Goal: Task Accomplishment & Management: Manage account settings

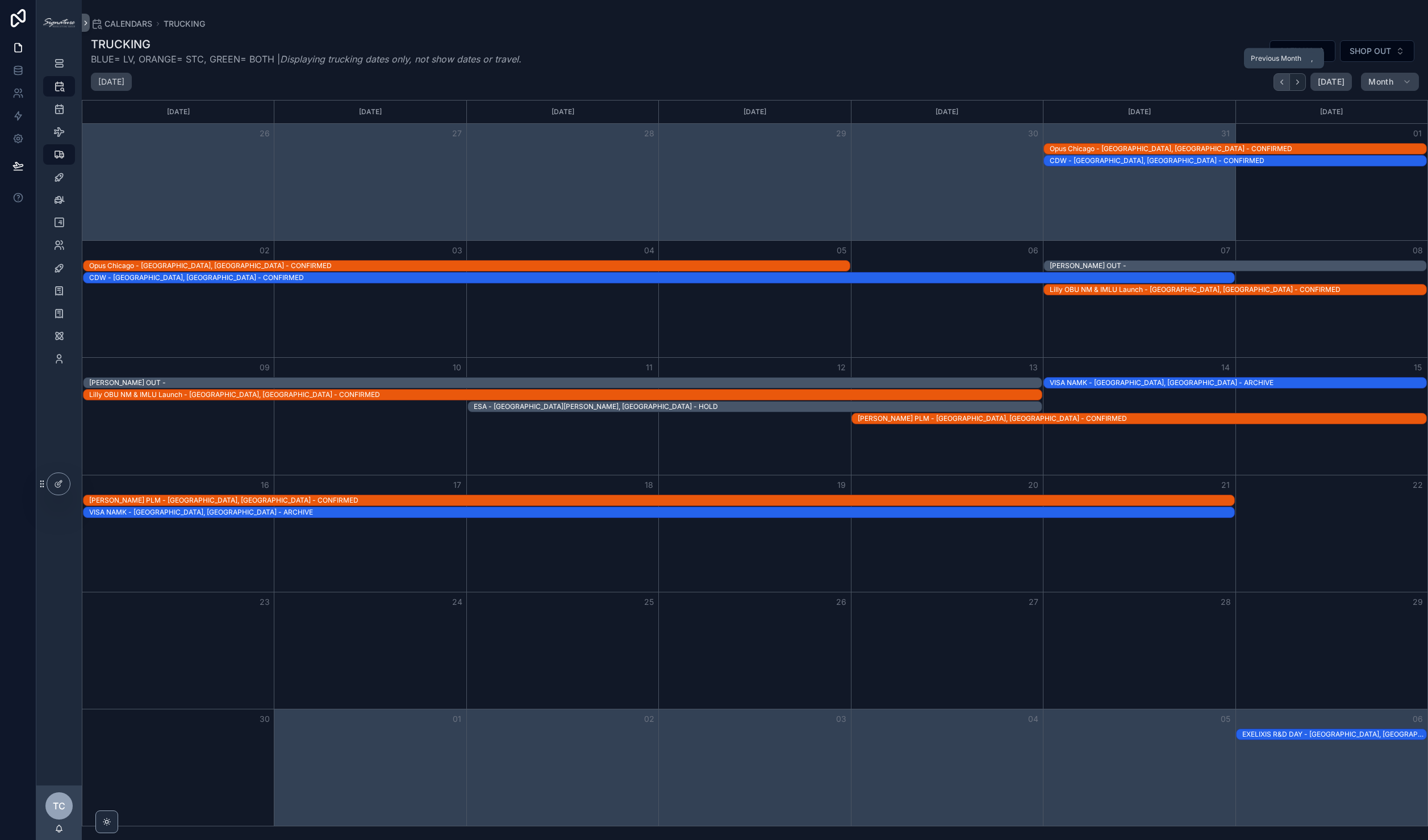
click at [1284, 77] on button "Back" at bounding box center [1282, 82] width 17 height 18
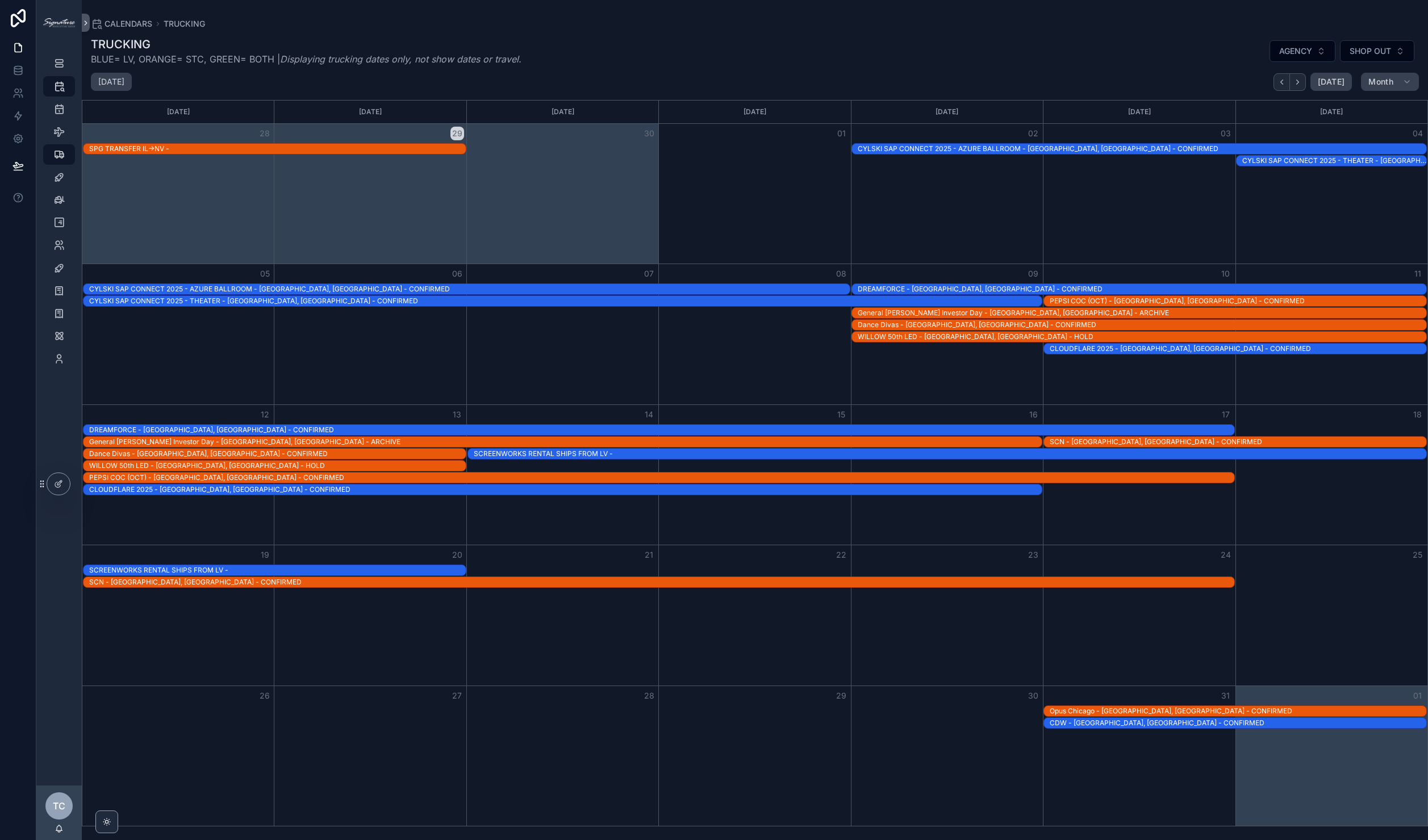
click at [480, 300] on div "CYLSKI SAP CONNECT 2025 - THEATER - [GEOGRAPHIC_DATA], [GEOGRAPHIC_DATA] - CONF…" at bounding box center [565, 300] width 952 height 9
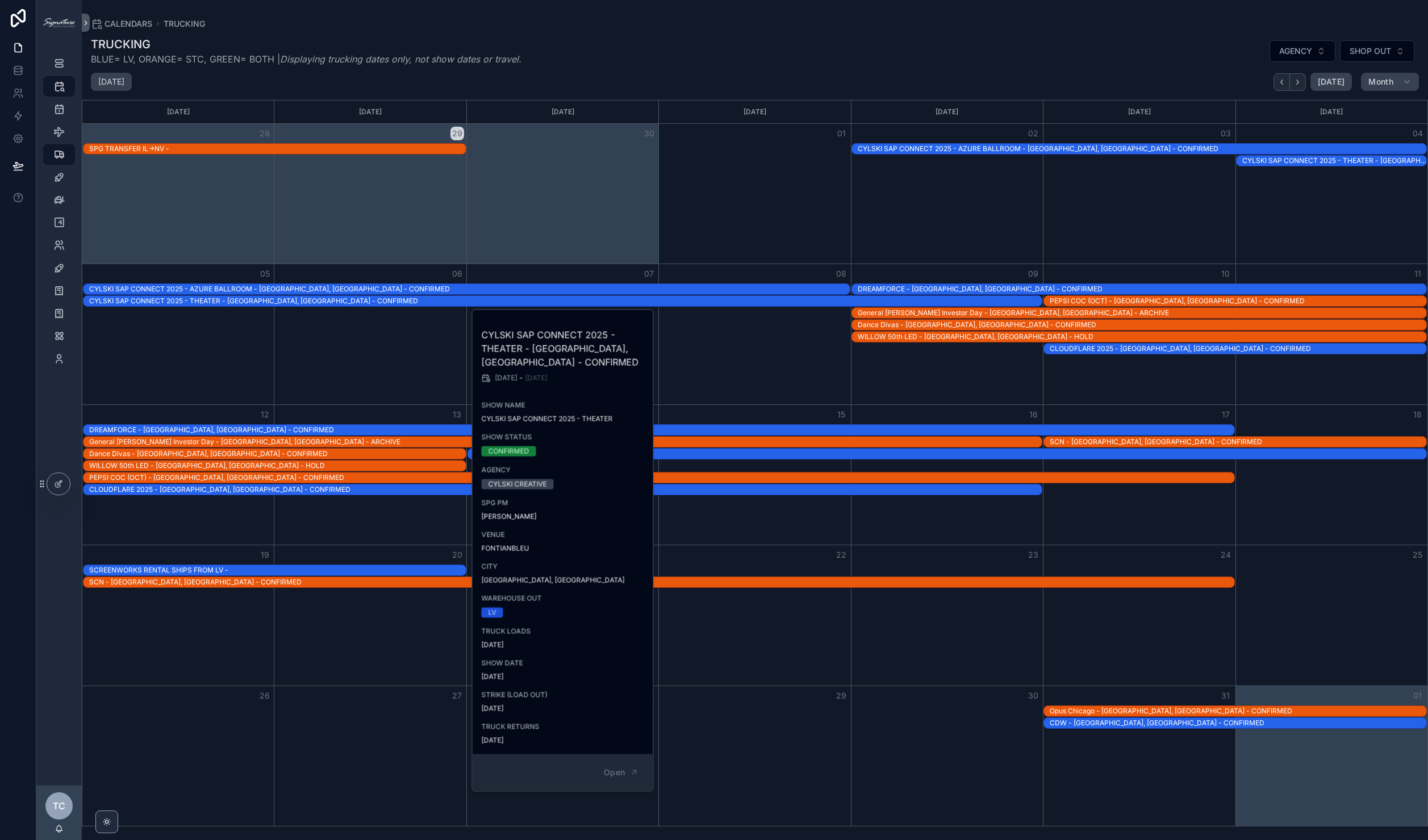
click at [637, 224] on div "Month View" at bounding box center [562, 193] width 192 height 139
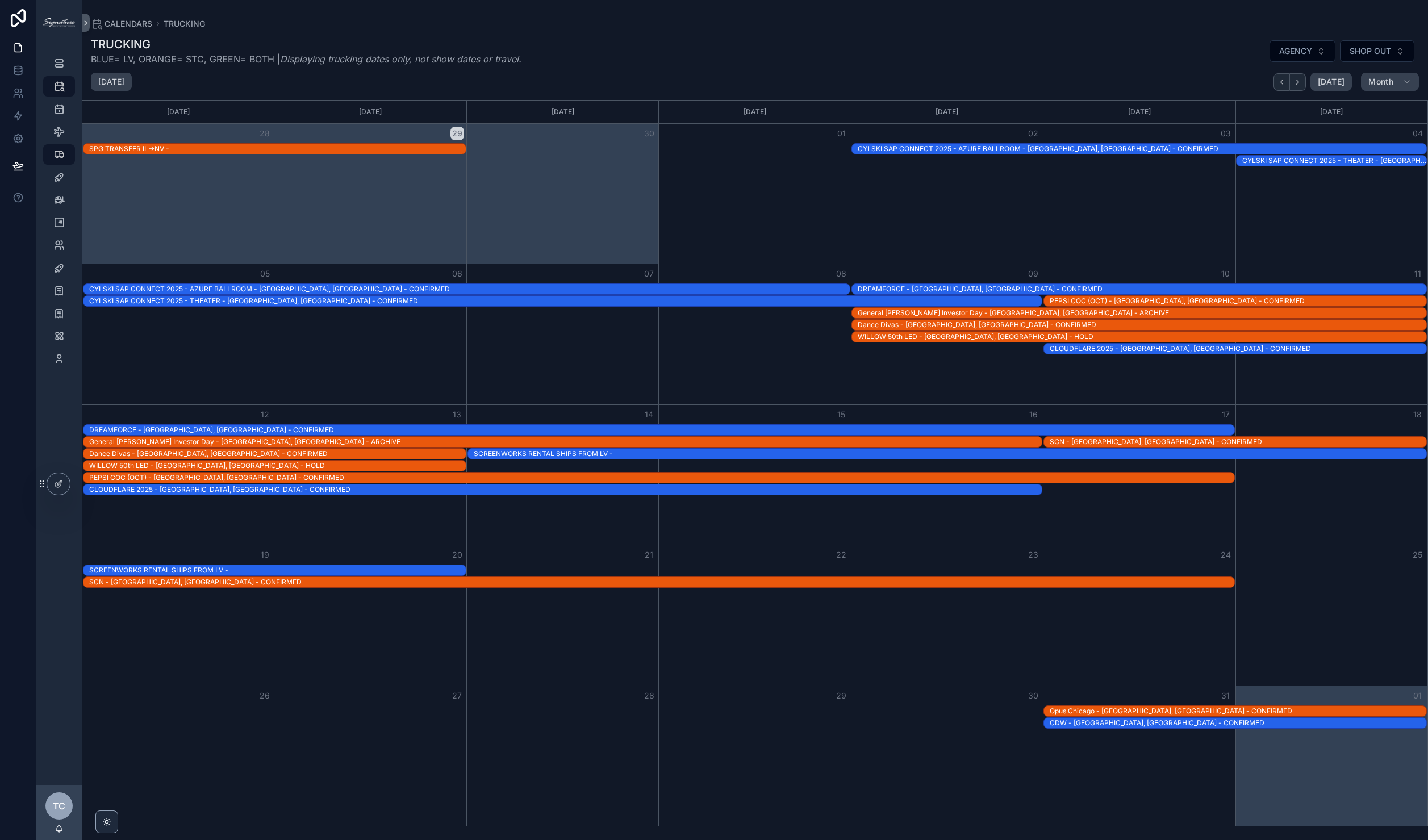
click at [917, 288] on div "DREAMFORCE - [GEOGRAPHIC_DATA], [GEOGRAPHIC_DATA] - CONFIRMED" at bounding box center [1141, 288] width 568 height 9
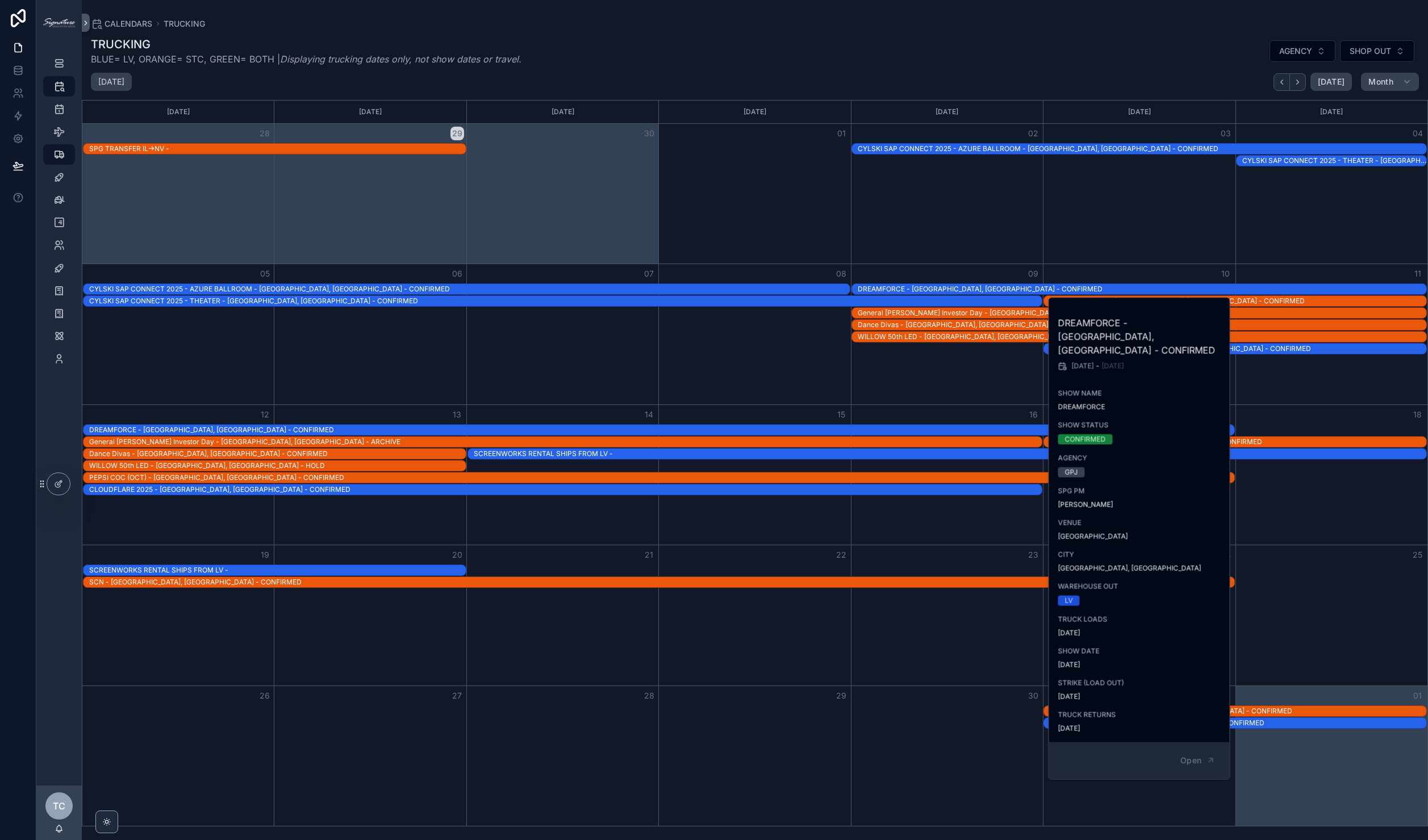
click at [962, 189] on div "Month View" at bounding box center [946, 193] width 192 height 139
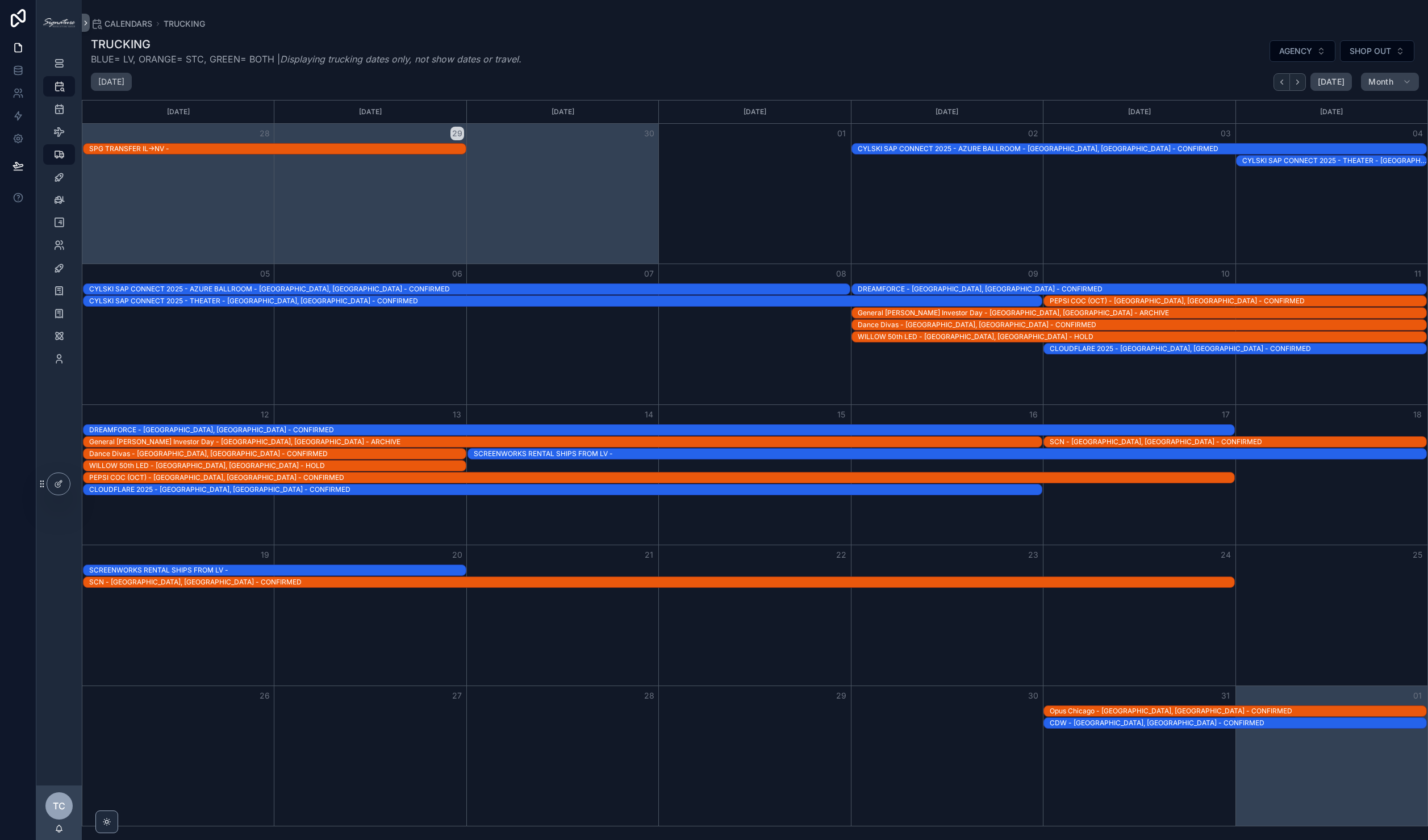
click at [966, 317] on div "General [PERSON_NAME] Investor Day - [GEOGRAPHIC_DATA], [GEOGRAPHIC_DATA] - ARC…" at bounding box center [1141, 312] width 568 height 9
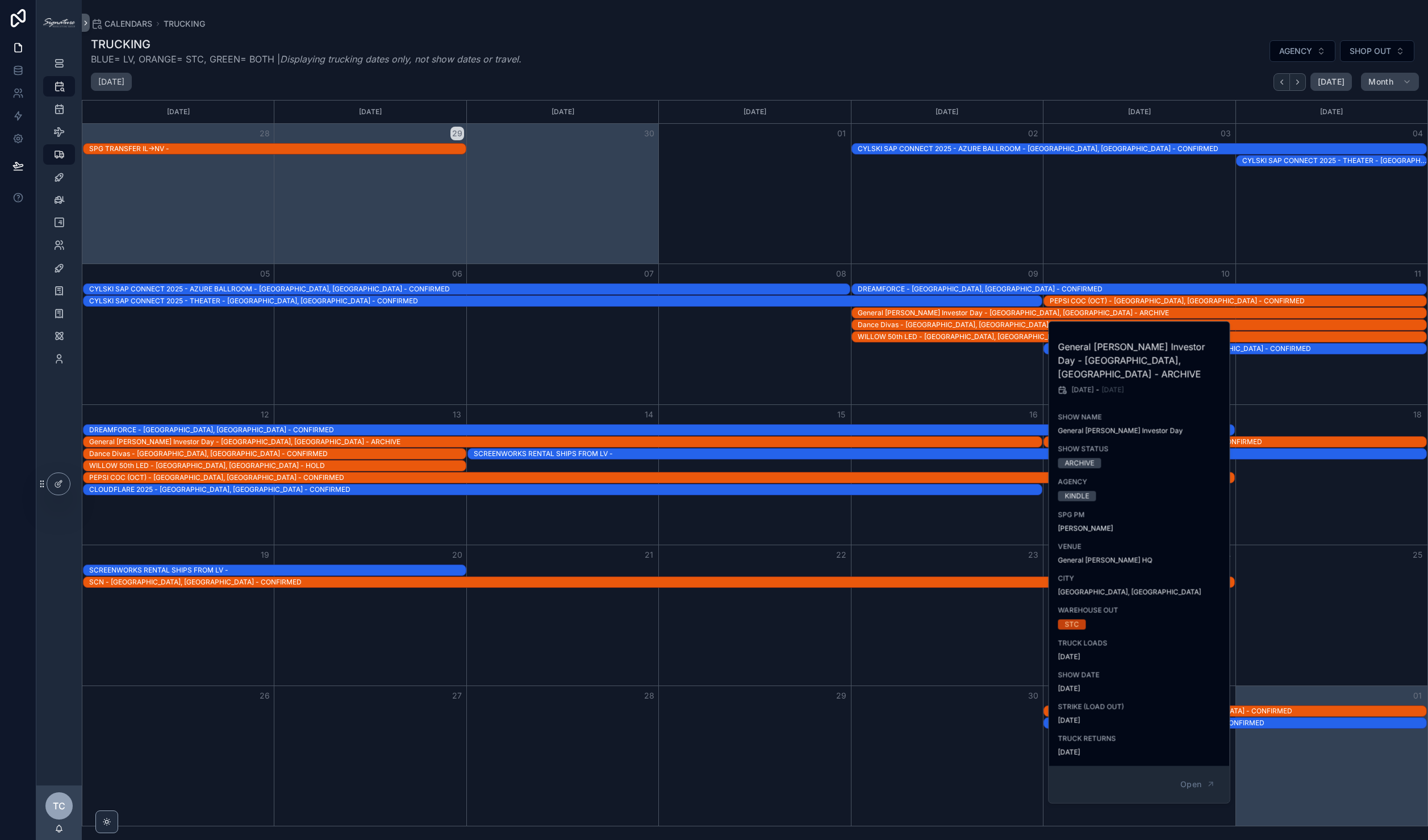
click at [912, 375] on div "Month View" at bounding box center [946, 333] width 192 height 139
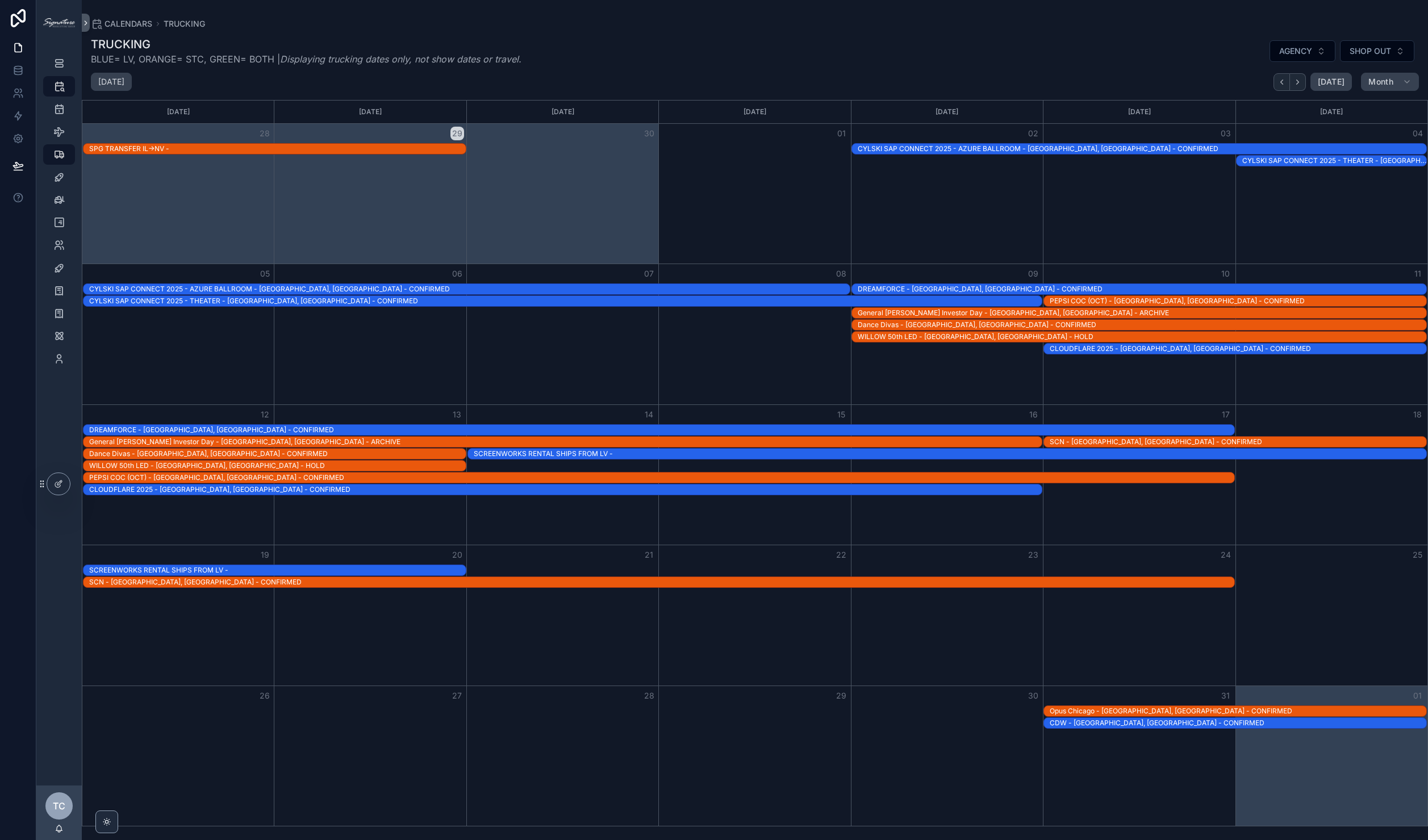
click at [962, 324] on div "Dance Divas - [GEOGRAPHIC_DATA], [GEOGRAPHIC_DATA] - CONFIRMED" at bounding box center [1141, 325] width 568 height 9
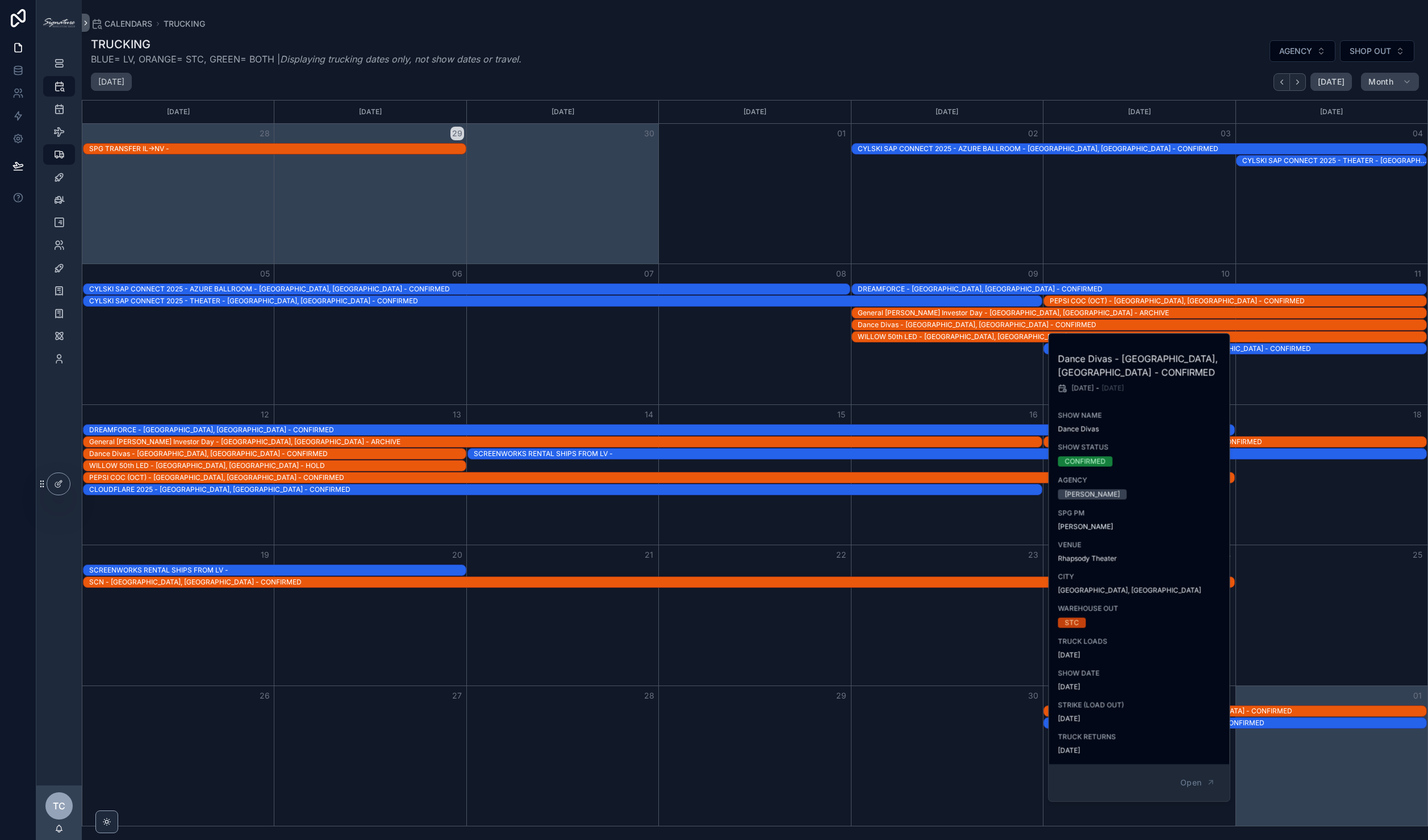
click at [1130, 224] on div "Month View" at bounding box center [1139, 193] width 192 height 139
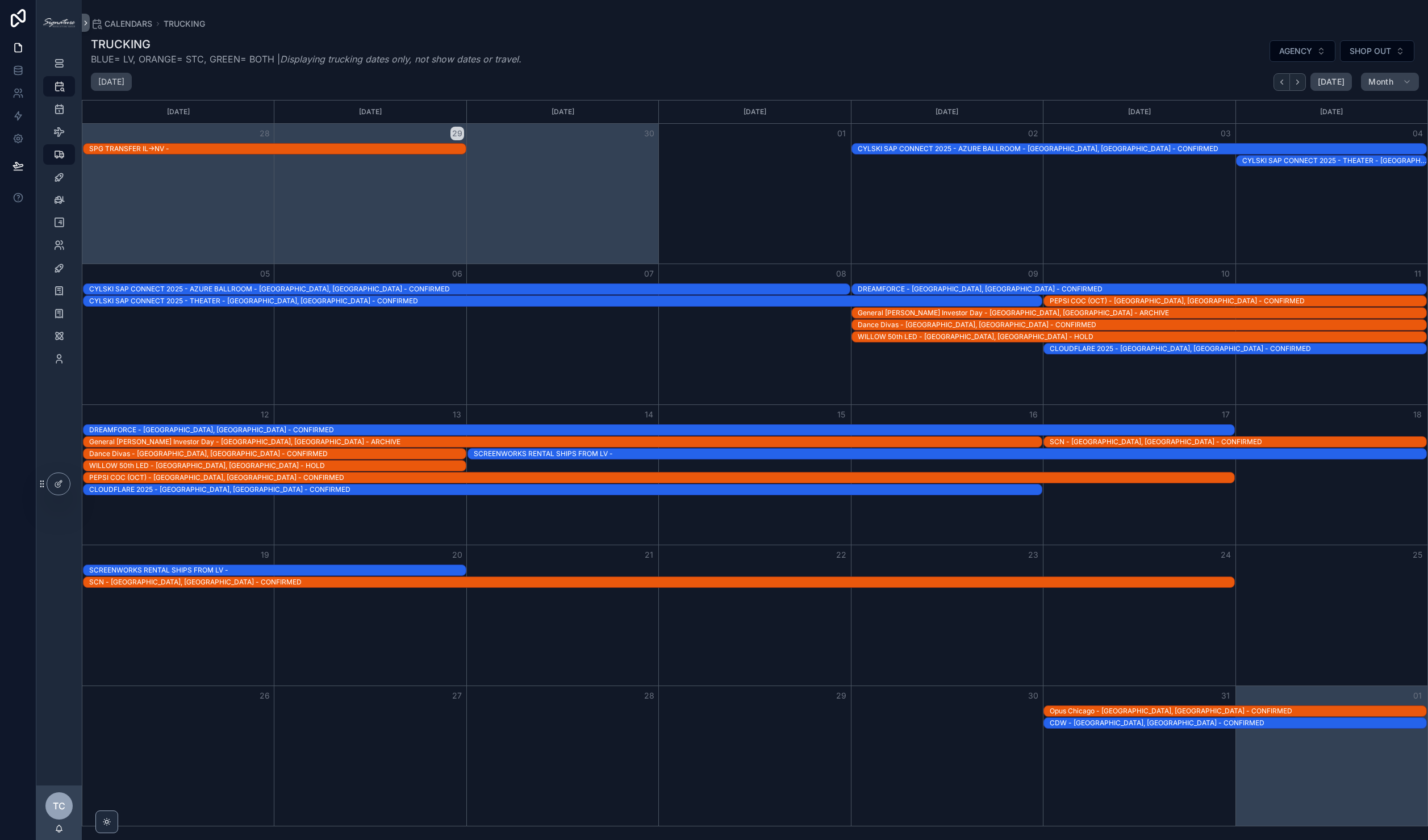
click at [998, 338] on div "WILLOW 50th LED - [GEOGRAPHIC_DATA], [GEOGRAPHIC_DATA] - HOLD" at bounding box center [1141, 336] width 568 height 9
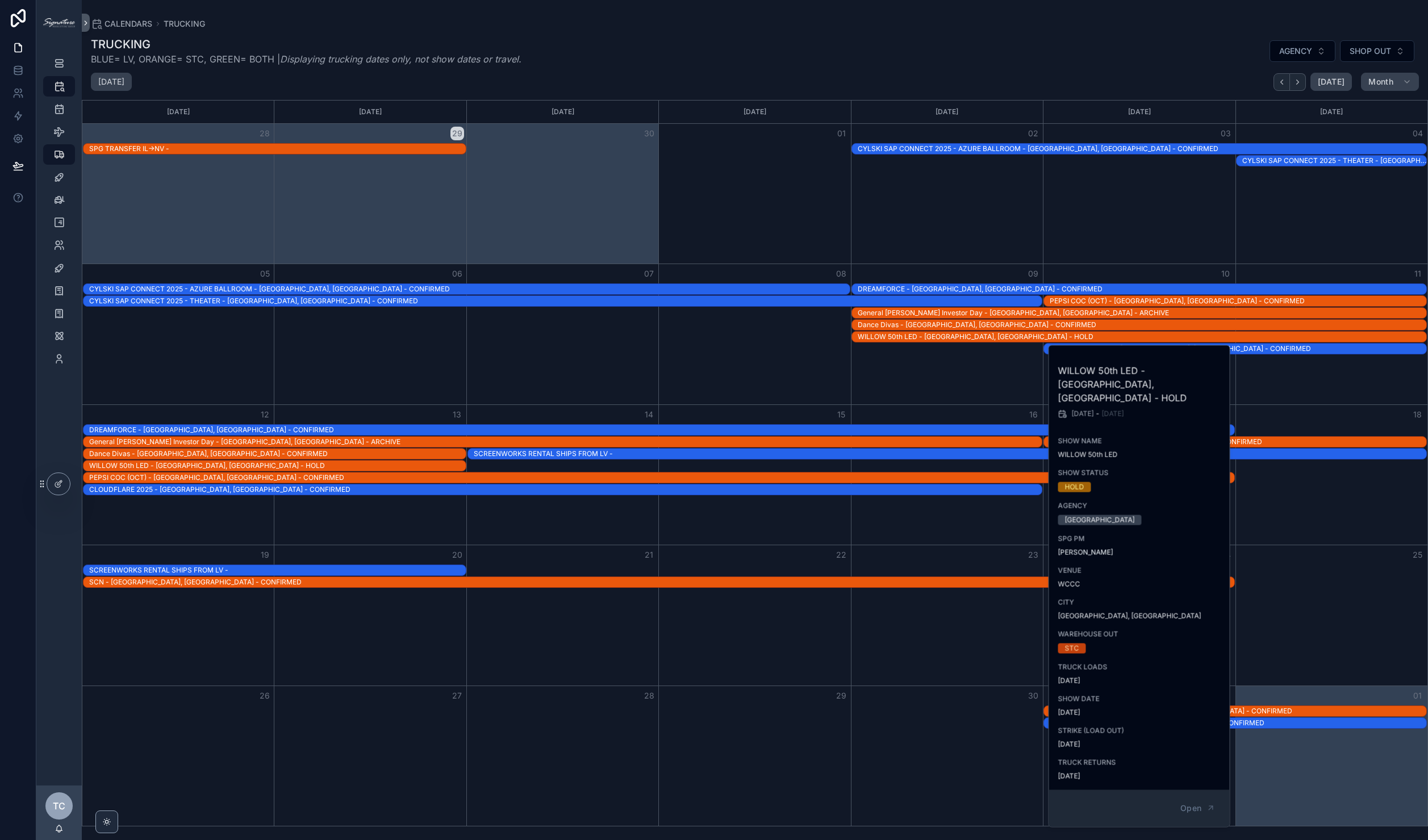
click at [1141, 232] on div "Month View" at bounding box center [1139, 193] width 192 height 139
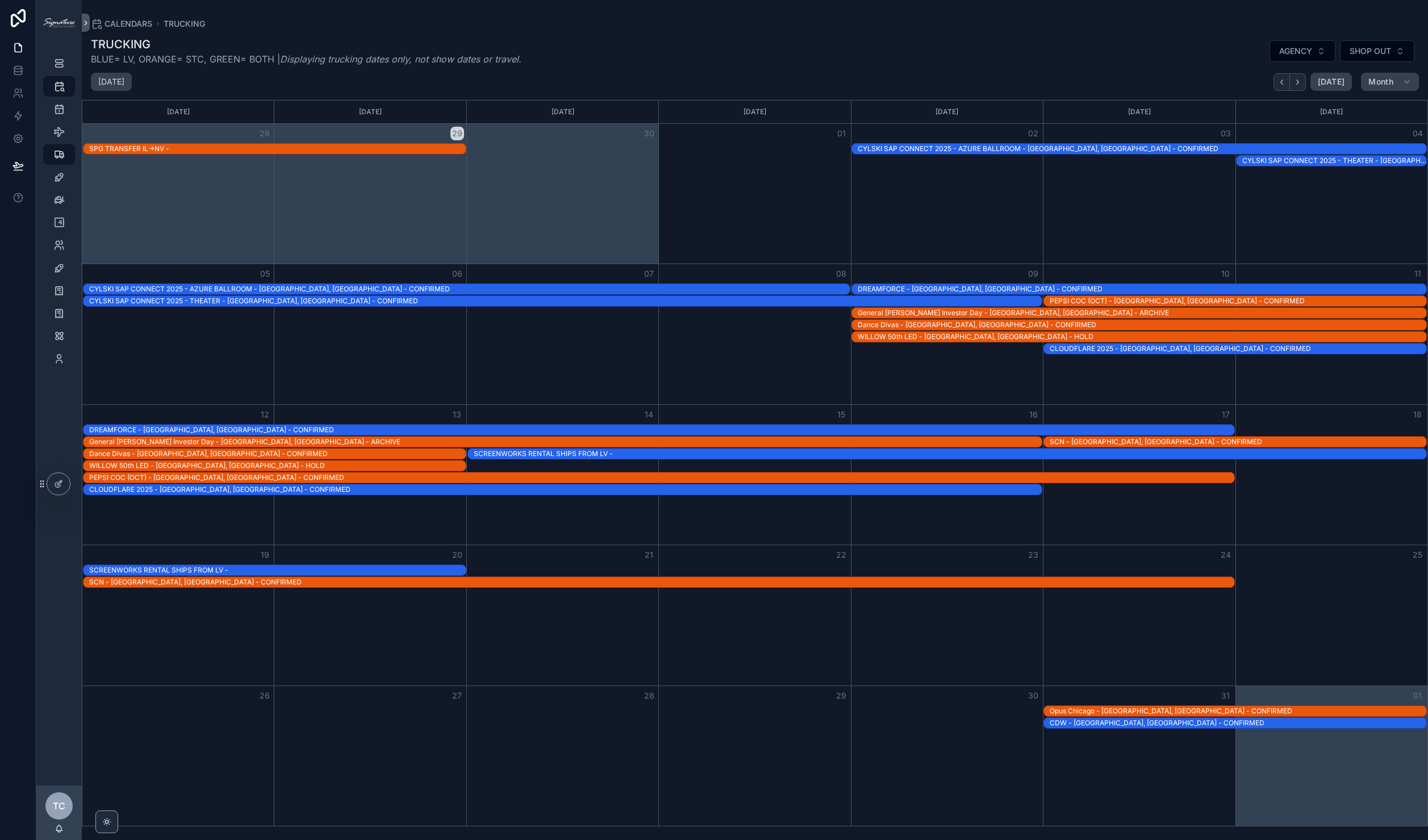
click at [904, 344] on div "Month View" at bounding box center [563, 349] width 961 height 12
click at [905, 336] on div "WILLOW 50th LED - [GEOGRAPHIC_DATA], [GEOGRAPHIC_DATA] - HOLD" at bounding box center [1141, 336] width 568 height 9
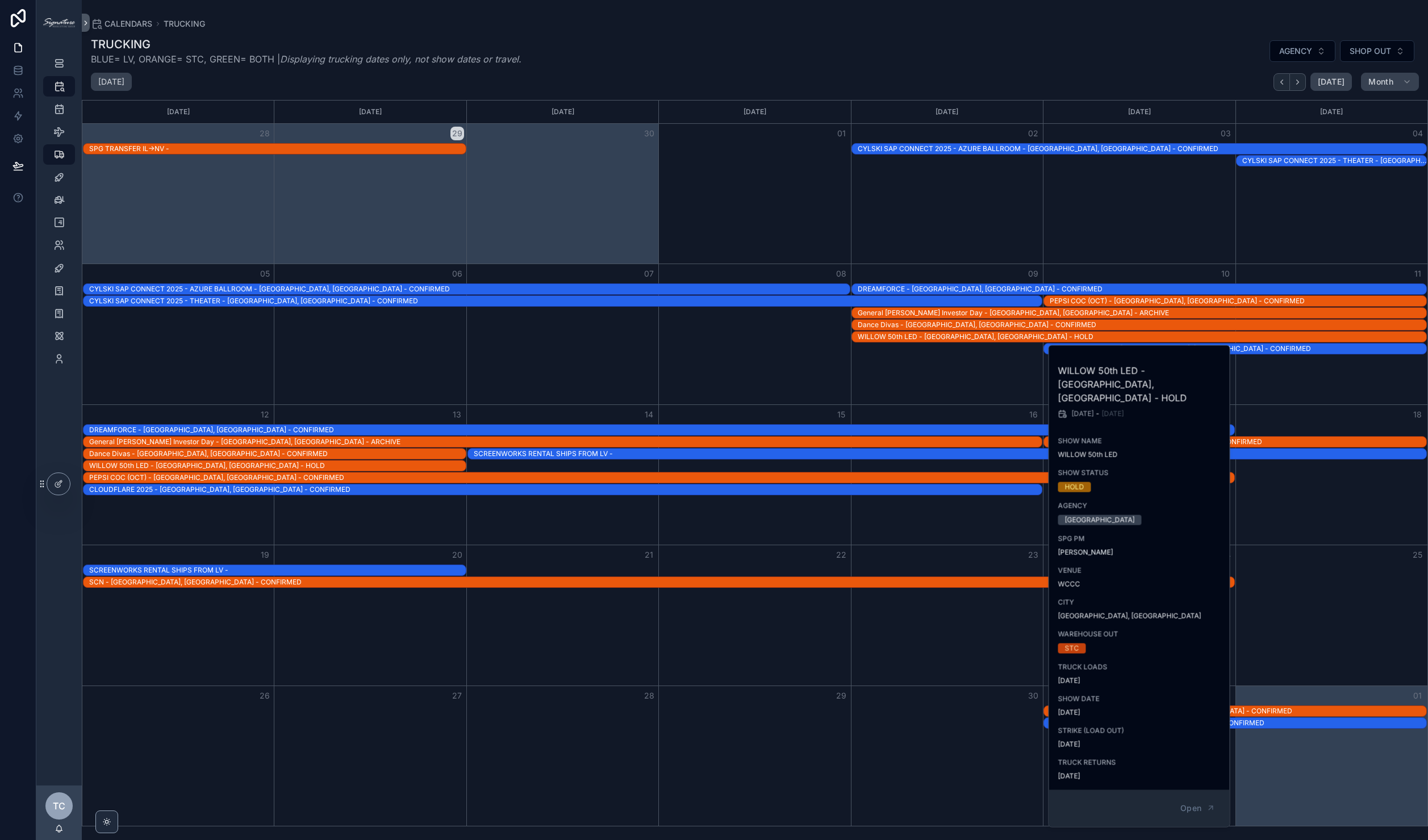
click at [906, 324] on div "Dance Divas - [GEOGRAPHIC_DATA], [GEOGRAPHIC_DATA] - CONFIRMED" at bounding box center [1141, 325] width 568 height 9
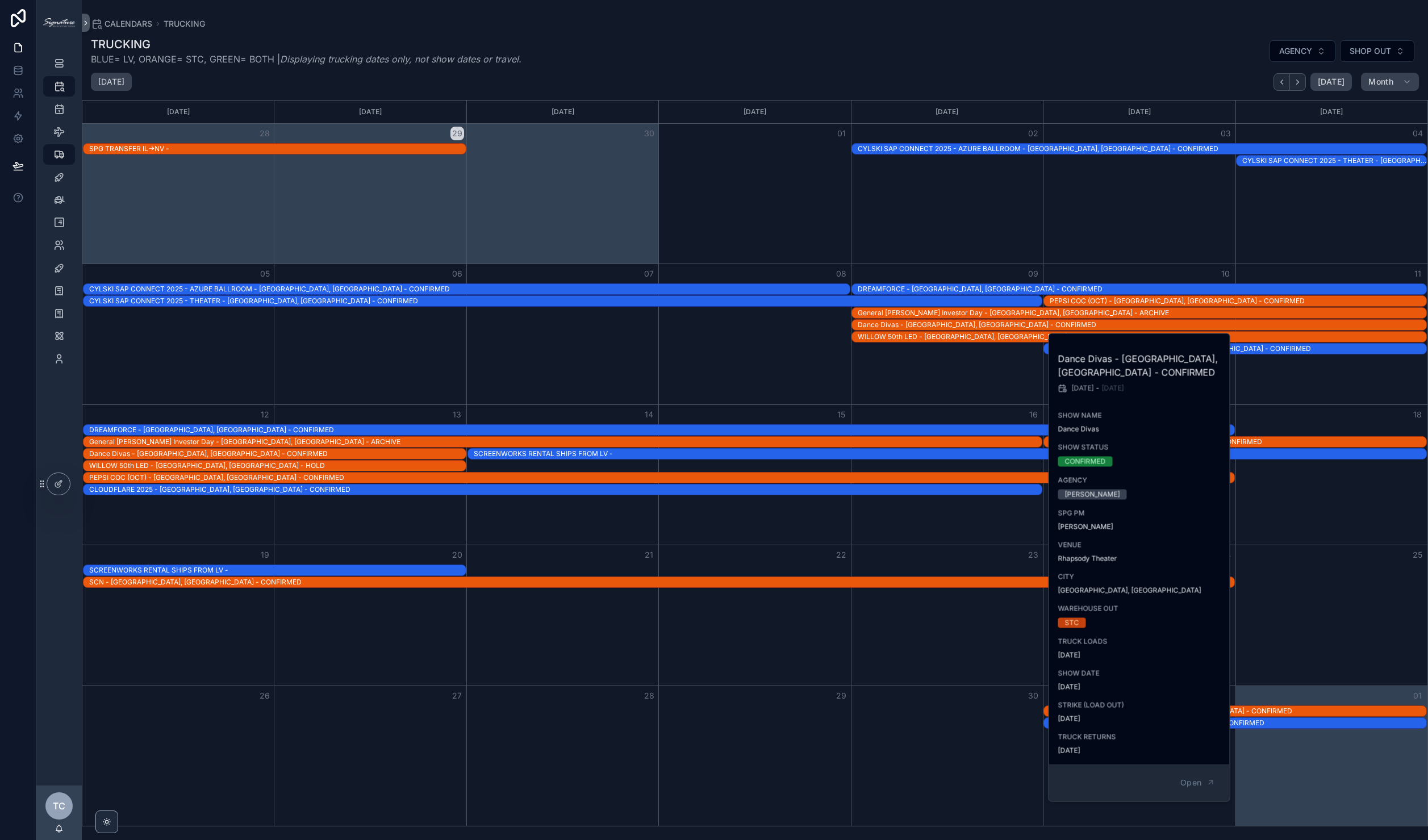
click at [959, 363] on div "Month View" at bounding box center [946, 333] width 192 height 139
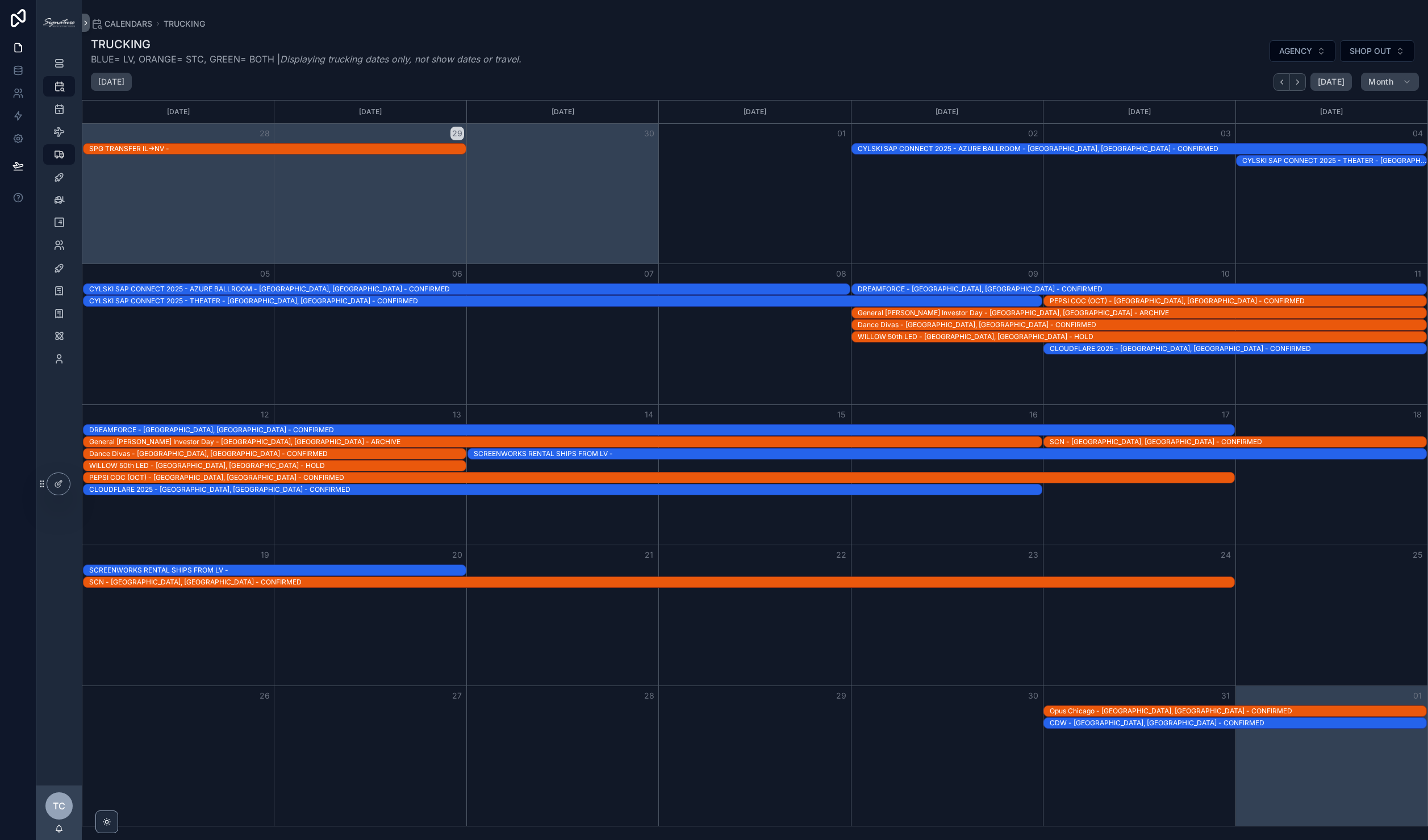
click at [1079, 297] on div "PEPSI COC (OCT) - [GEOGRAPHIC_DATA], [GEOGRAPHIC_DATA] - CONFIRMED" at bounding box center [1238, 300] width 376 height 9
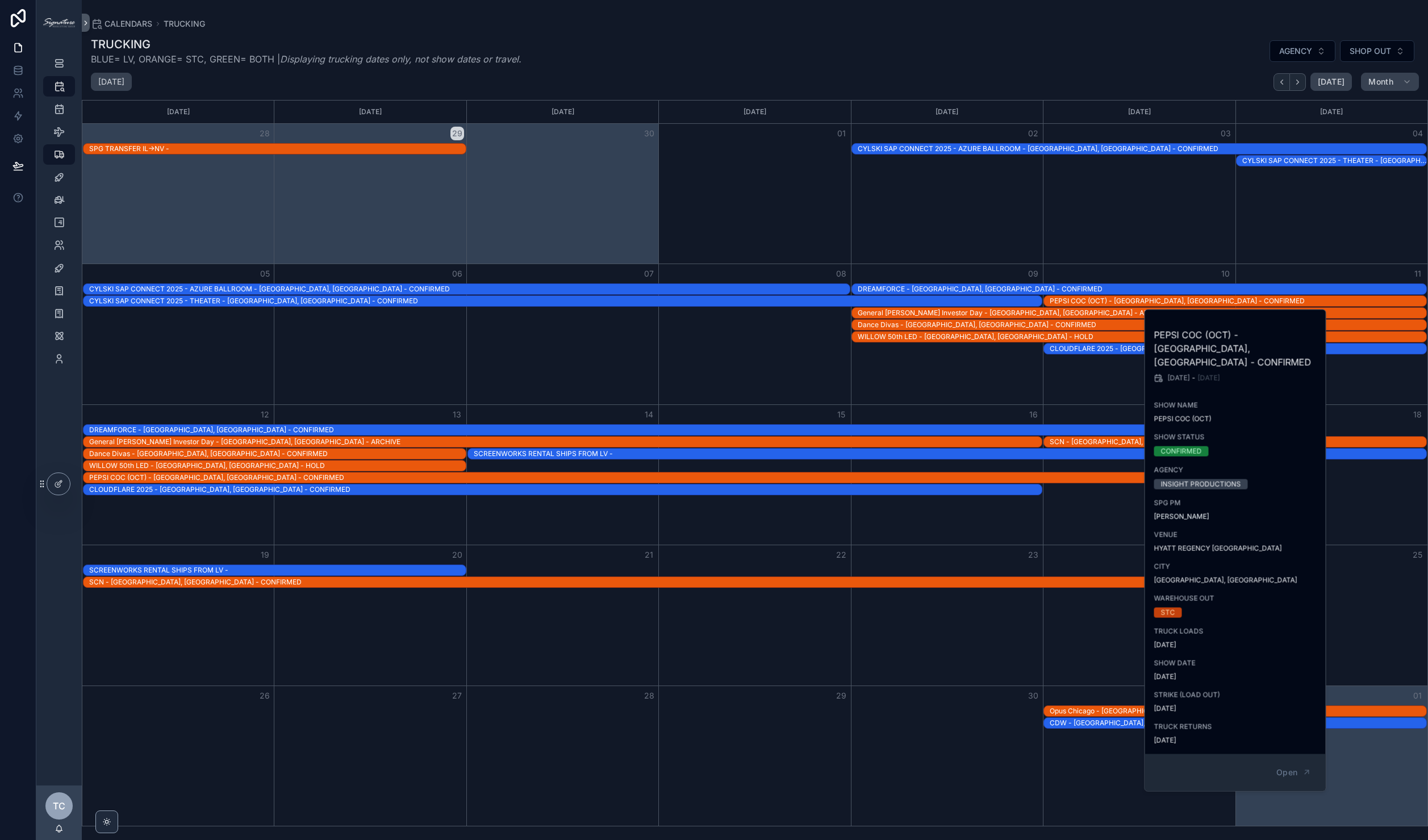
click at [1389, 392] on div "Month View" at bounding box center [1332, 333] width 192 height 139
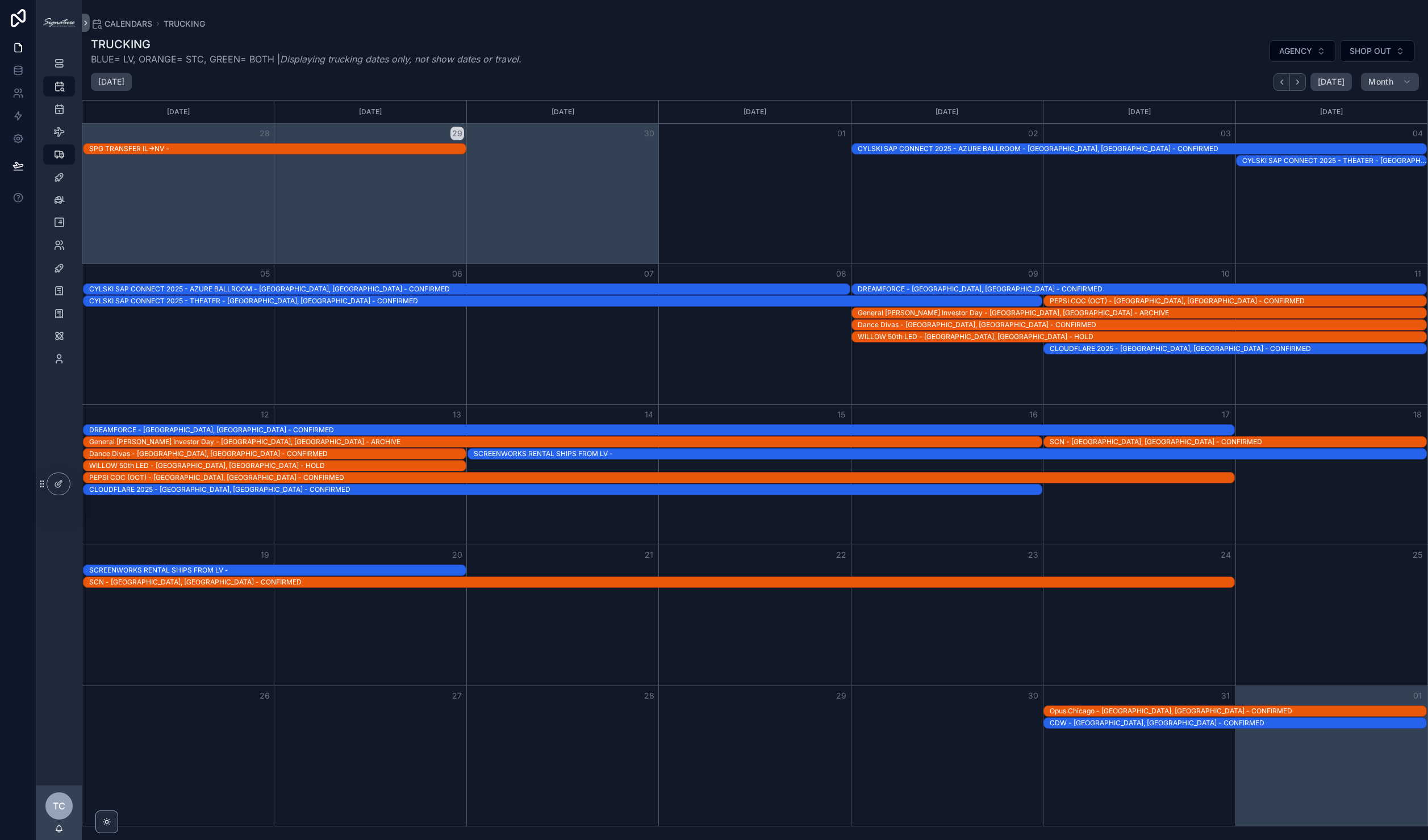
click at [1107, 299] on div "PEPSI COC (OCT) - [GEOGRAPHIC_DATA], [GEOGRAPHIC_DATA] - CONFIRMED" at bounding box center [1238, 300] width 376 height 9
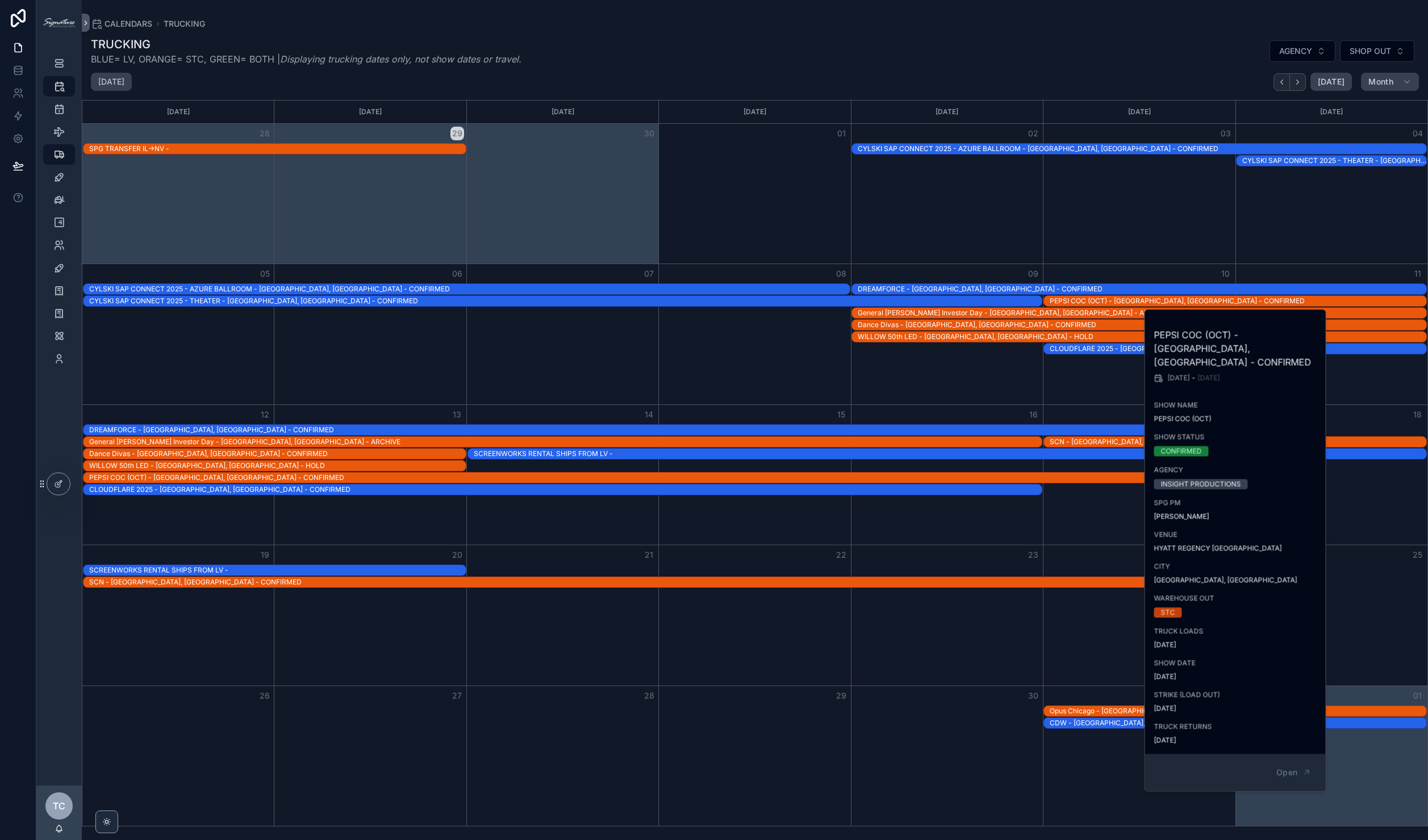
click at [1389, 359] on div "Month View" at bounding box center [1332, 333] width 192 height 139
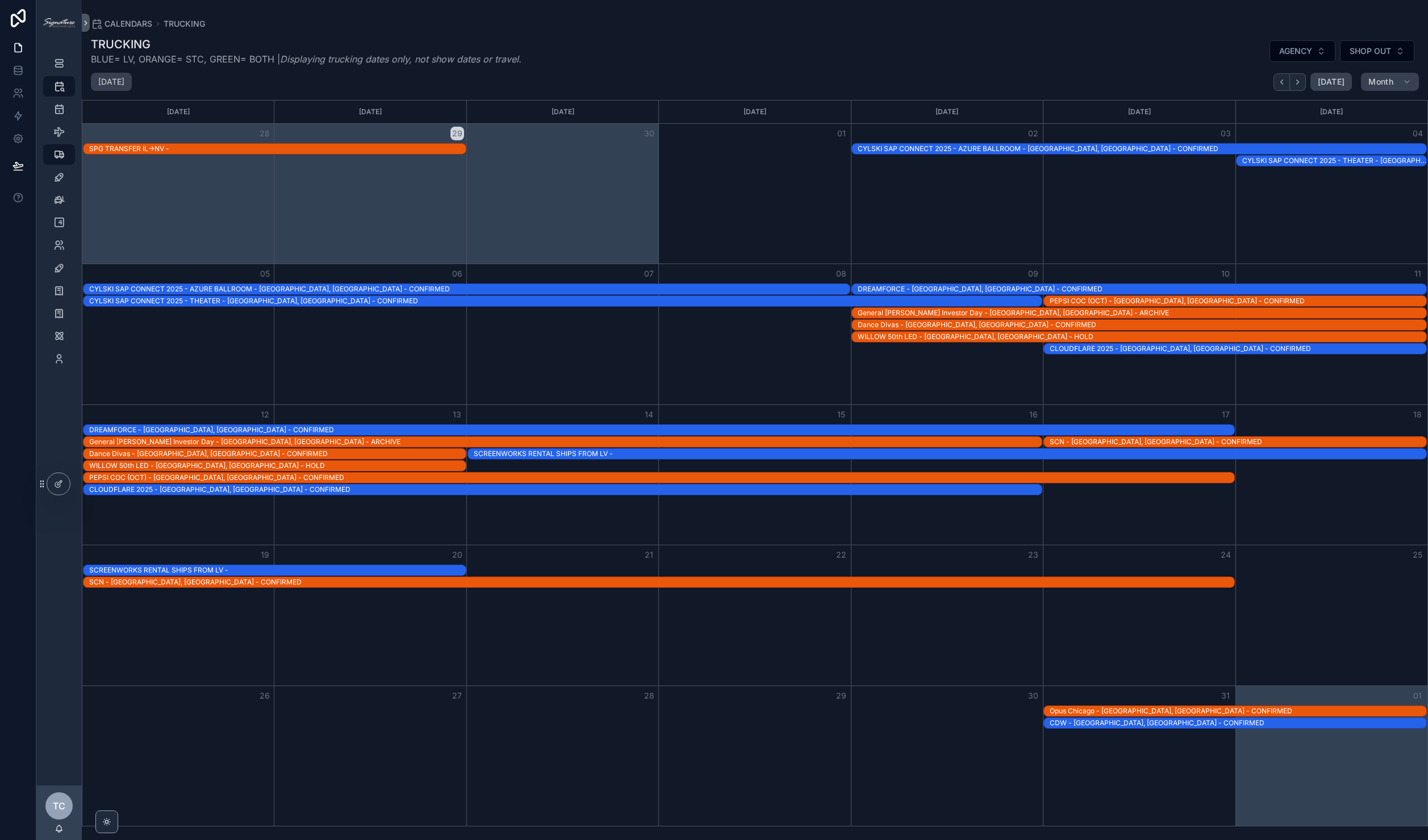
click at [1088, 296] on div "PEPSI COC (OCT) - [GEOGRAPHIC_DATA], [GEOGRAPHIC_DATA] - CONFIRMED" at bounding box center [1238, 300] width 376 height 9
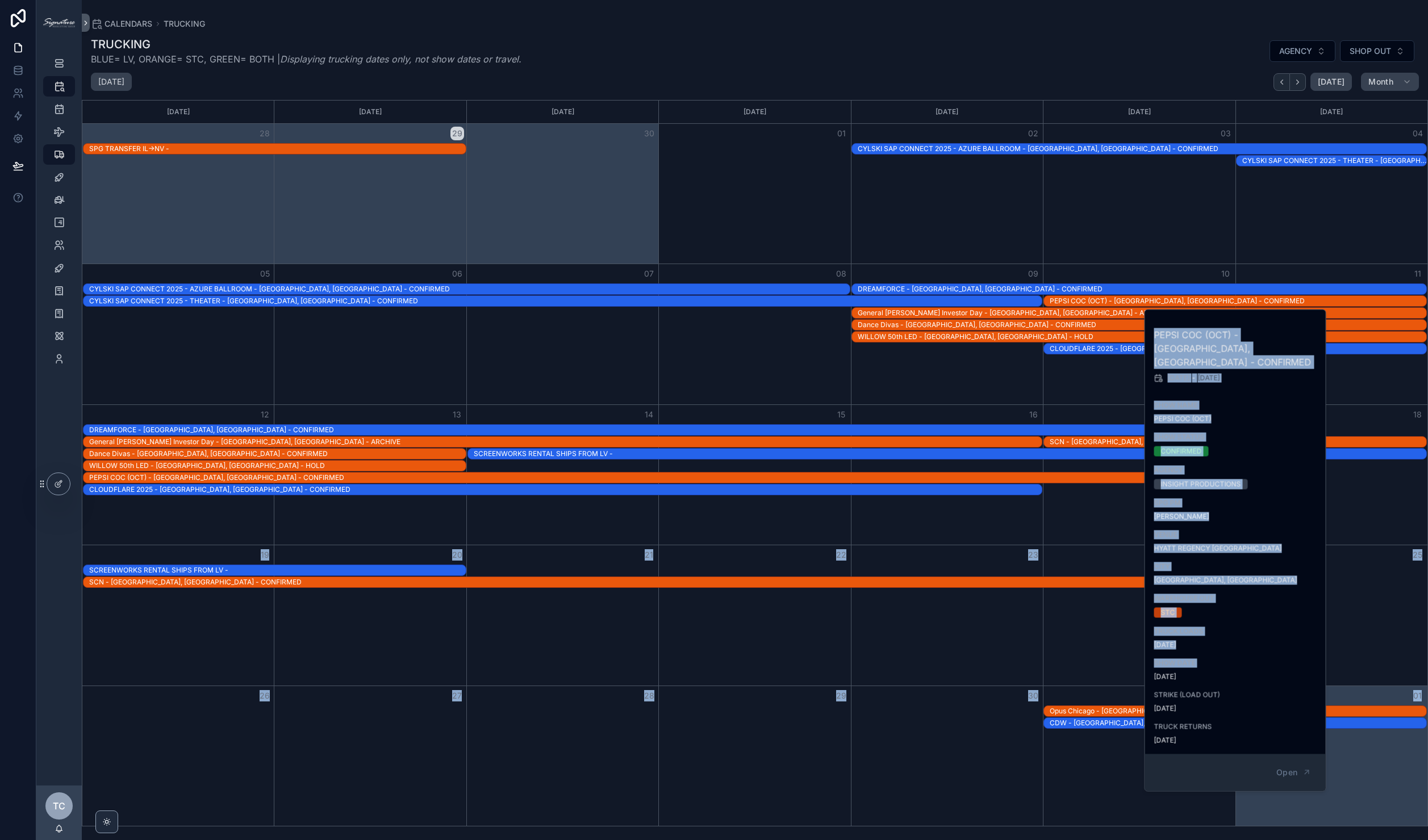
drag, startPoint x: 1215, startPoint y: 659, endPoint x: 1134, endPoint y: 659, distance: 81.0
click at [1134, 659] on div "SHOW LIST CALENDARS SHOW DATES TRAVEL TRUCKING INTERNAL SHOP TIMELINES SPG CONT…" at bounding box center [732, 420] width 1392 height 840
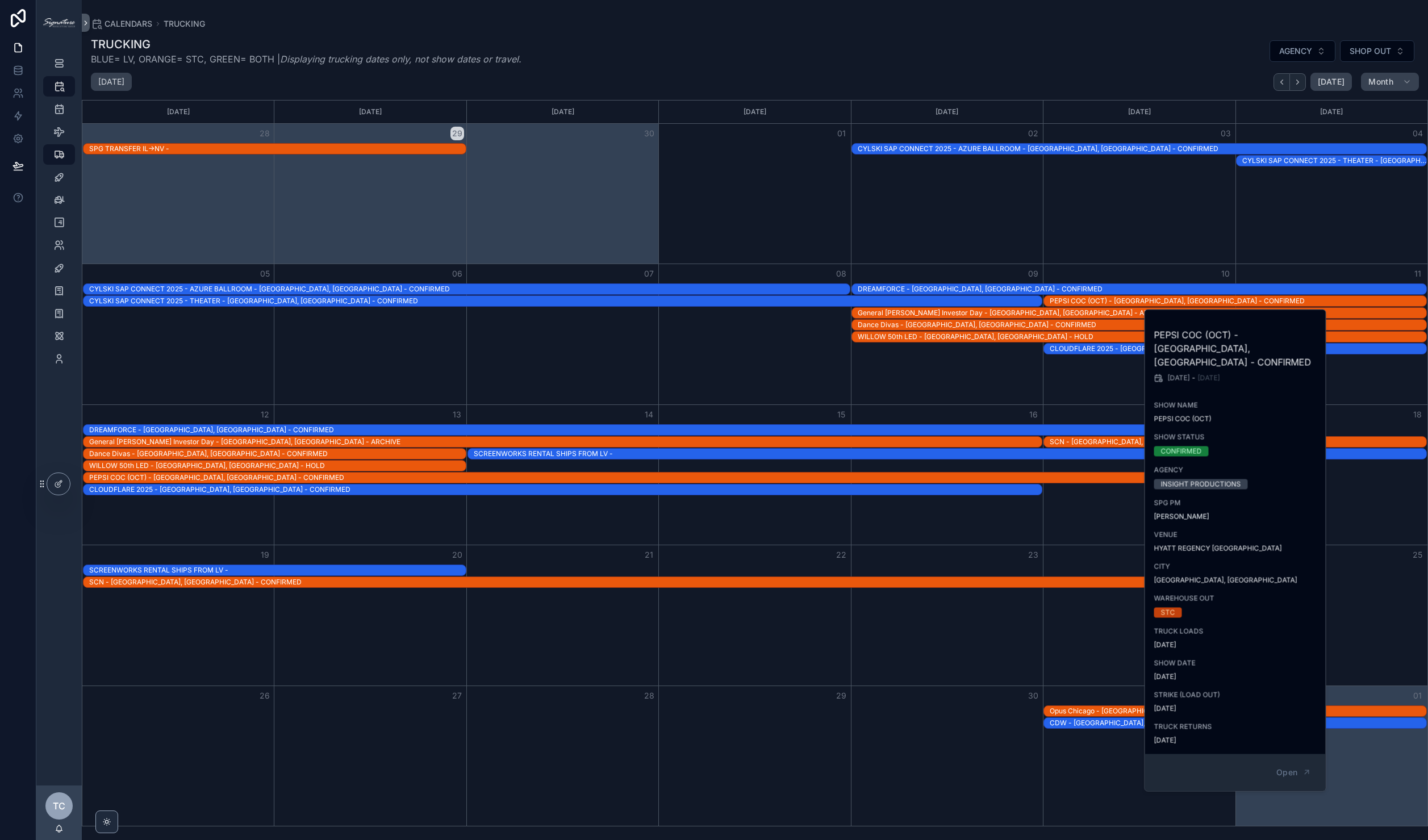
click at [1165, 672] on span "[DATE]" at bounding box center [1236, 676] width 164 height 9
click at [964, 518] on div "Month View" at bounding box center [946, 475] width 192 height 139
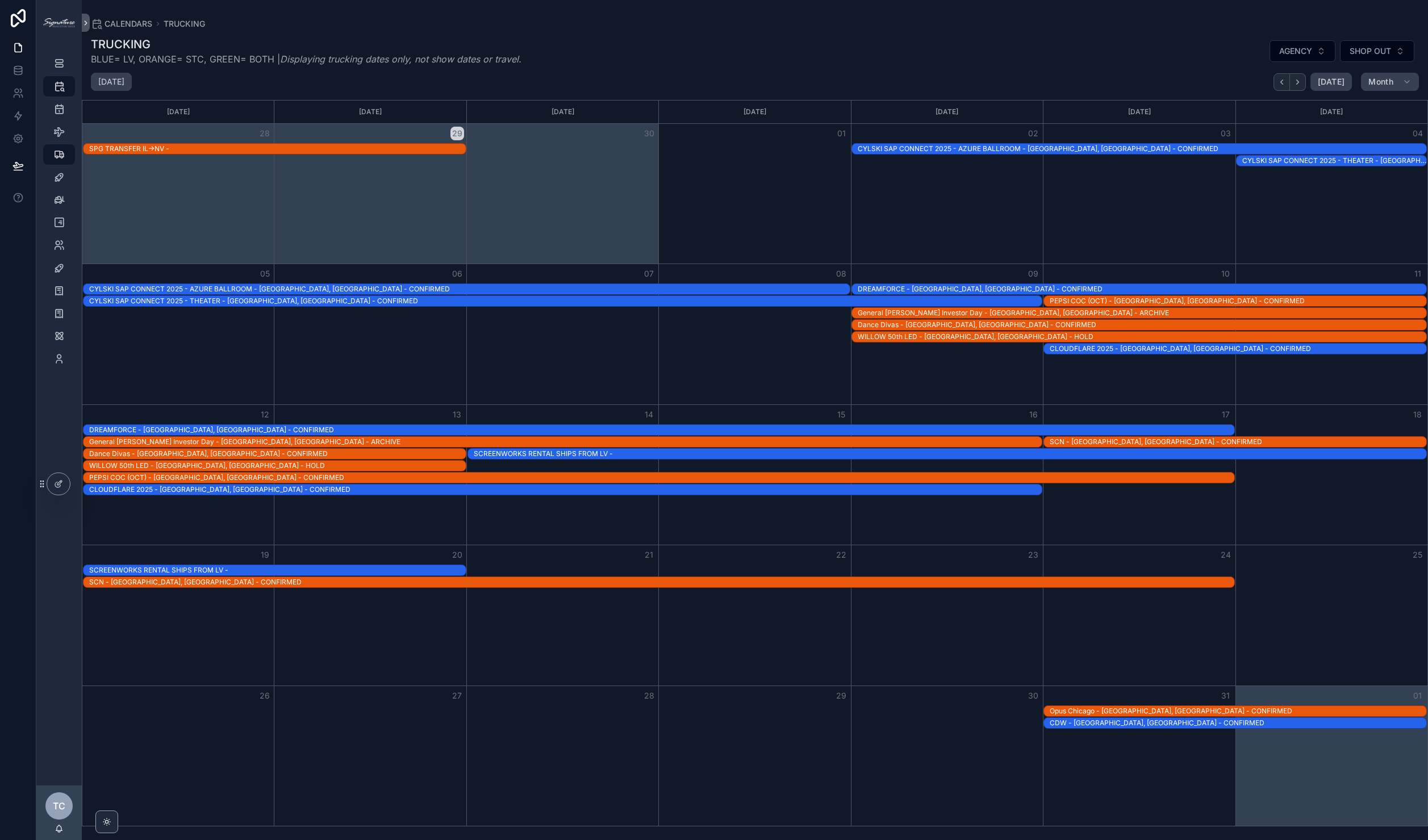
click at [786, 482] on div "PEPSI COC (OCT) - [GEOGRAPHIC_DATA], [GEOGRAPHIC_DATA] - CONFIRMED" at bounding box center [662, 477] width 1145 height 10
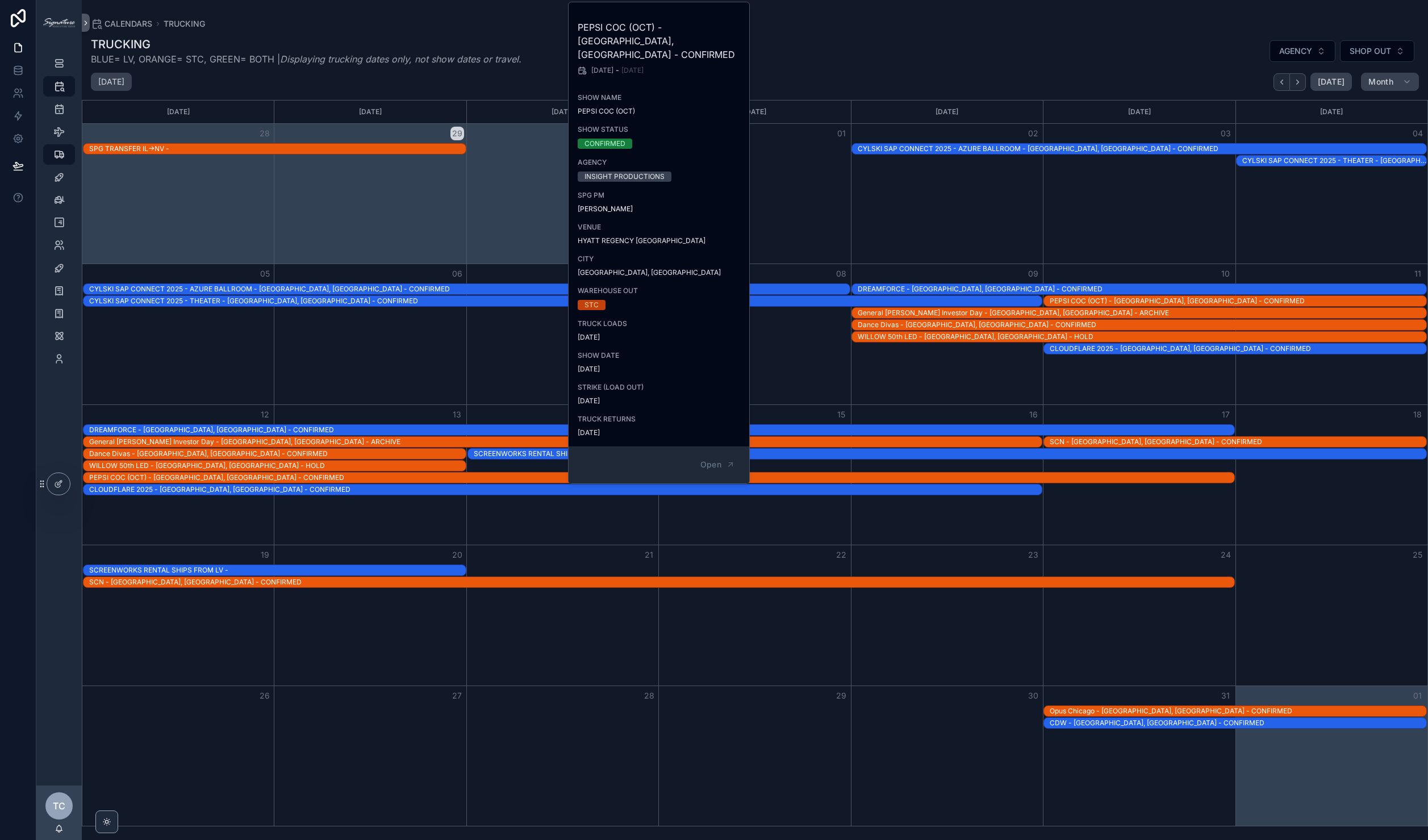
click at [1150, 483] on div "PEPSI COC (OCT) - [GEOGRAPHIC_DATA], [GEOGRAPHIC_DATA] - CONFIRMED" at bounding box center [659, 477] width 1153 height 12
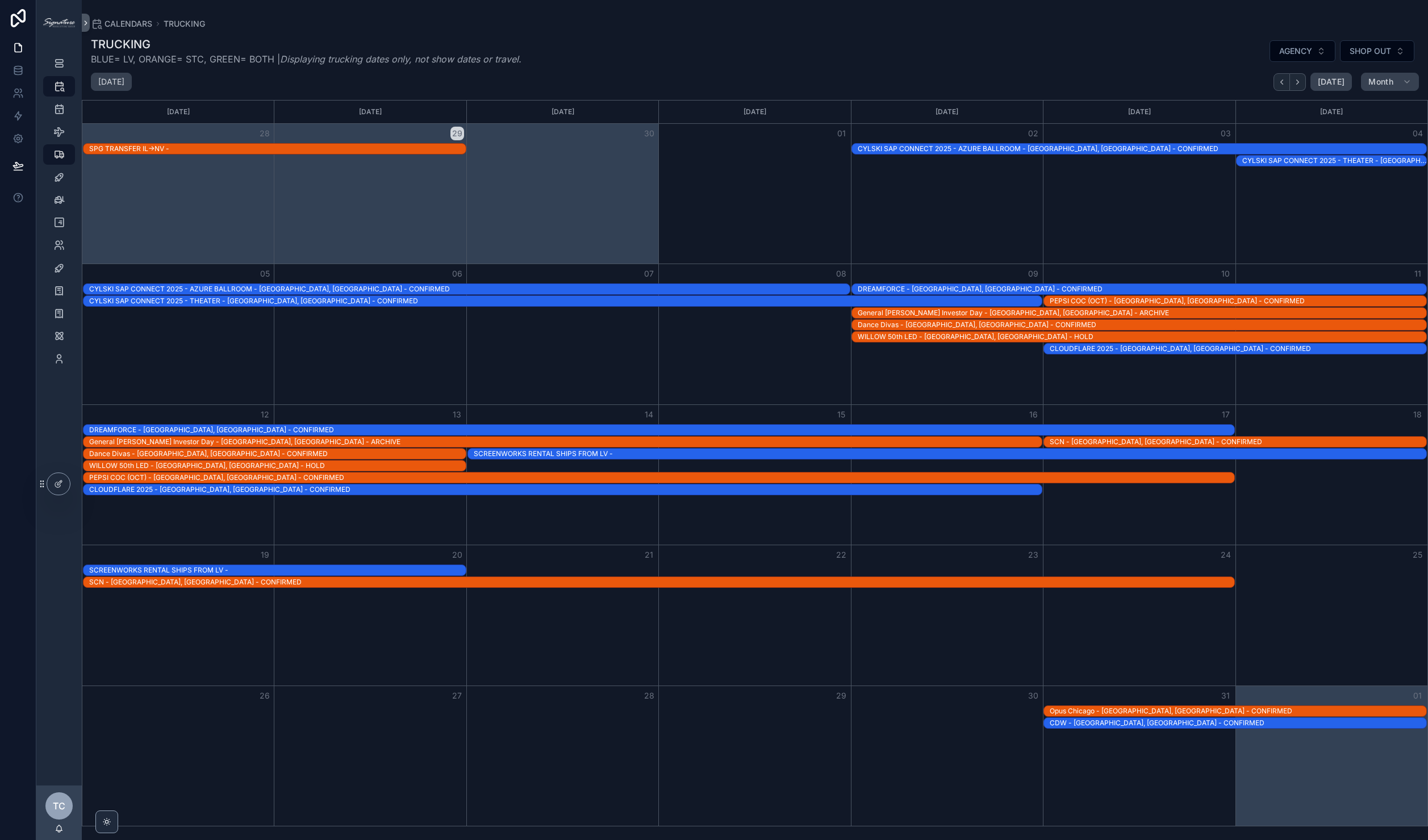
click at [1151, 480] on div "PEPSI COC (OCT) - [GEOGRAPHIC_DATA], [GEOGRAPHIC_DATA] - CONFIRMED" at bounding box center [662, 477] width 1145 height 9
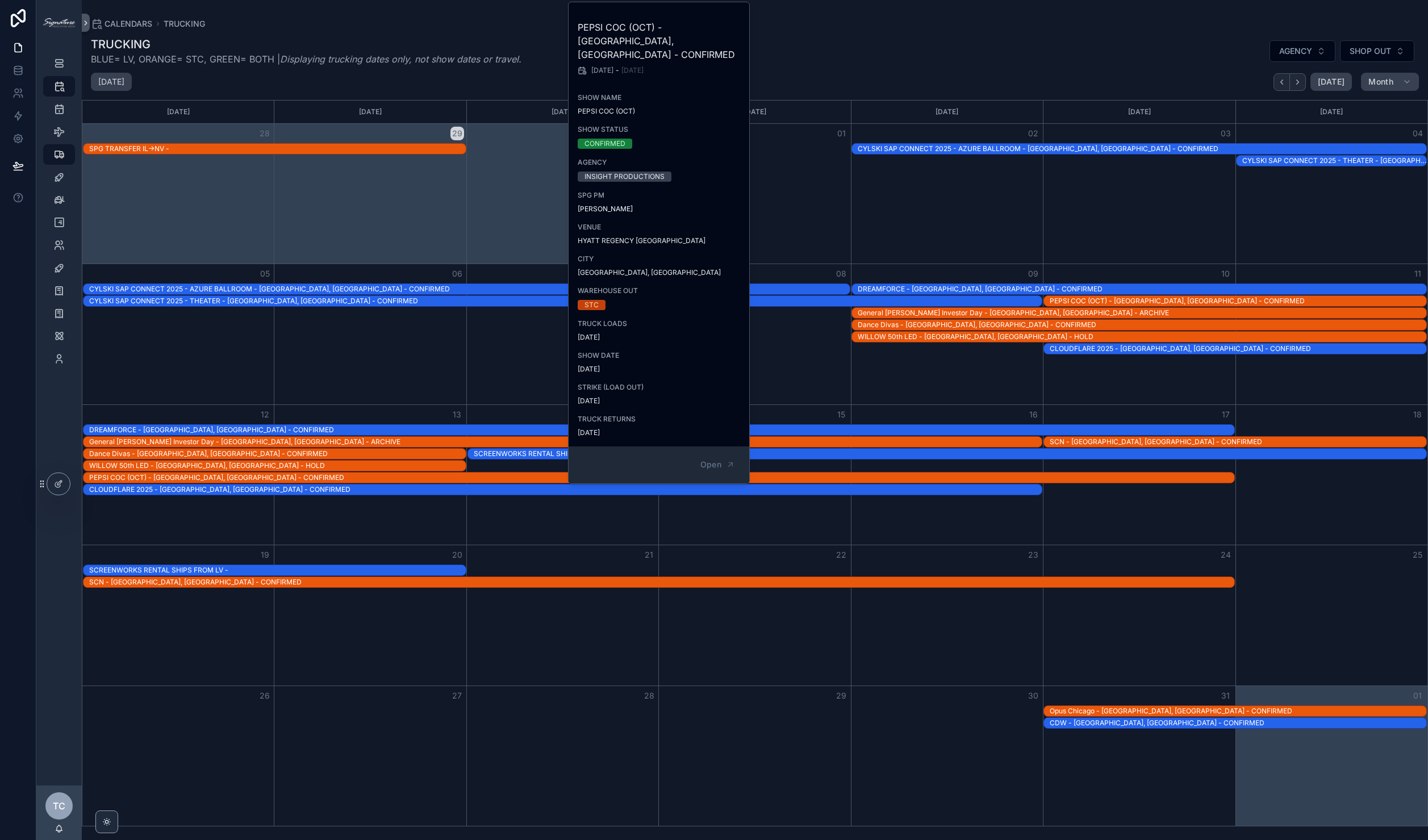
click at [1153, 530] on div "Month View" at bounding box center [1139, 475] width 192 height 139
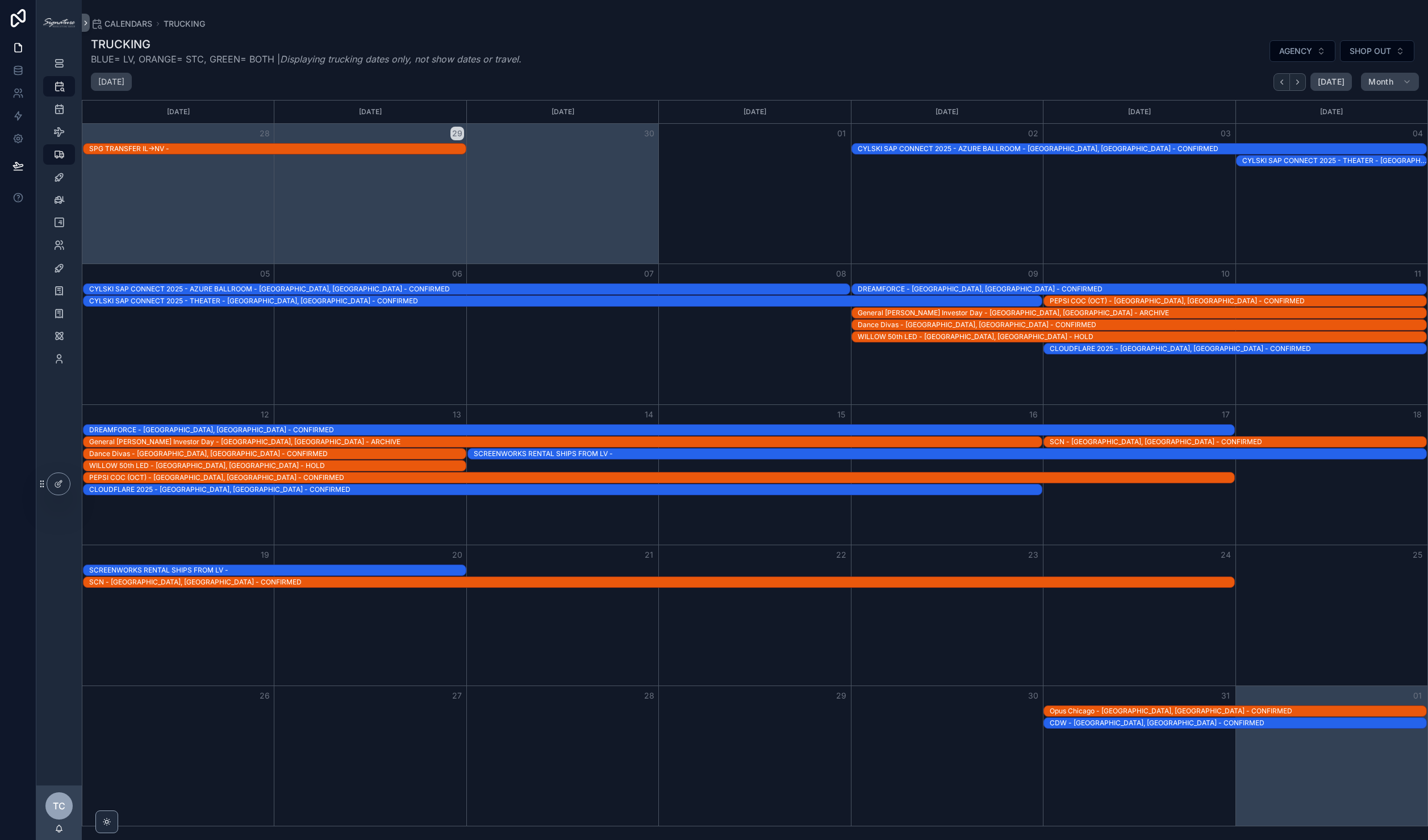
click at [1108, 439] on div "SCN - [GEOGRAPHIC_DATA], [GEOGRAPHIC_DATA] - CONFIRMED" at bounding box center [1238, 441] width 376 height 9
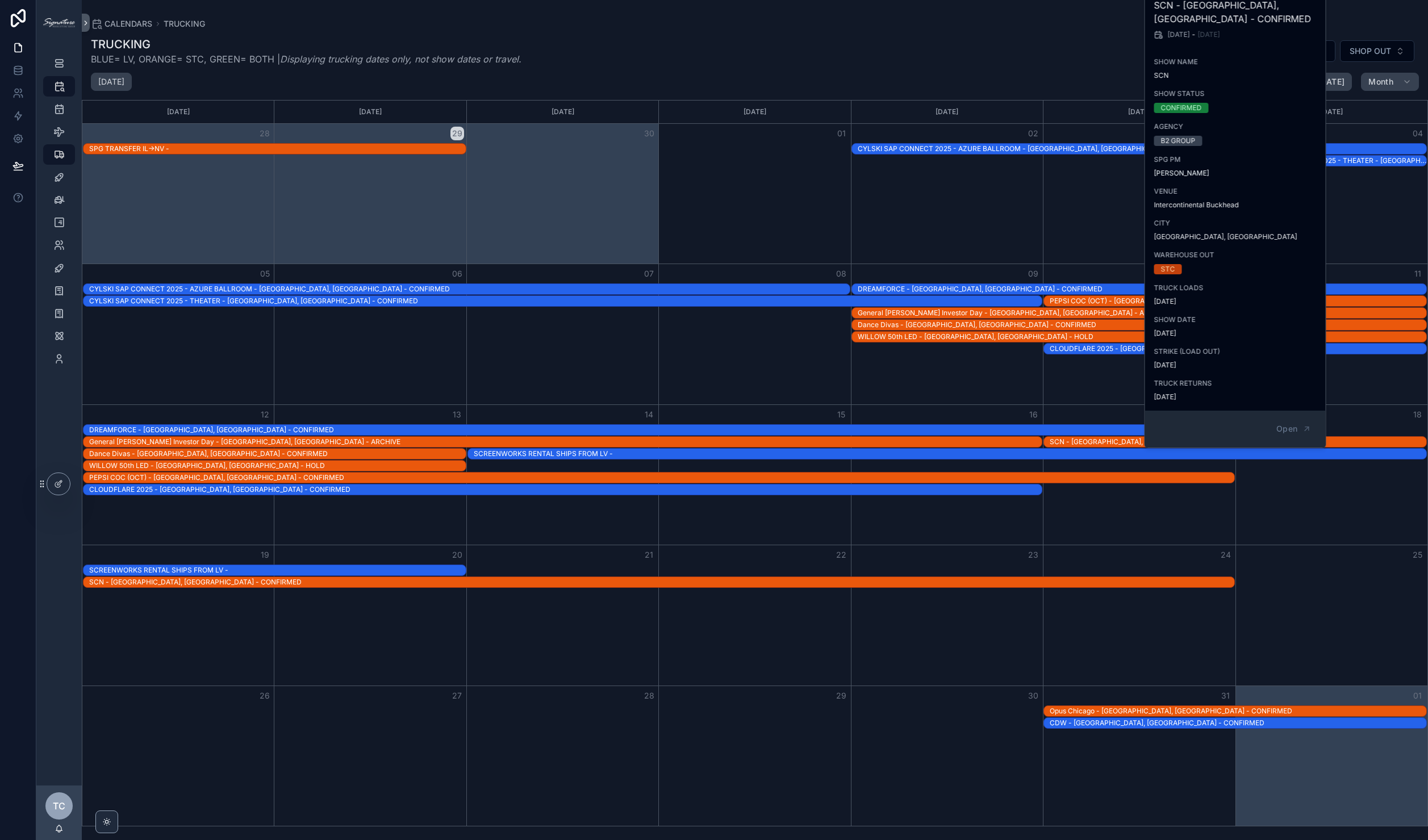
click at [1116, 367] on div "Month View" at bounding box center [1139, 333] width 192 height 139
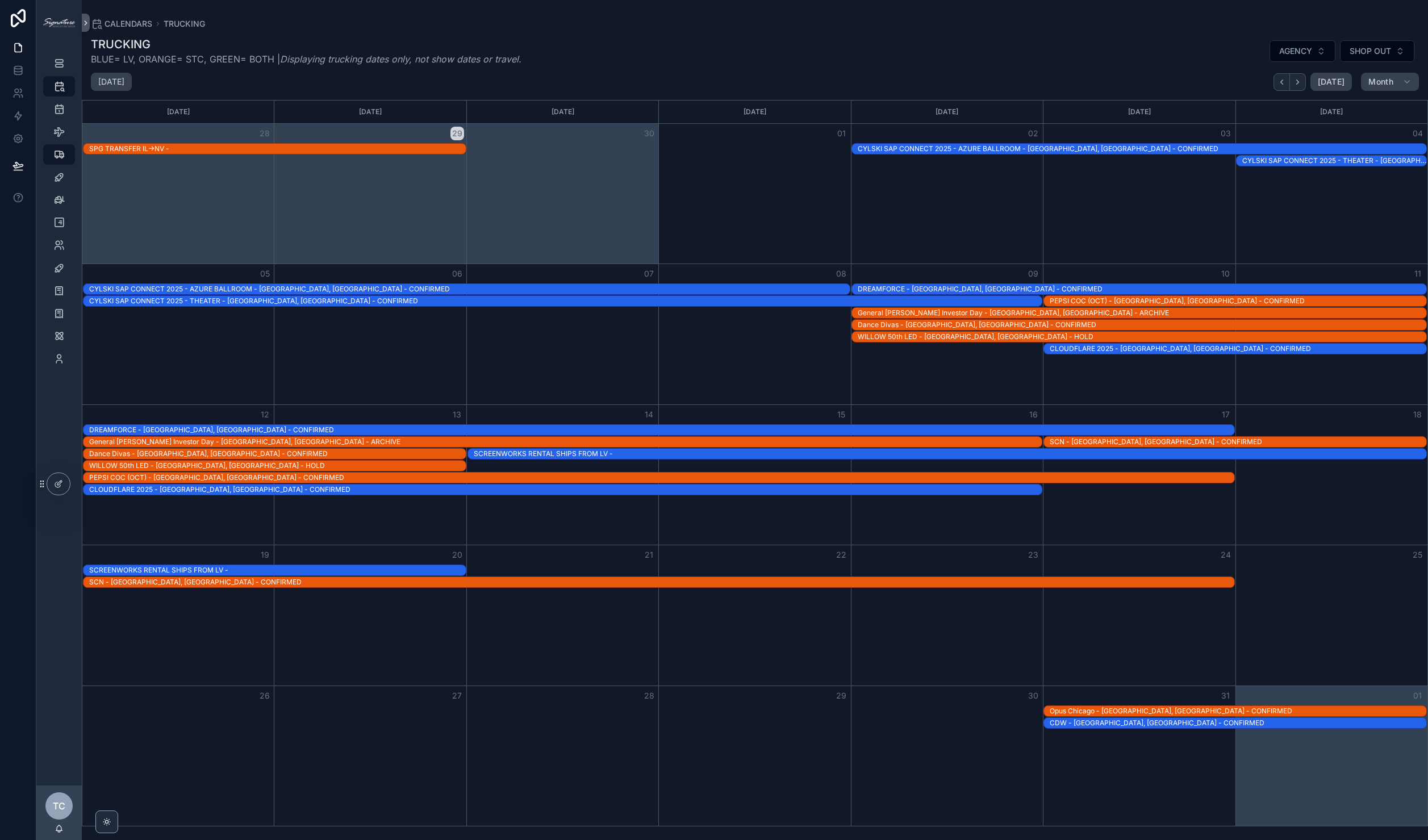
click at [1108, 345] on div "CLOUDFLARE 2025 - [GEOGRAPHIC_DATA], [GEOGRAPHIC_DATA] - CONFIRMED" at bounding box center [1238, 348] width 376 height 9
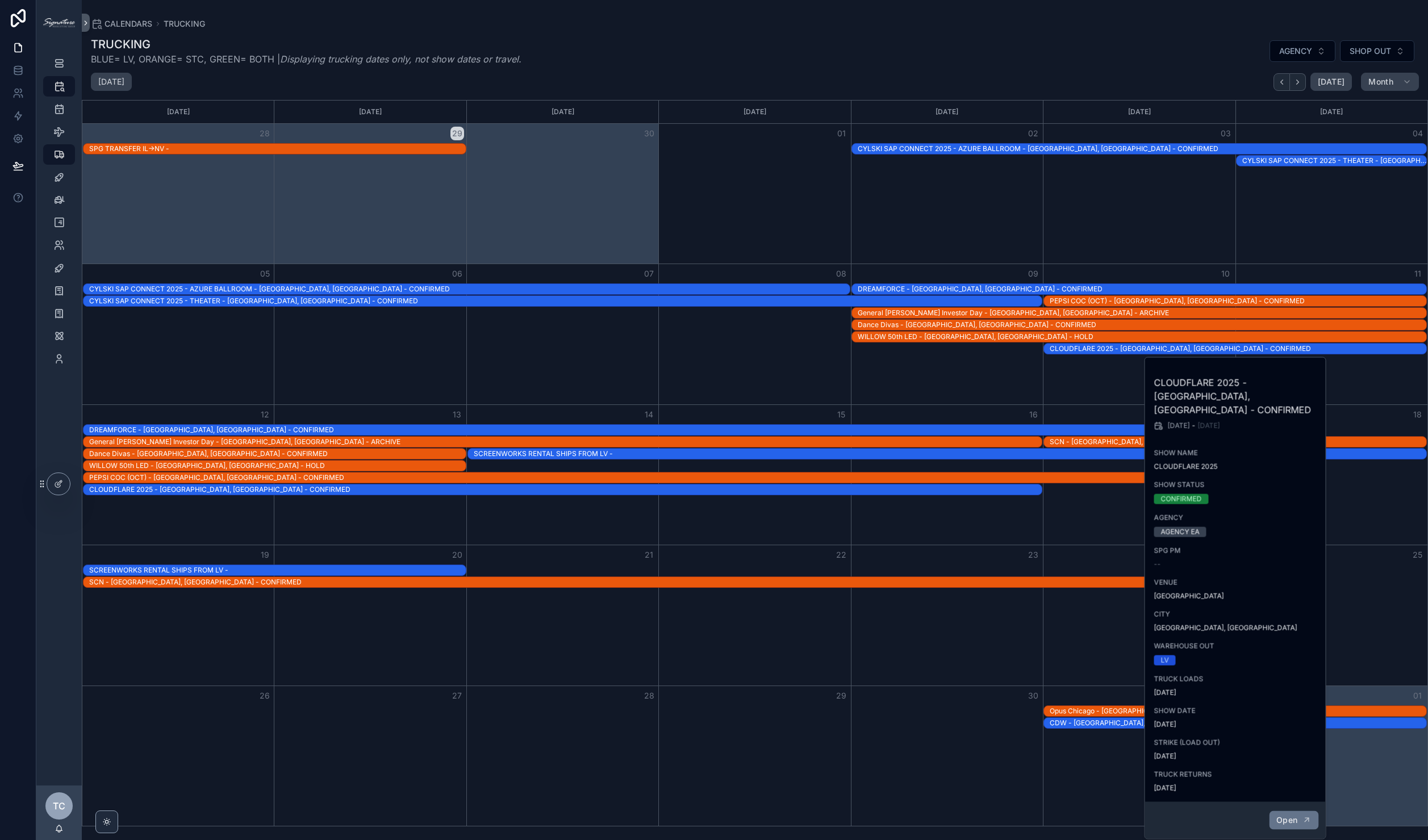
click at [1303, 816] on icon "scrollable content" at bounding box center [1306, 820] width 9 height 9
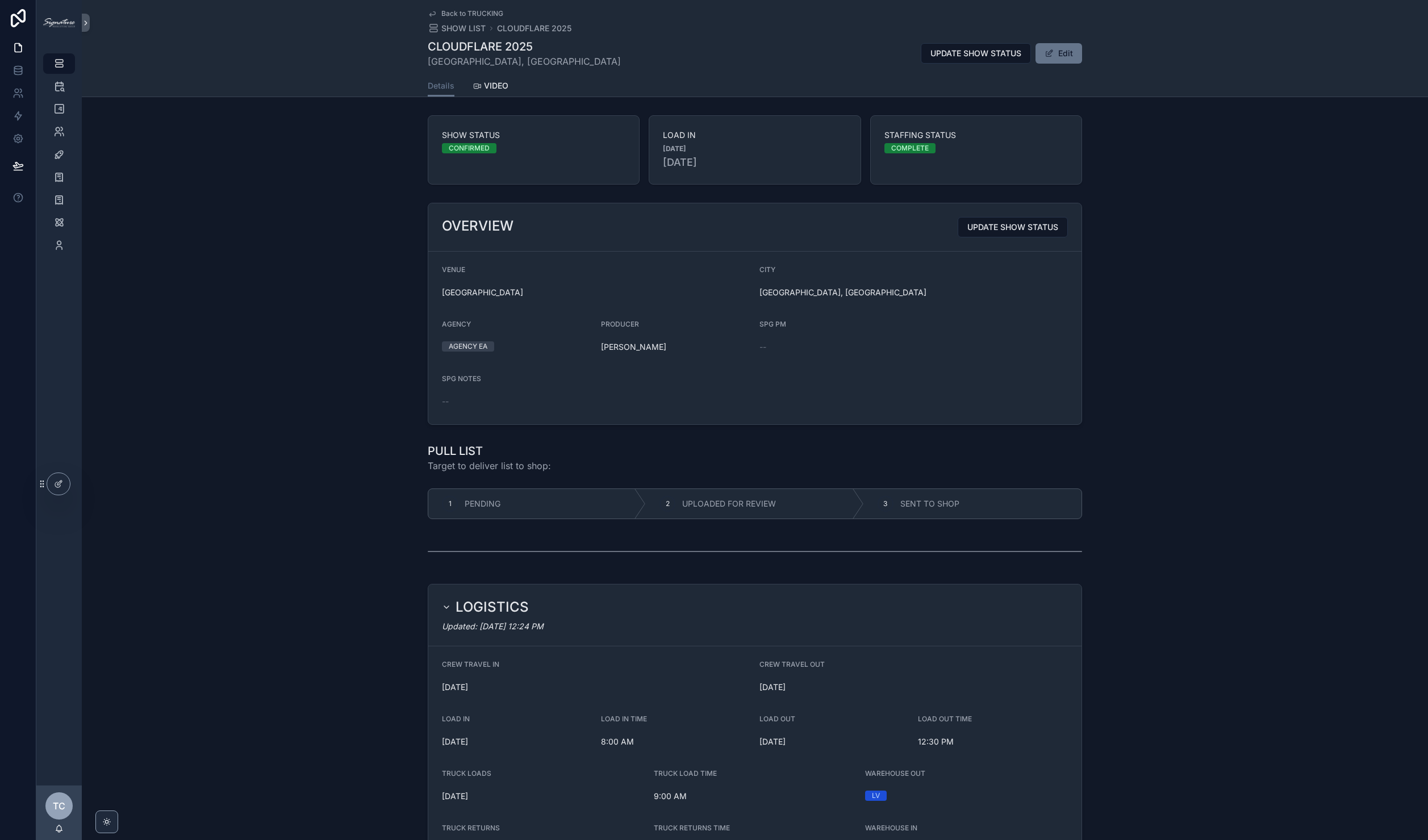
click at [451, 13] on span "Back to TRUCKING" at bounding box center [473, 13] width 62 height 9
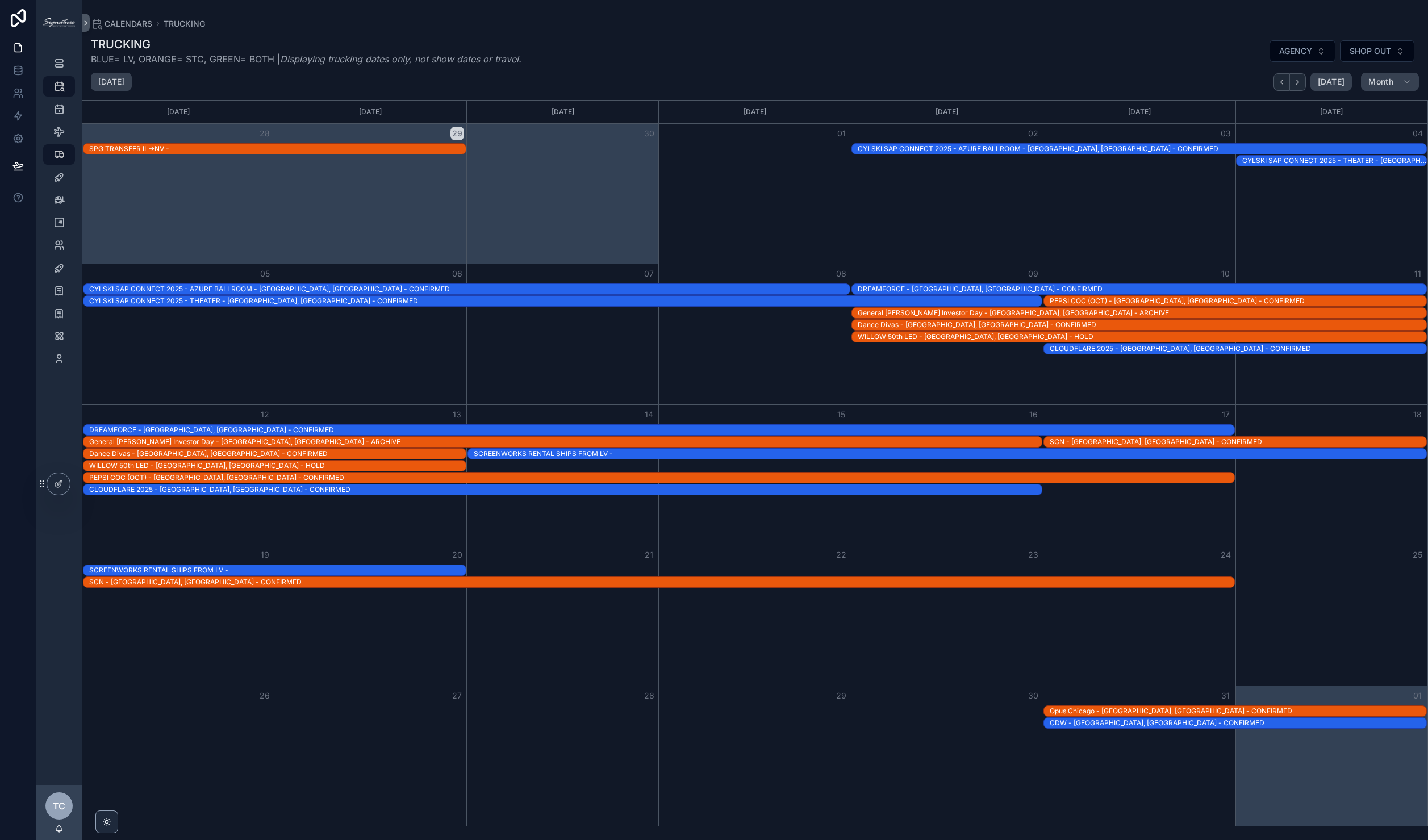
click at [1082, 446] on div "SCN - [GEOGRAPHIC_DATA], [GEOGRAPHIC_DATA] - CONFIRMED" at bounding box center [1238, 441] width 376 height 9
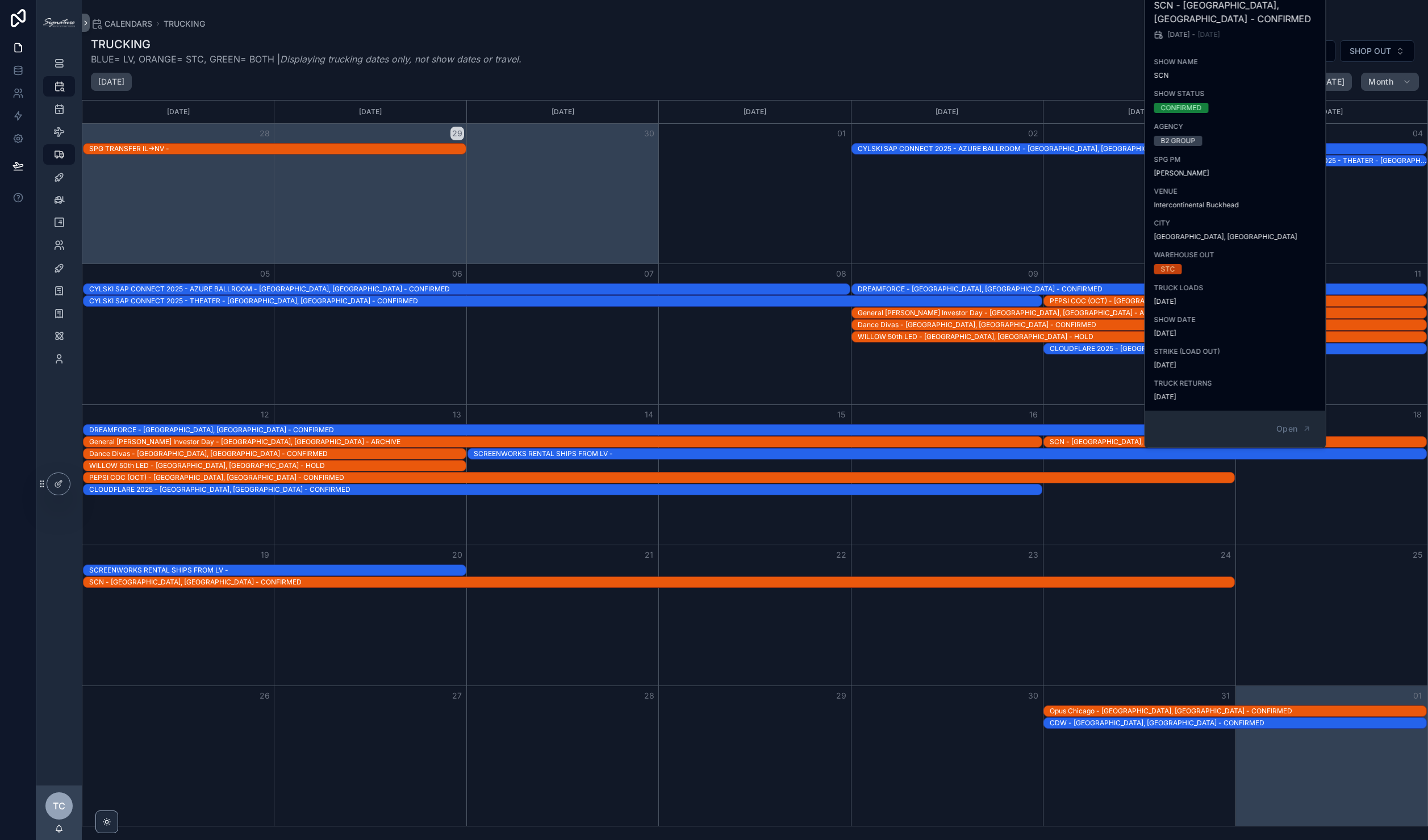
click at [1074, 397] on div "Month View" at bounding box center [1139, 333] width 192 height 139
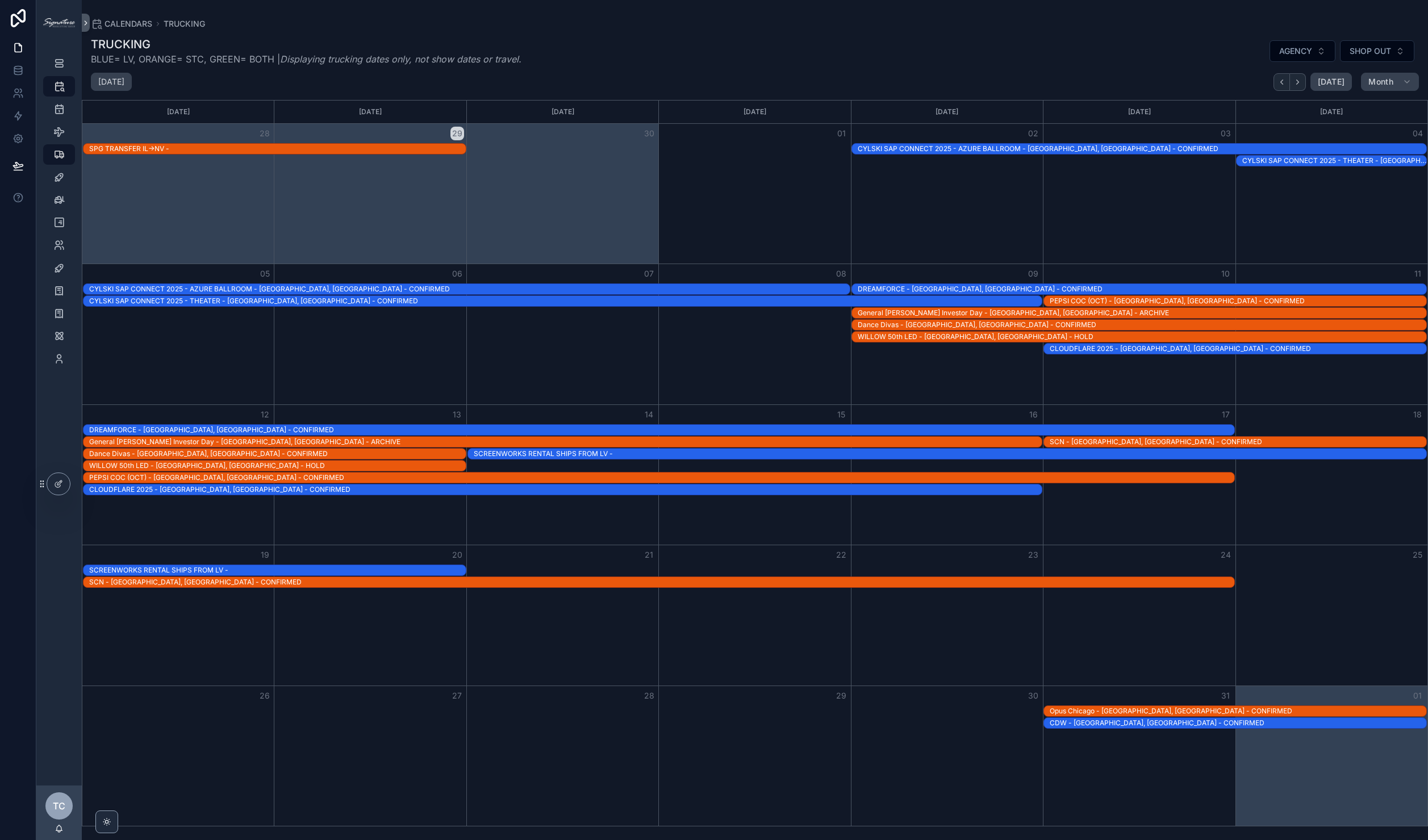
click at [1101, 442] on div "SCN - [GEOGRAPHIC_DATA], [GEOGRAPHIC_DATA] - CONFIRMED" at bounding box center [1238, 441] width 376 height 9
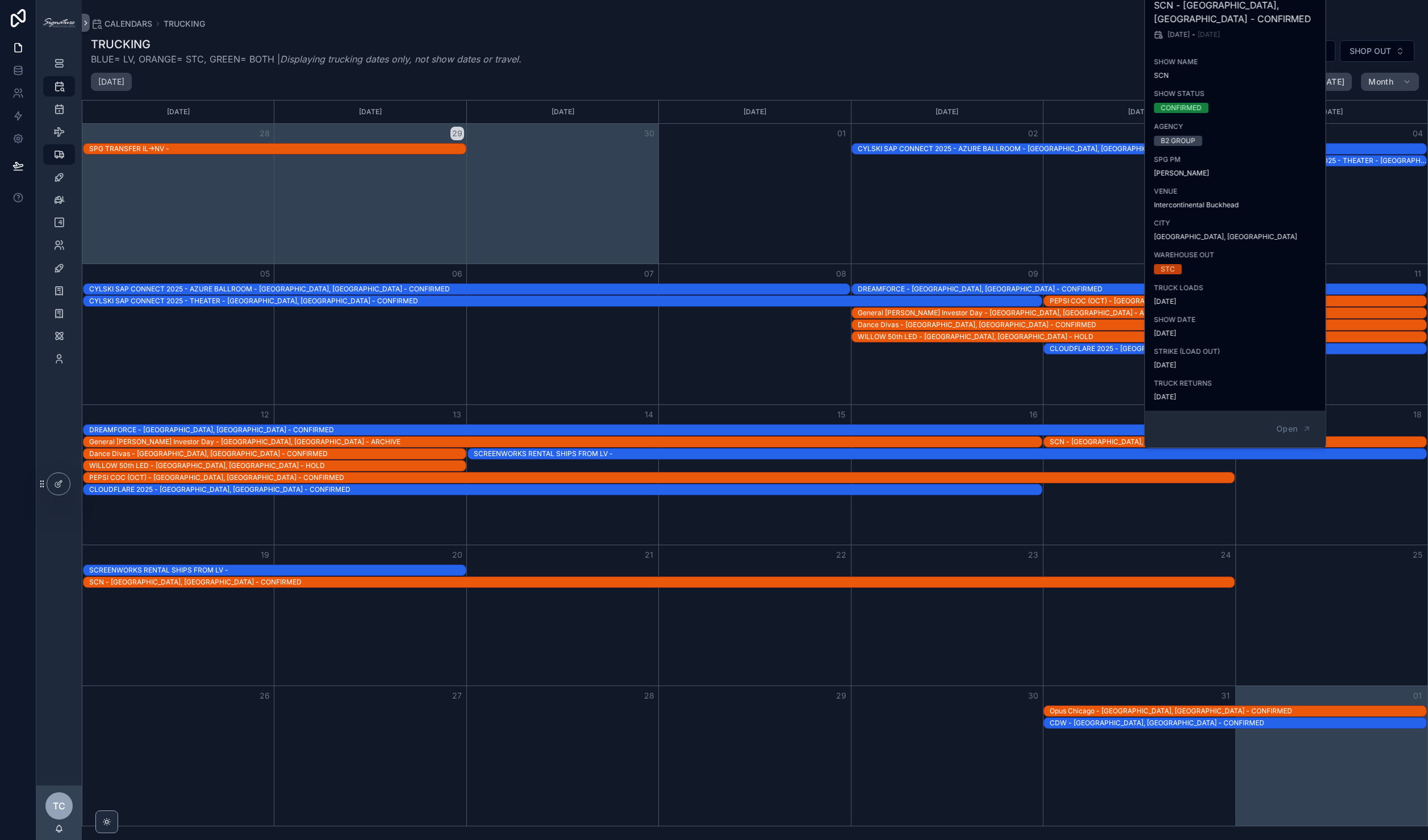
click at [1298, 424] on div "Open" at bounding box center [1235, 429] width 180 height 37
click at [1298, 420] on button "Open" at bounding box center [1293, 429] width 50 height 19
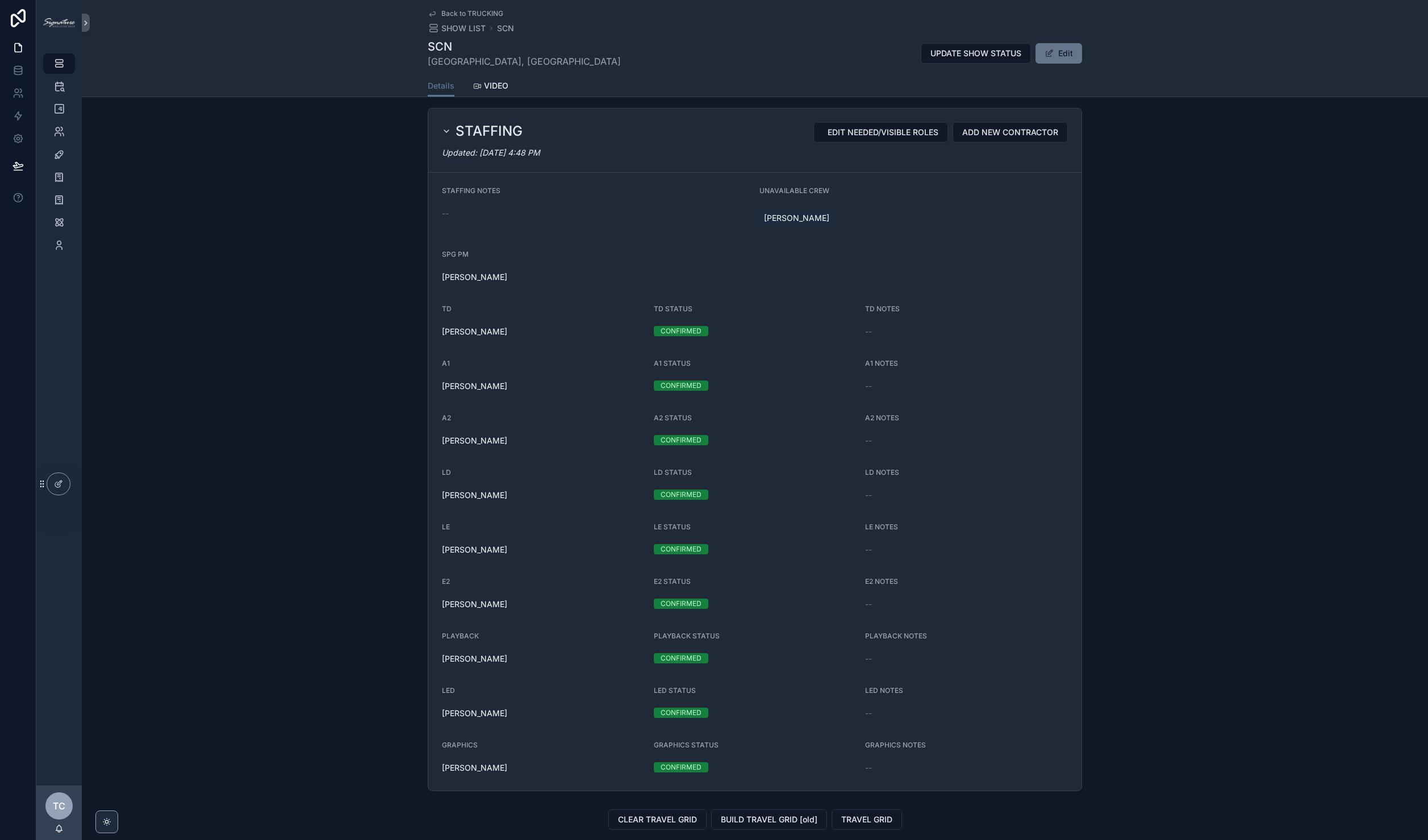
scroll to position [1123, 0]
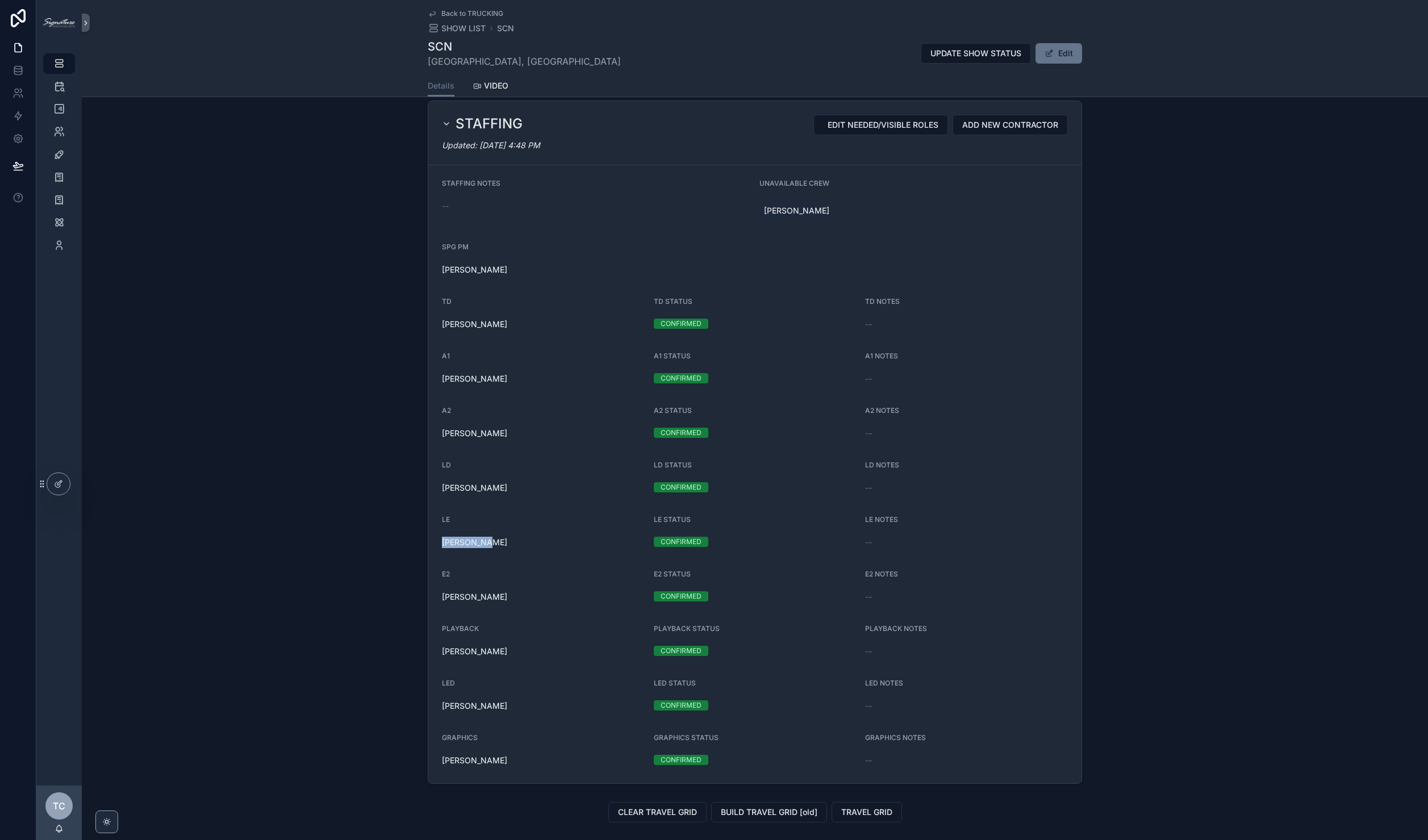
drag, startPoint x: 495, startPoint y: 546, endPoint x: 399, endPoint y: 537, distance: 96.4
click at [399, 537] on div "STAFFING EDIT NEEDED/VISIBLE ROLES ADD NEW CONTRACTOR Updated: [DATE] 4:48 PM S…" at bounding box center [754, 442] width 1346 height 693
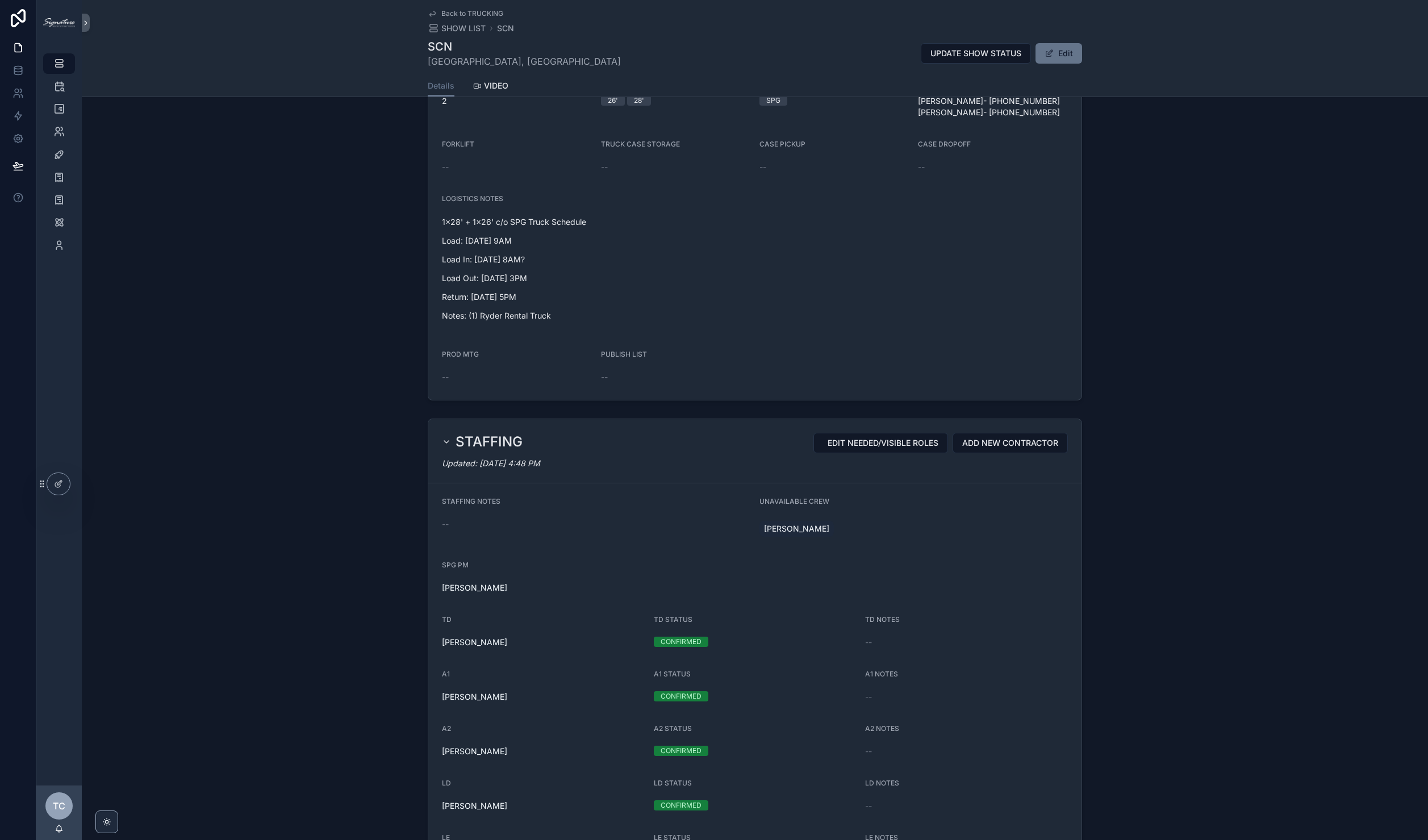
click at [473, 16] on span "Back to TRUCKING" at bounding box center [473, 13] width 62 height 9
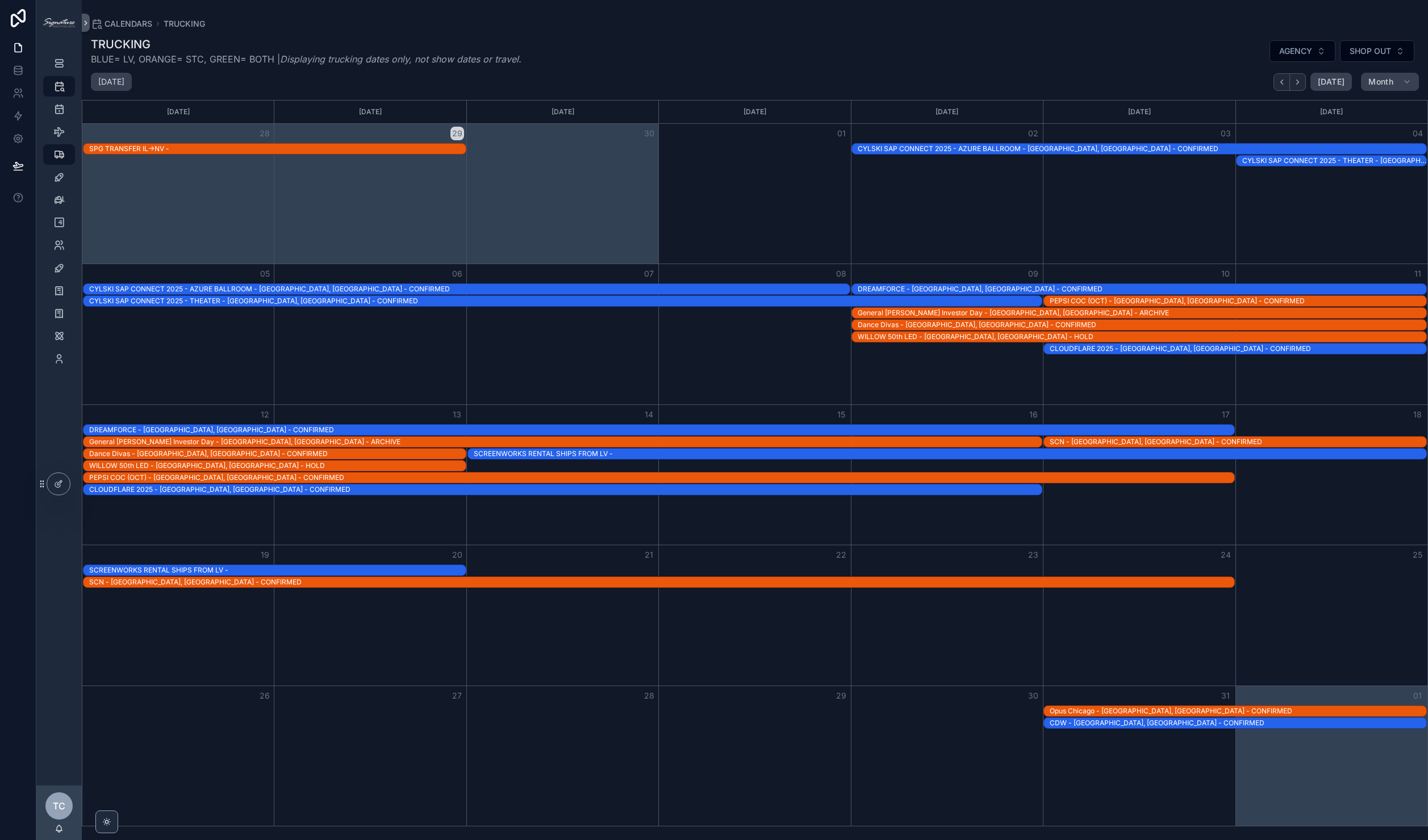
click at [1089, 441] on div "SCN - [GEOGRAPHIC_DATA], [GEOGRAPHIC_DATA] - CONFIRMED" at bounding box center [1238, 441] width 376 height 9
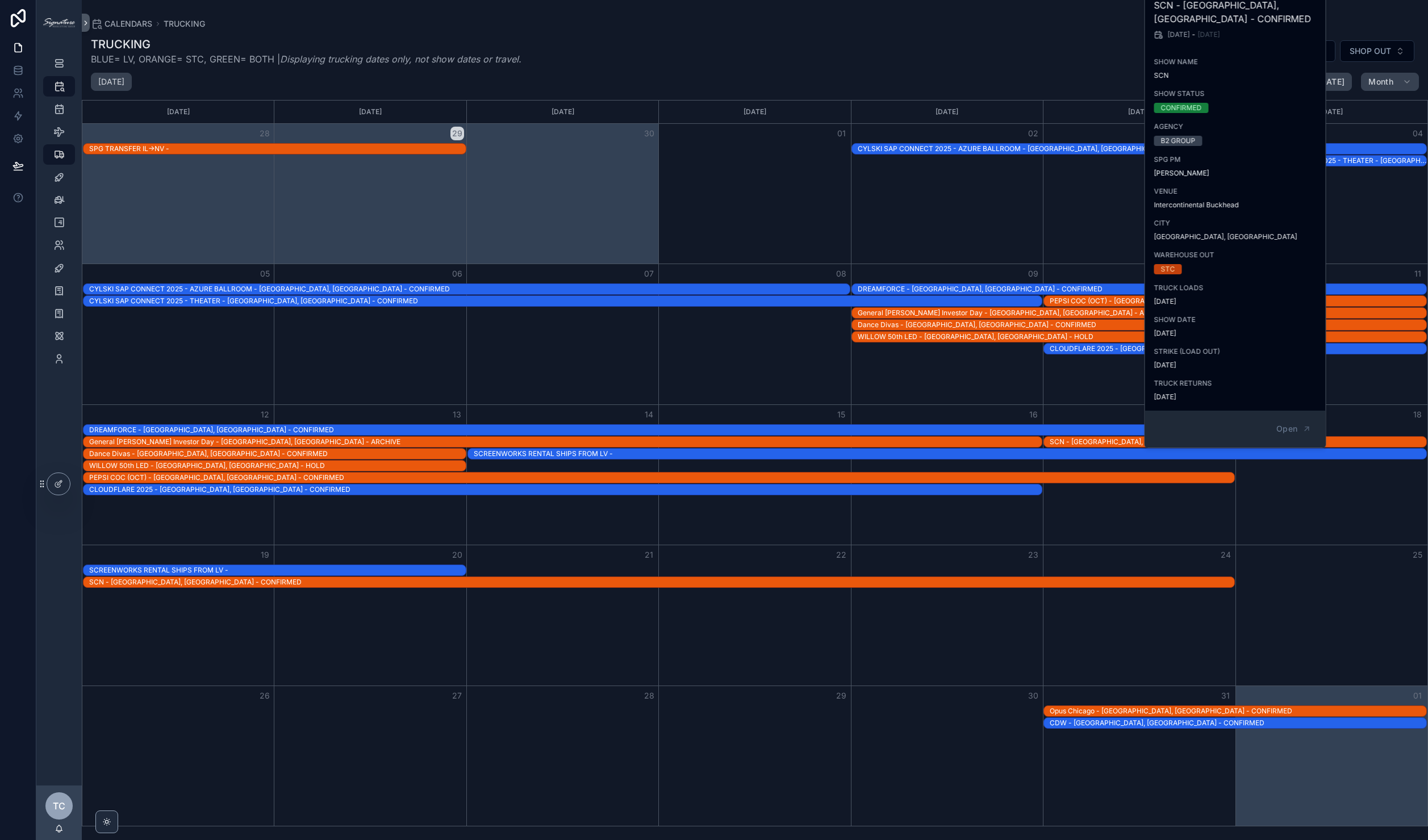
click at [1072, 377] on div "Month View" at bounding box center [1139, 333] width 192 height 139
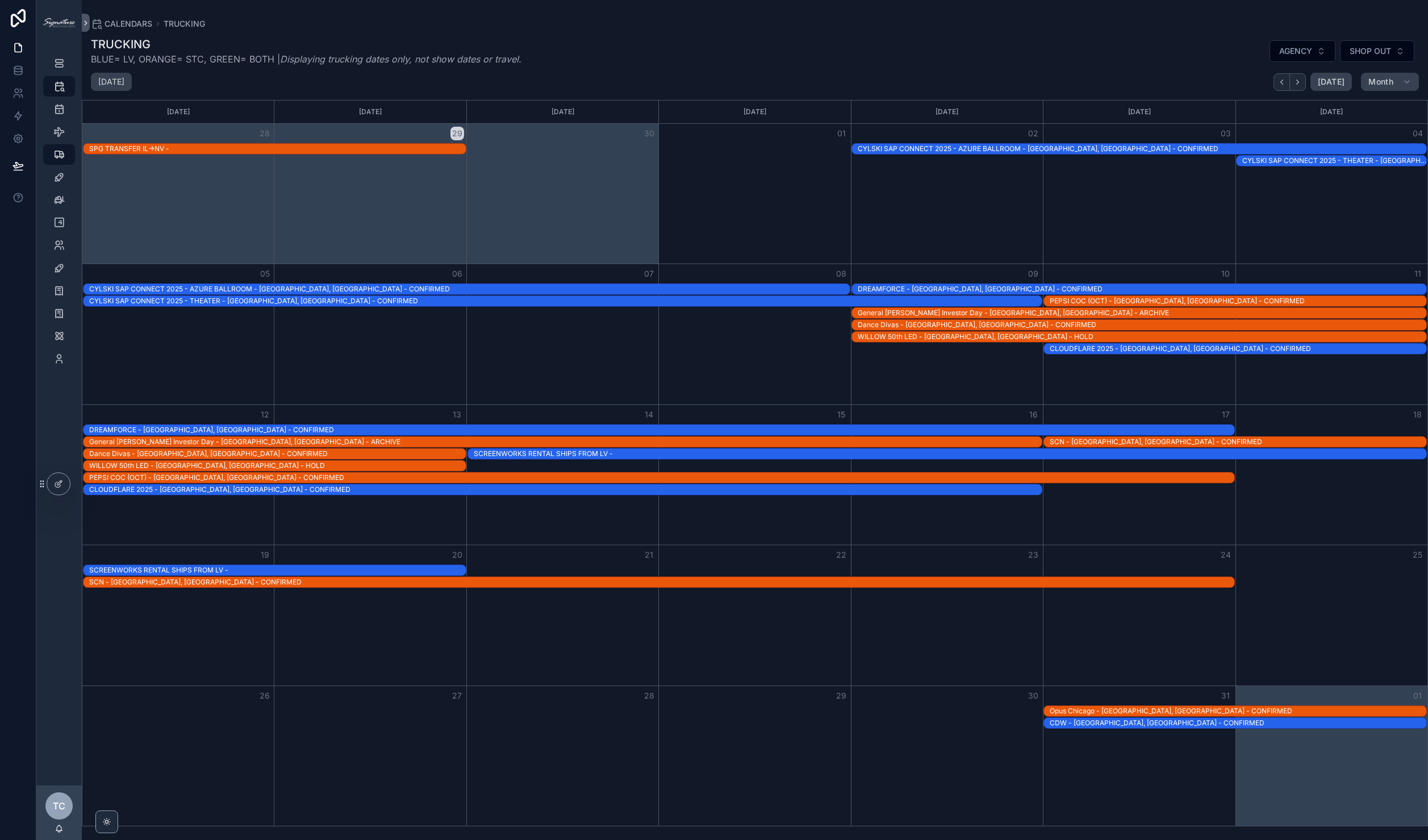
click at [1110, 724] on div "CDW - [GEOGRAPHIC_DATA], [GEOGRAPHIC_DATA] - CONFIRMED" at bounding box center [1238, 722] width 376 height 9
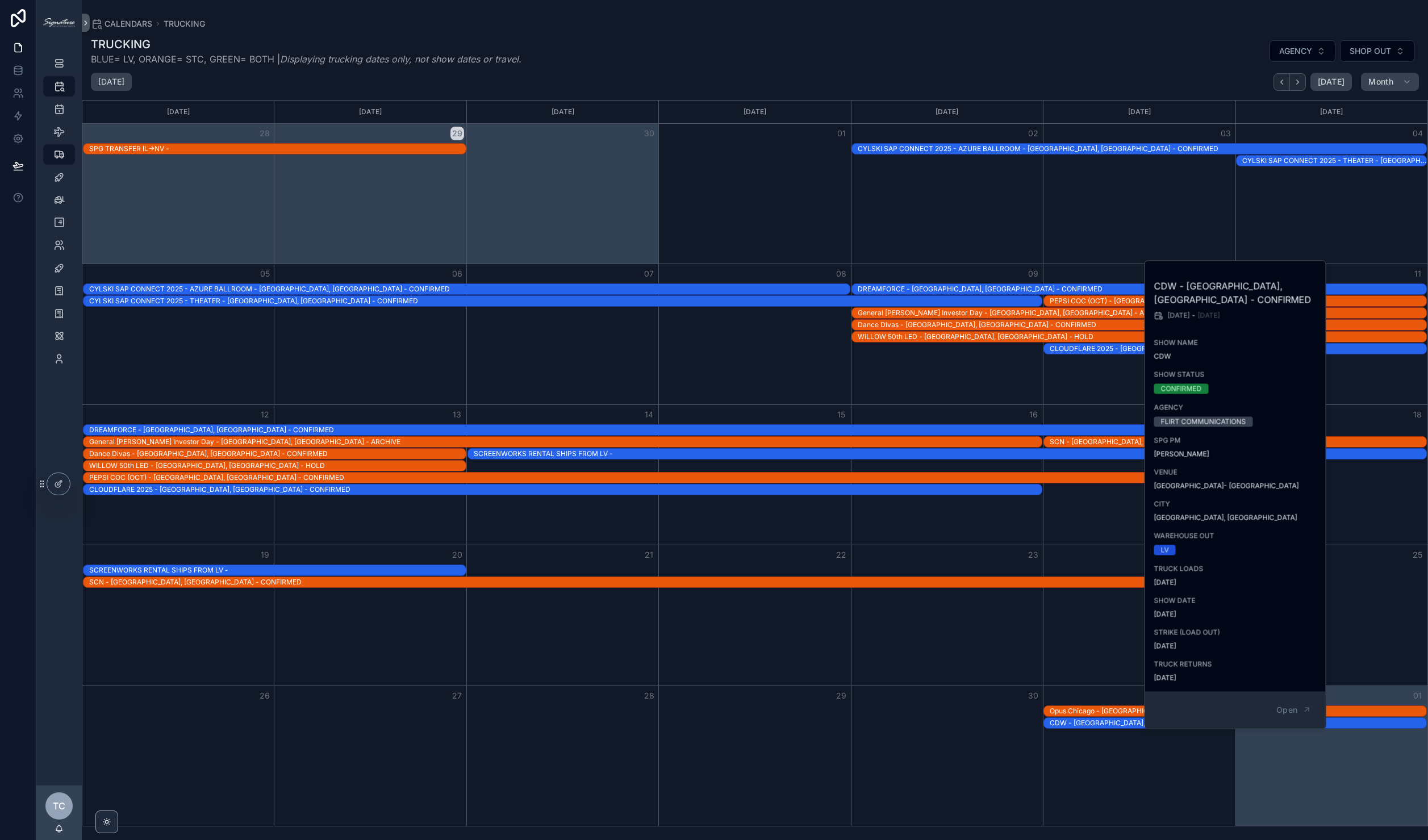
click at [1075, 659] on div "Month View" at bounding box center [1139, 615] width 192 height 139
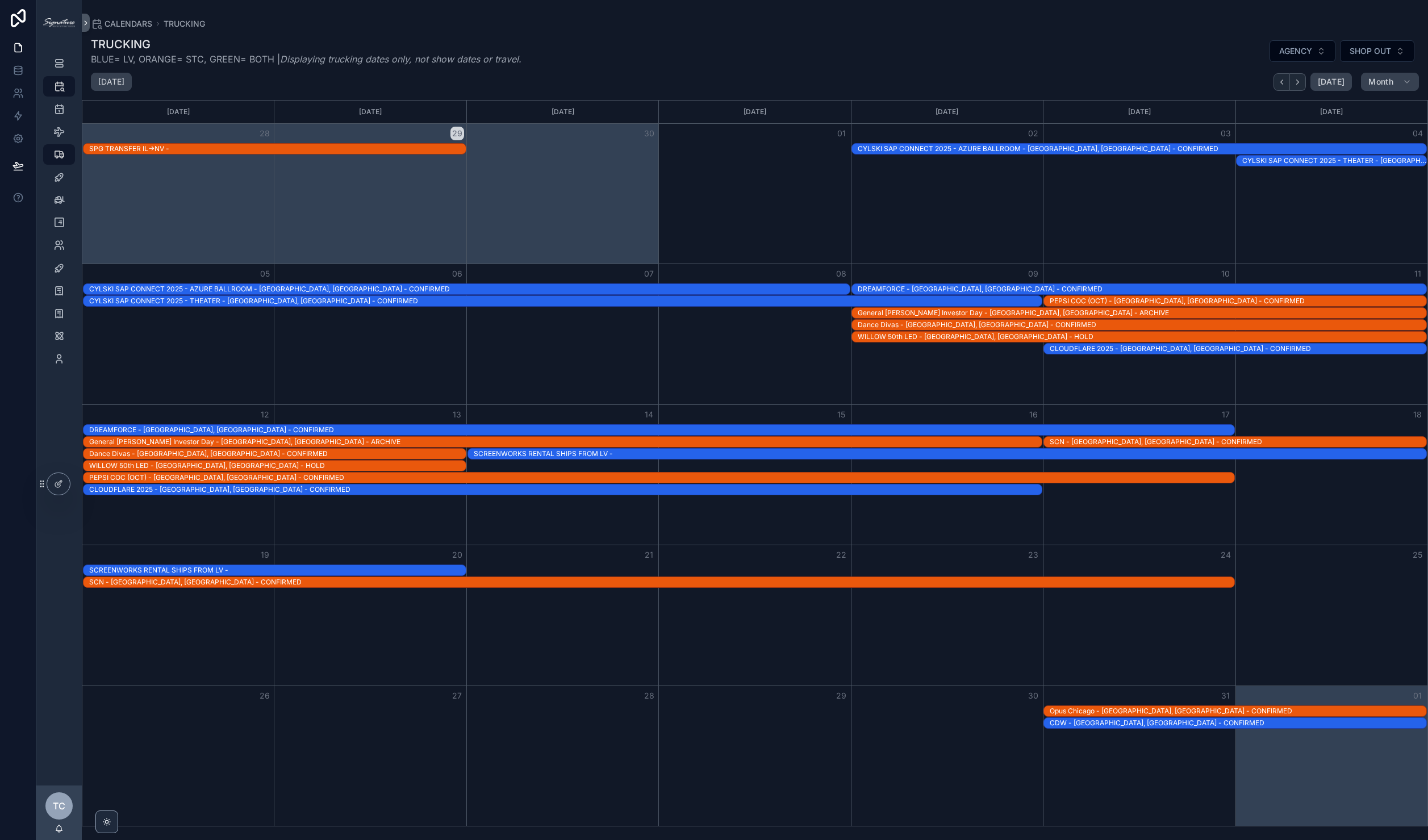
click at [1088, 712] on div "Opus Chicago - [GEOGRAPHIC_DATA], [GEOGRAPHIC_DATA] - CONFIRMED" at bounding box center [1238, 710] width 376 height 9
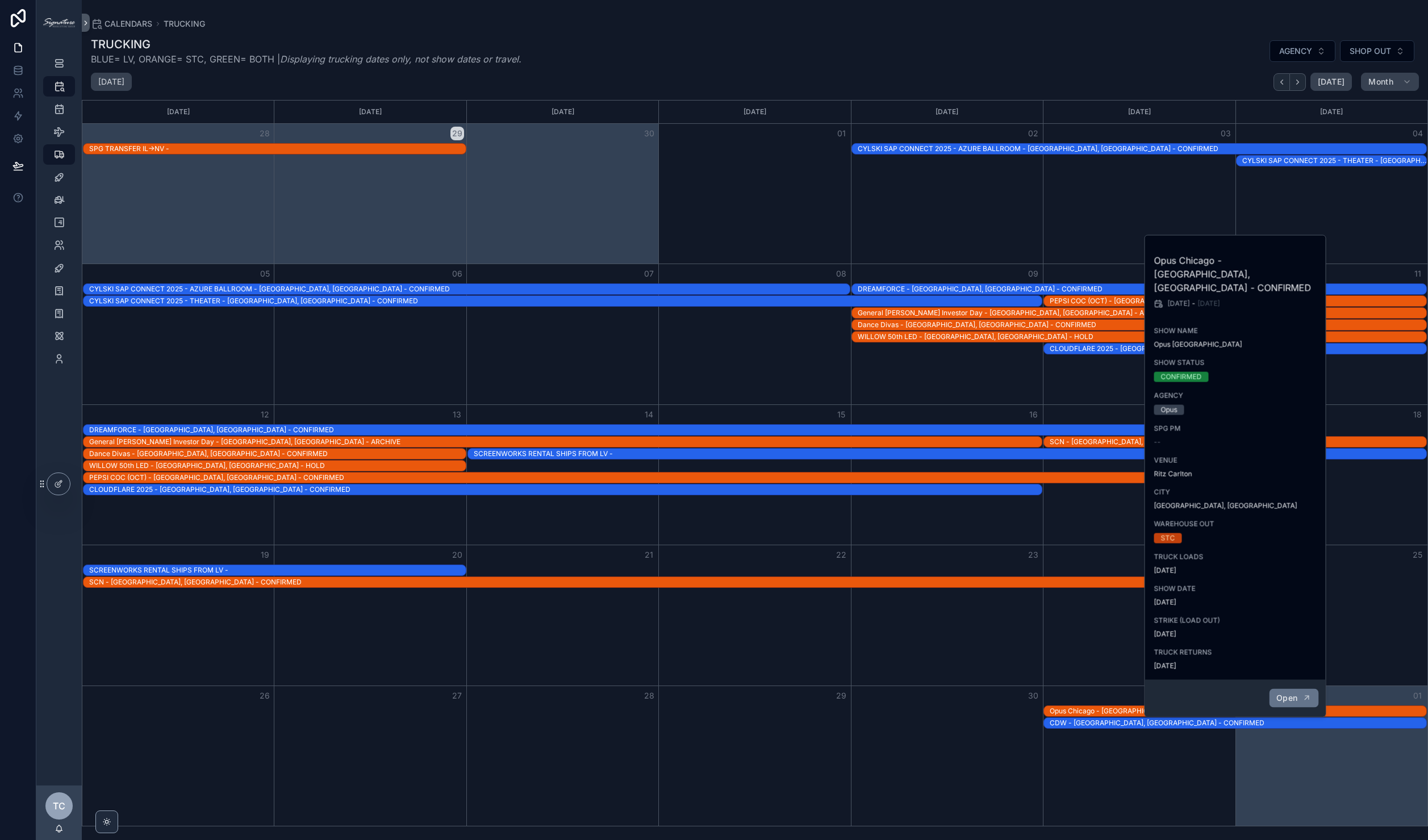
click at [1311, 689] on button "Open" at bounding box center [1293, 698] width 50 height 19
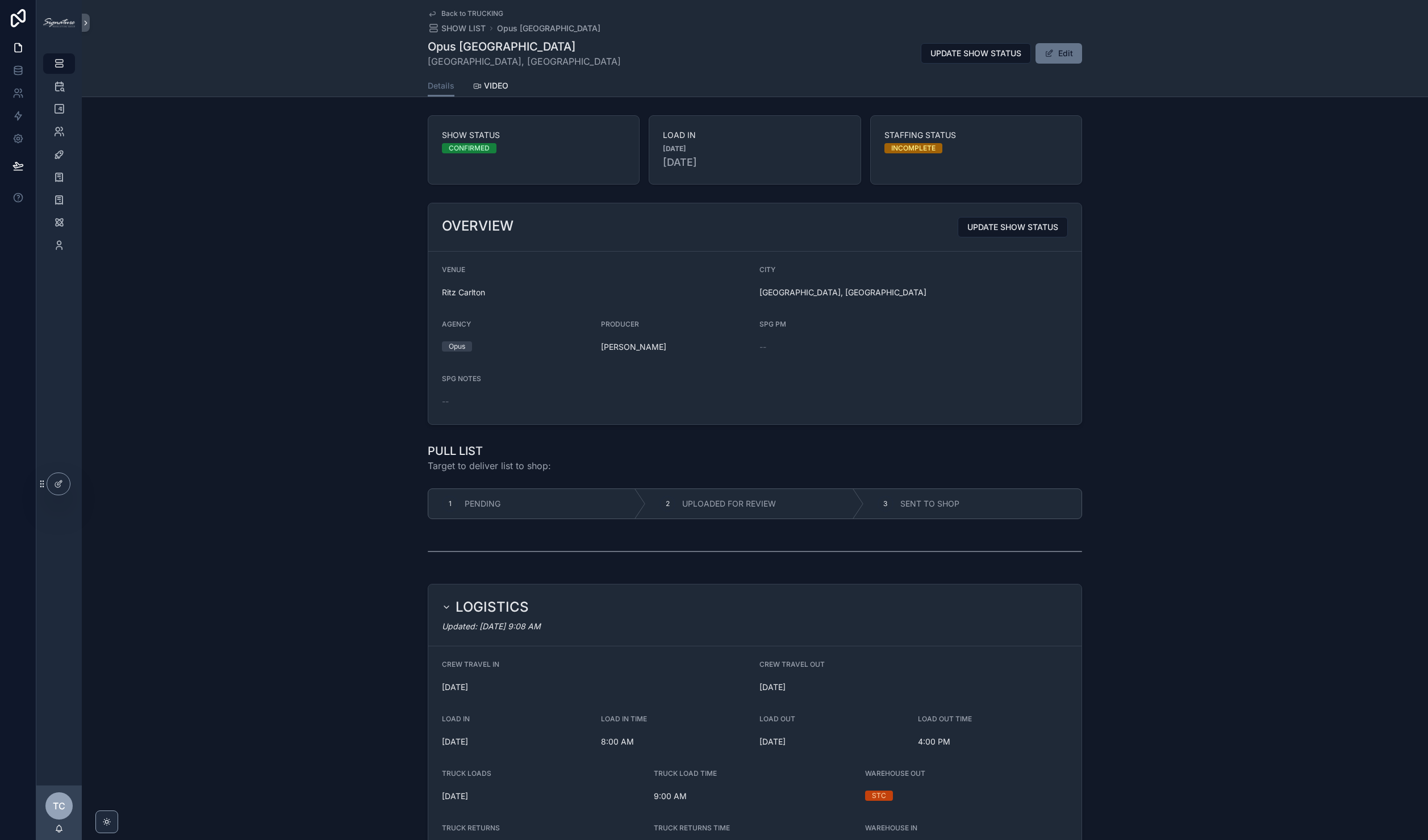
drag, startPoint x: 680, startPoint y: 288, endPoint x: 854, endPoint y: 297, distance: 174.2
click at [854, 297] on form "VENUE [GEOGRAPHIC_DATA], [GEOGRAPHIC_DATA] AGENCY Opus PRODUCER [PERSON_NAME] S…" at bounding box center [754, 337] width 653 height 172
click at [854, 297] on span "[GEOGRAPHIC_DATA], [GEOGRAPHIC_DATA]" at bounding box center [913, 292] width 308 height 12
drag, startPoint x: 855, startPoint y: 301, endPoint x: 581, endPoint y: 268, distance: 276.0
click at [581, 268] on form "VENUE [GEOGRAPHIC_DATA], [GEOGRAPHIC_DATA] AGENCY Opus PRODUCER [PERSON_NAME] S…" at bounding box center [754, 337] width 653 height 172
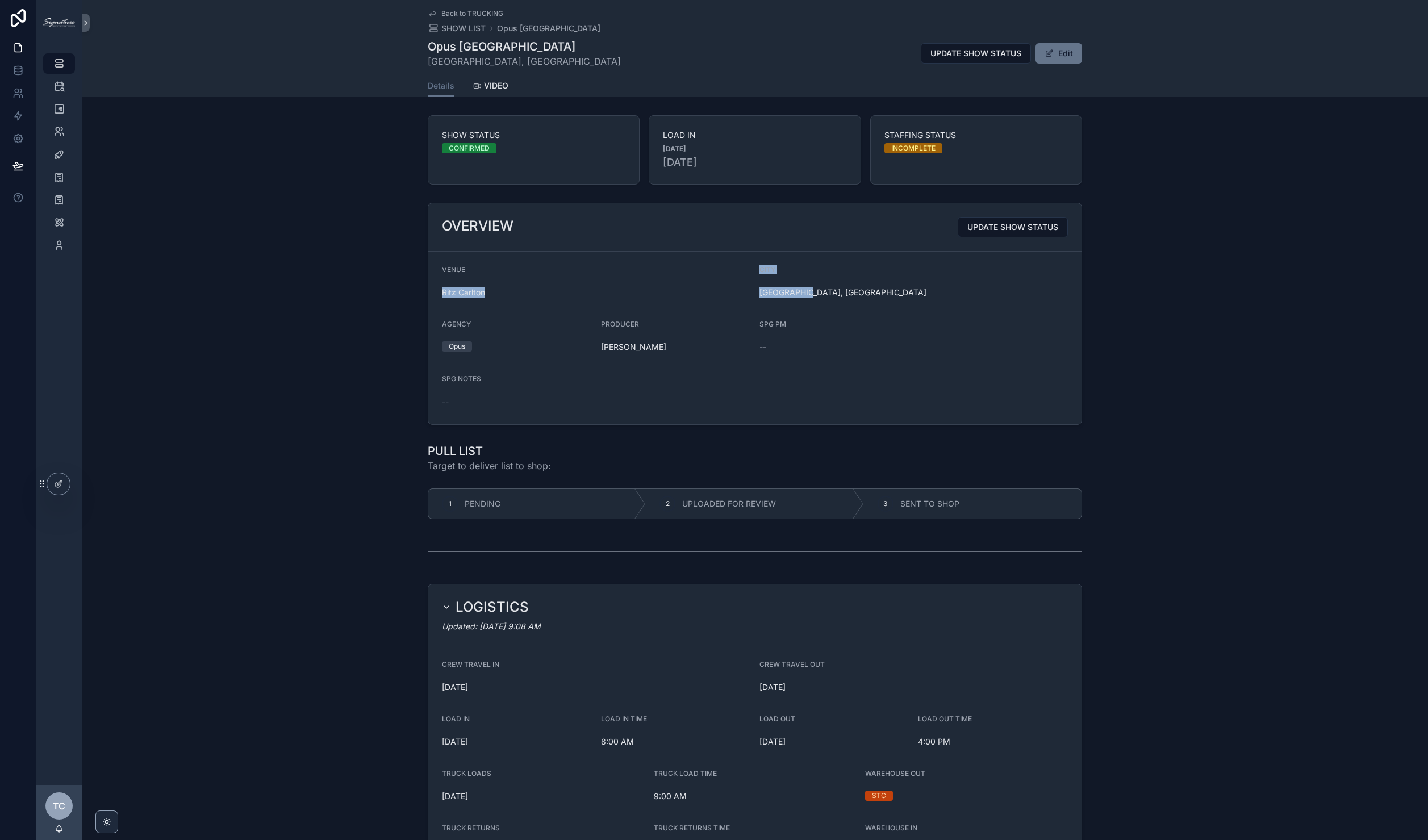
click at [581, 268] on div "VENUE" at bounding box center [596, 272] width 308 height 14
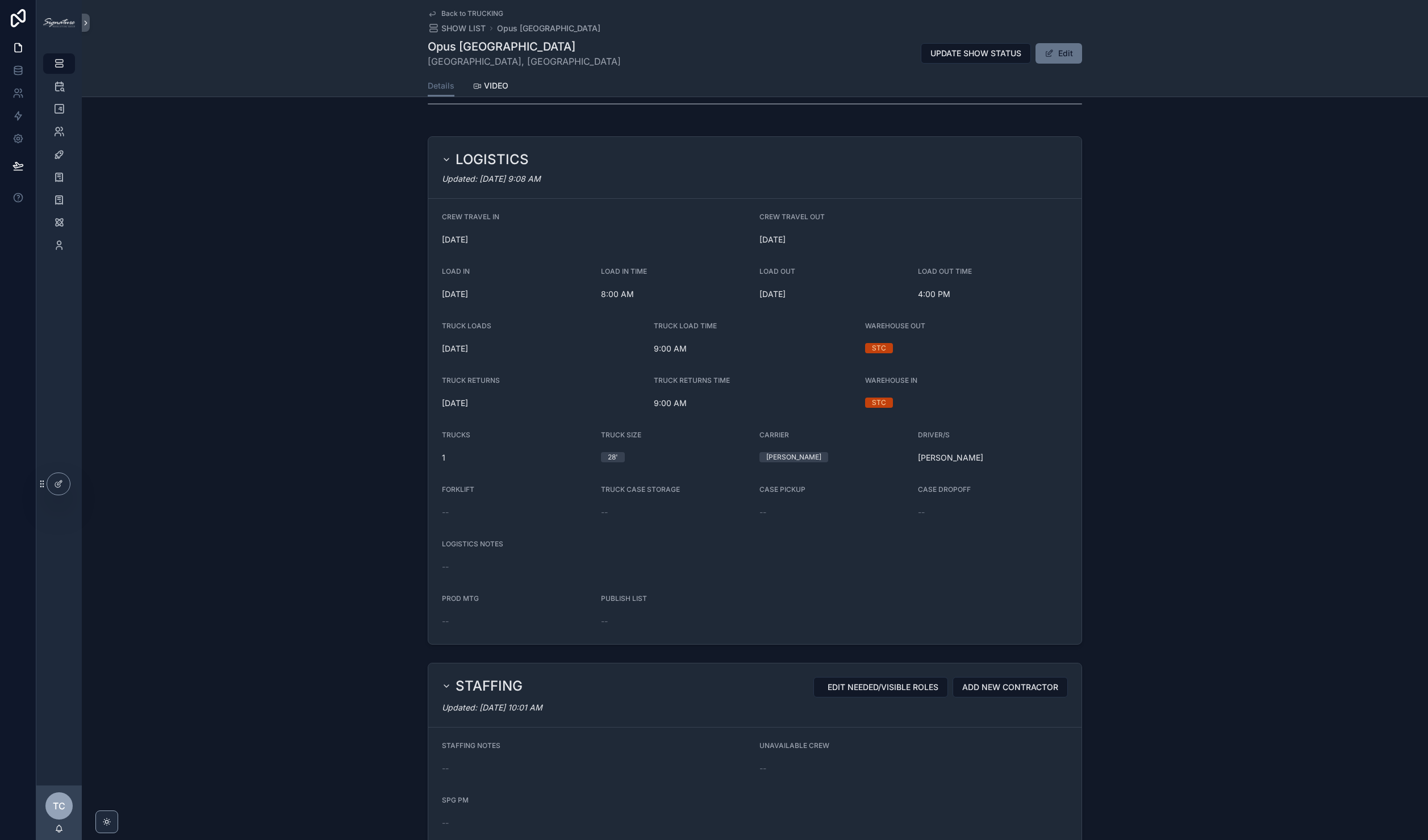
scroll to position [455, 0]
click at [469, 14] on span "Back to TRUCKING" at bounding box center [473, 13] width 62 height 9
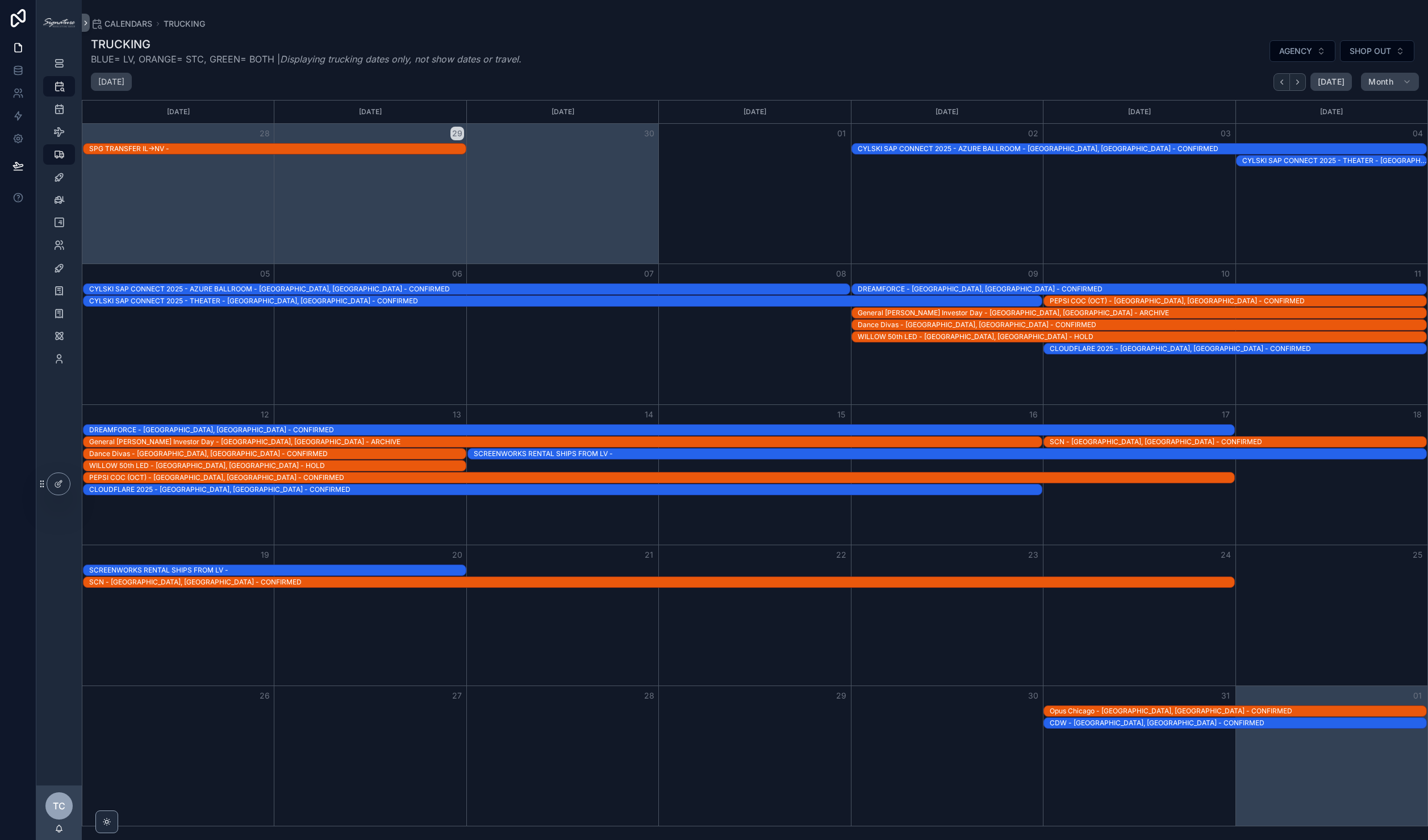
click at [1093, 722] on div "CDW - [GEOGRAPHIC_DATA], [GEOGRAPHIC_DATA] - CONFIRMED" at bounding box center [1238, 722] width 376 height 9
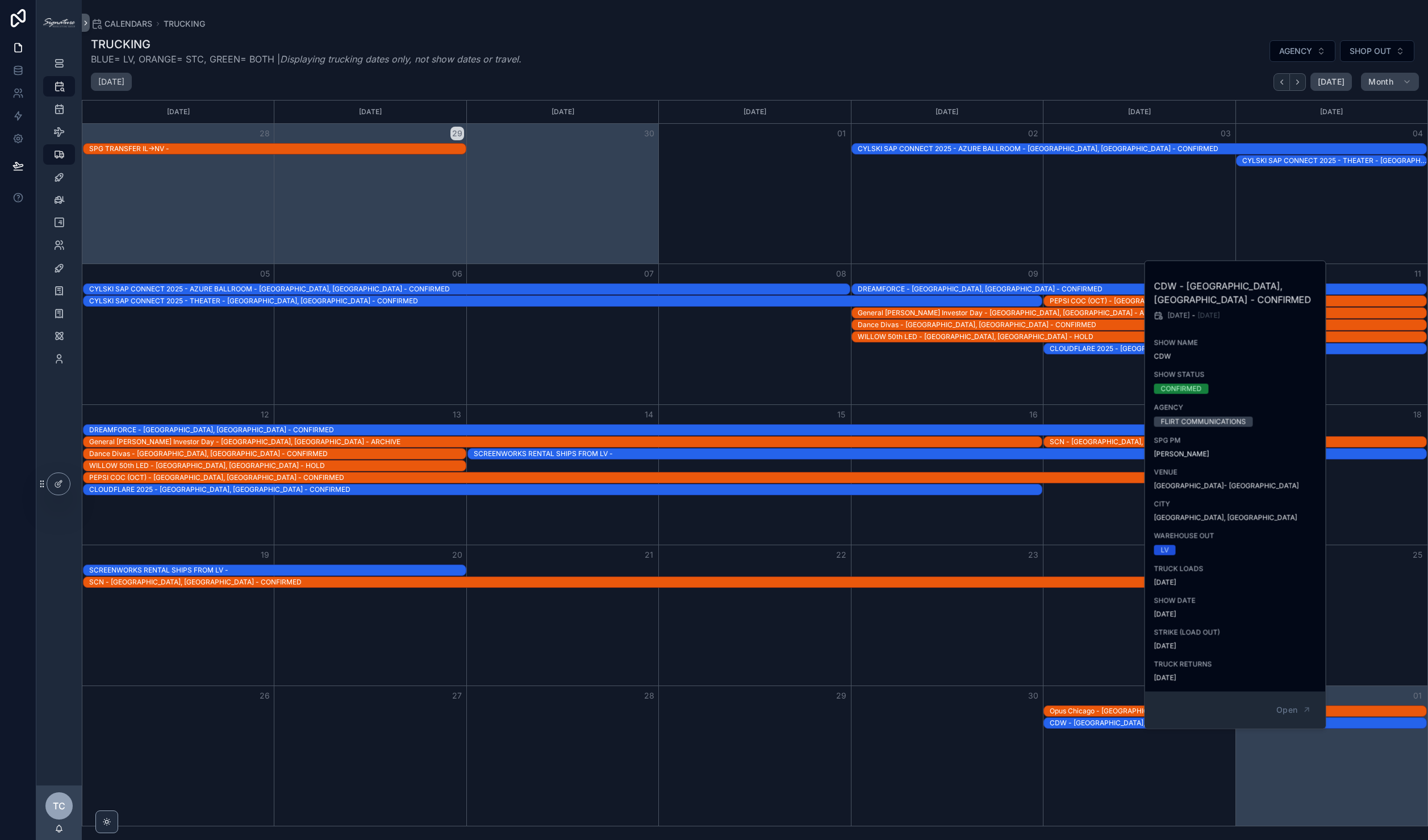
click at [1086, 639] on div "Month View" at bounding box center [1139, 615] width 192 height 139
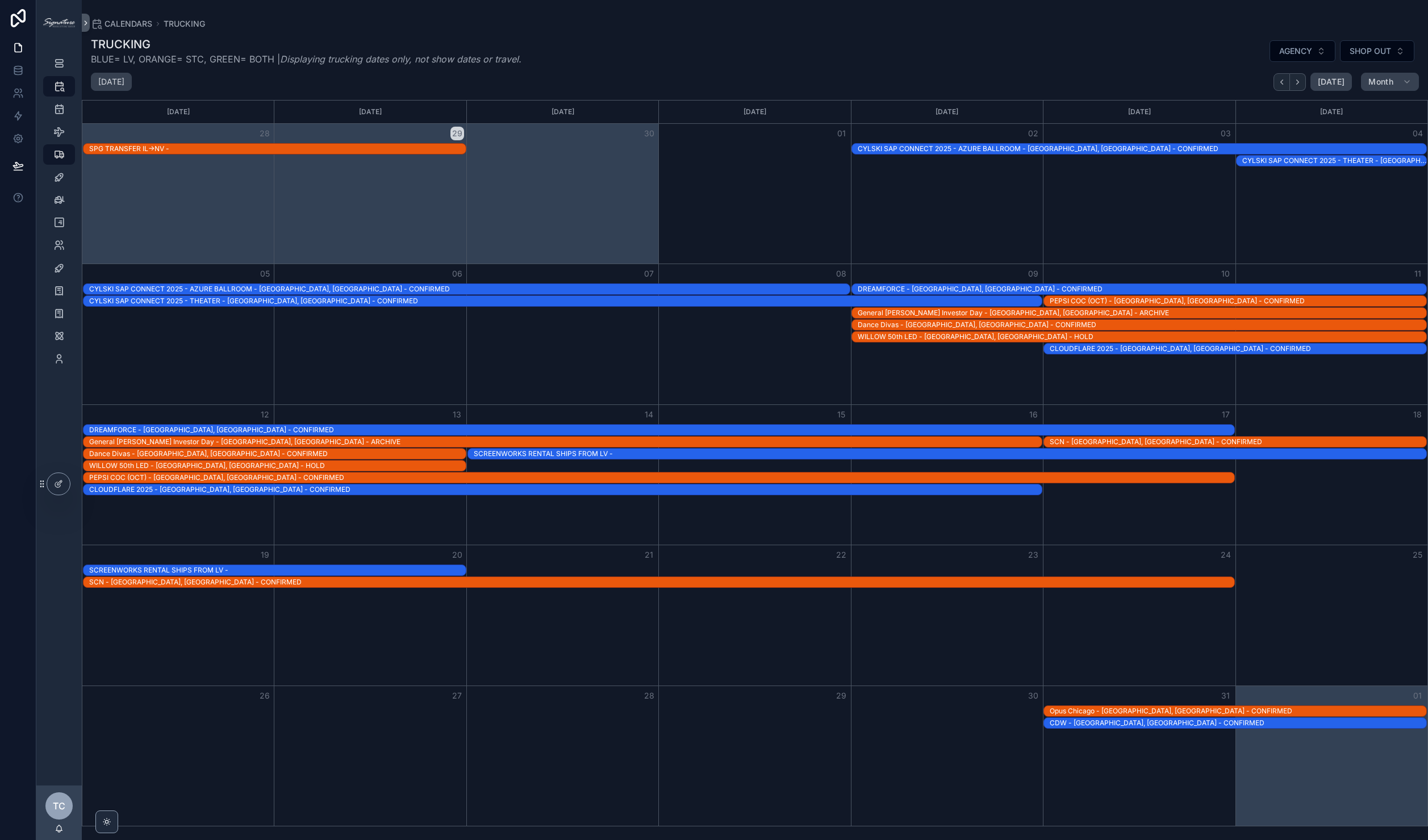
click at [1137, 710] on div "Opus Chicago - [GEOGRAPHIC_DATA], [GEOGRAPHIC_DATA] - CONFIRMED" at bounding box center [1238, 710] width 376 height 9
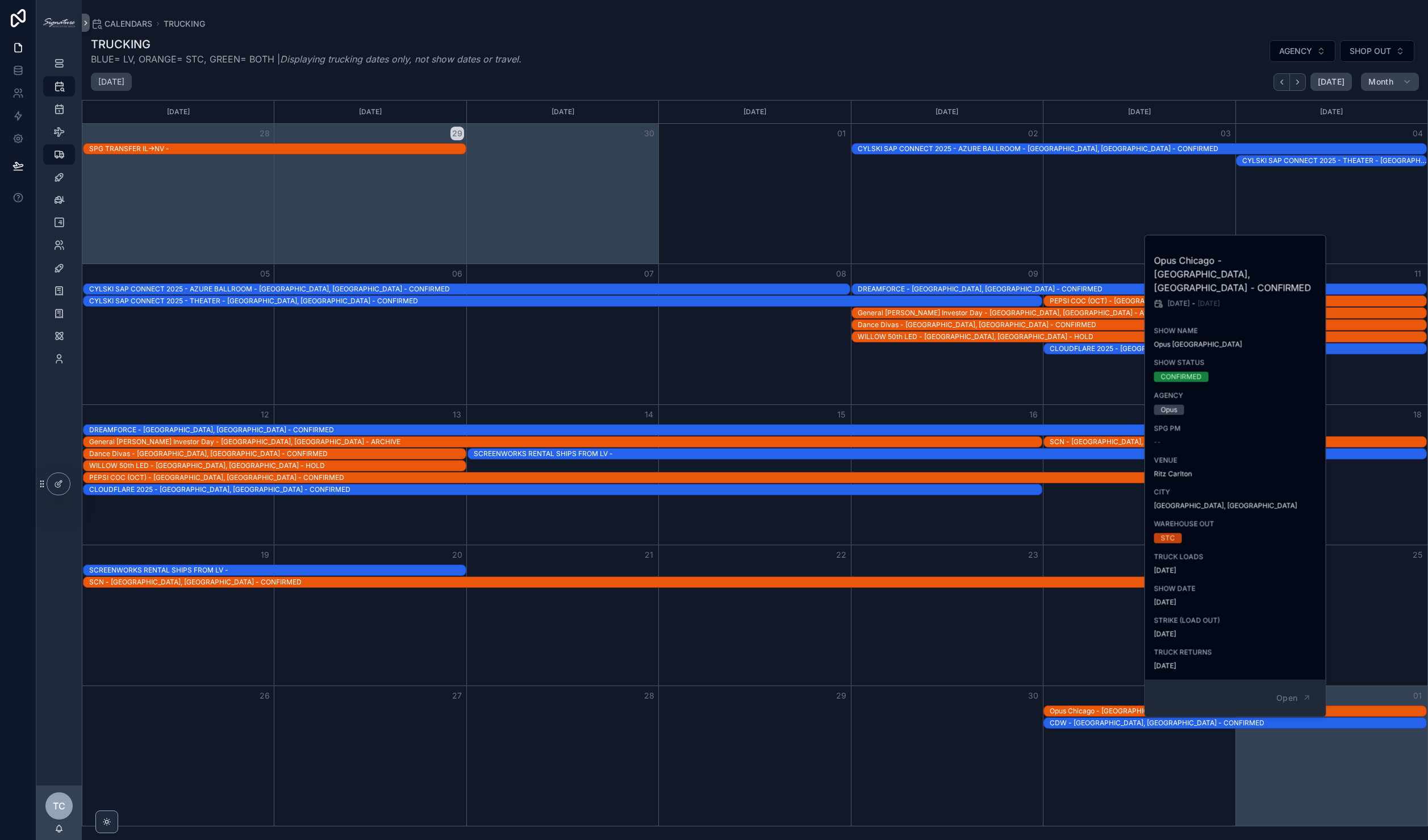
click at [1081, 656] on div "Month View" at bounding box center [1139, 615] width 192 height 139
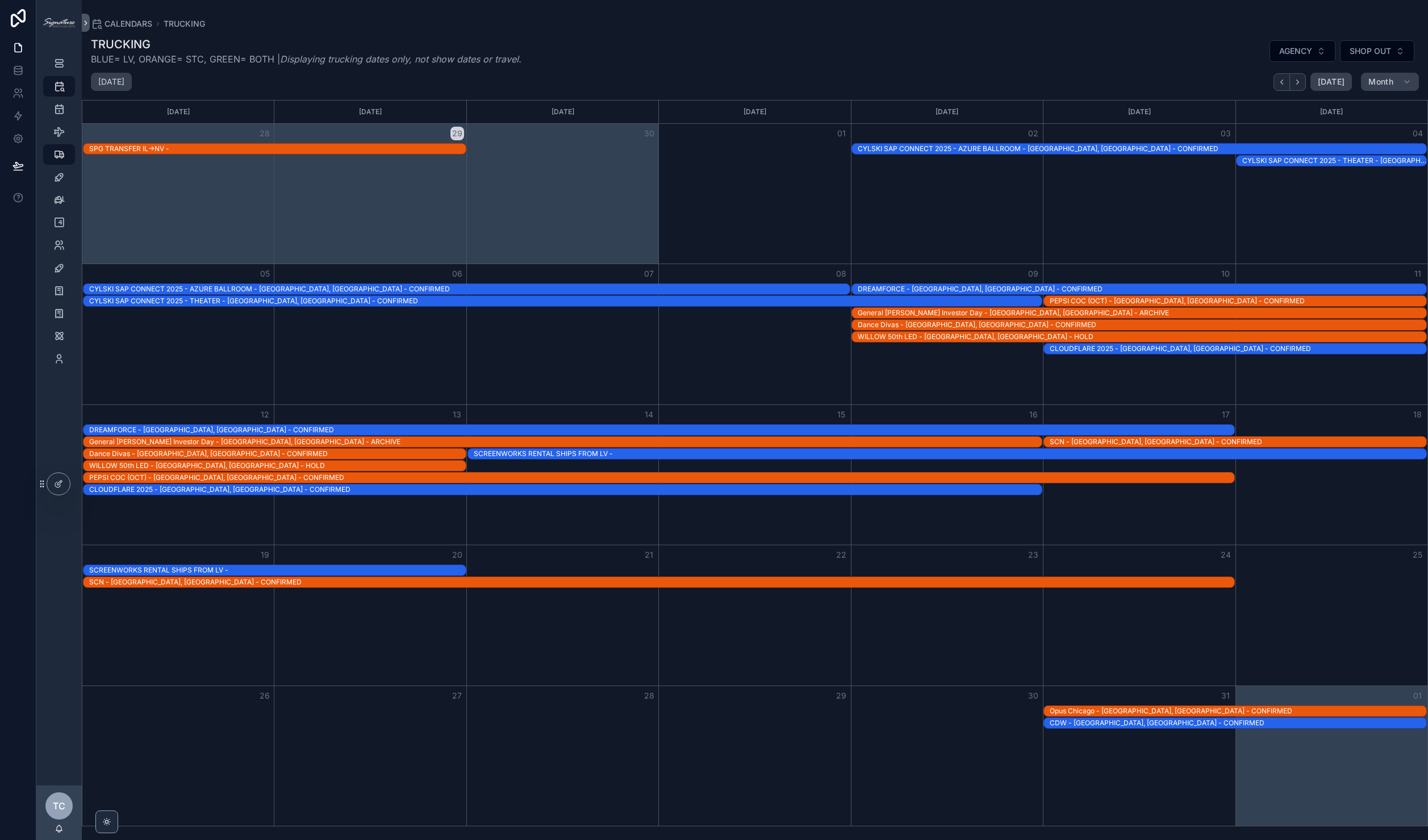
click at [1073, 710] on div "Opus Chicago - [GEOGRAPHIC_DATA], [GEOGRAPHIC_DATA] - CONFIRMED" at bounding box center [1238, 710] width 376 height 9
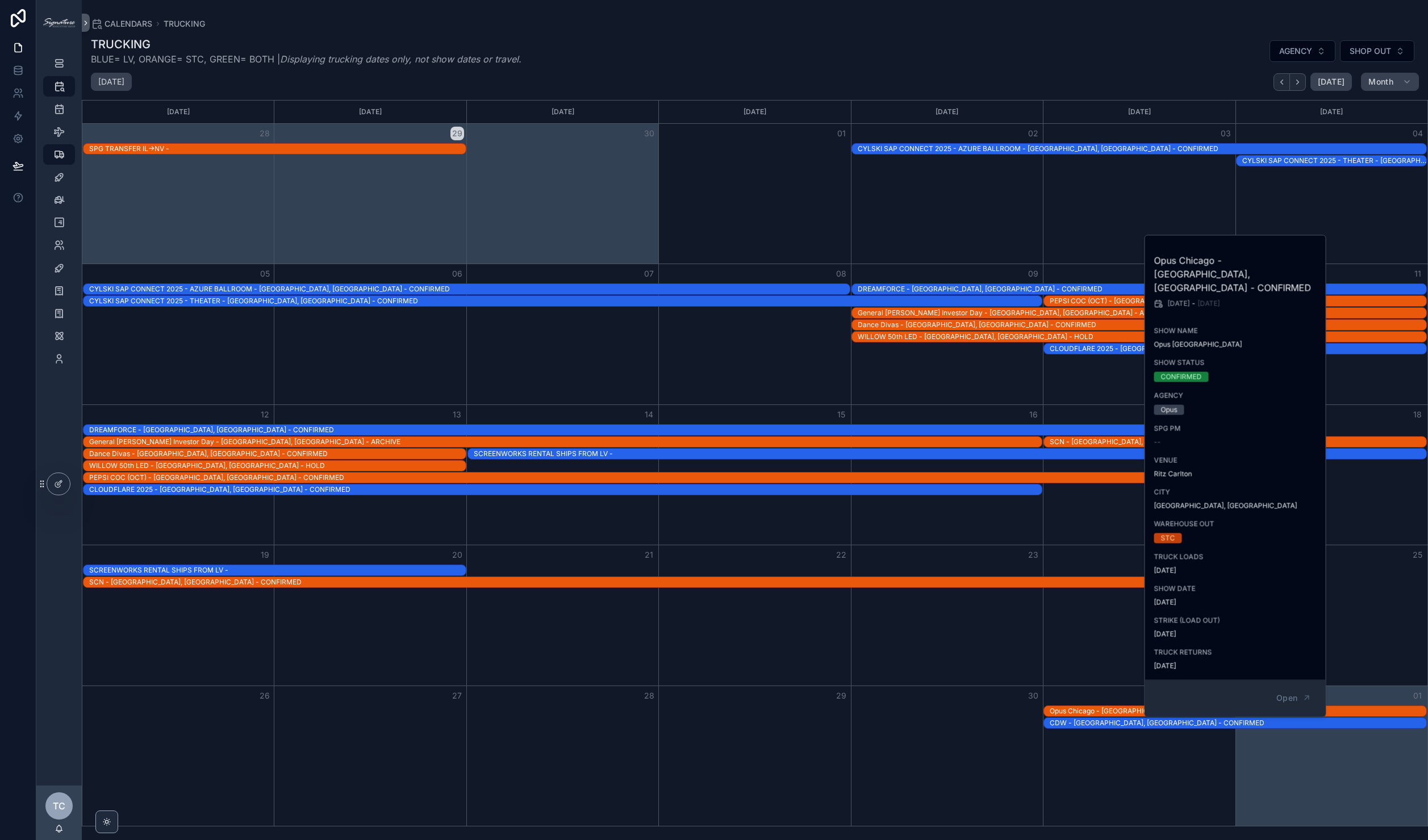
click at [1288, 693] on span "Open" at bounding box center [1288, 698] width 21 height 10
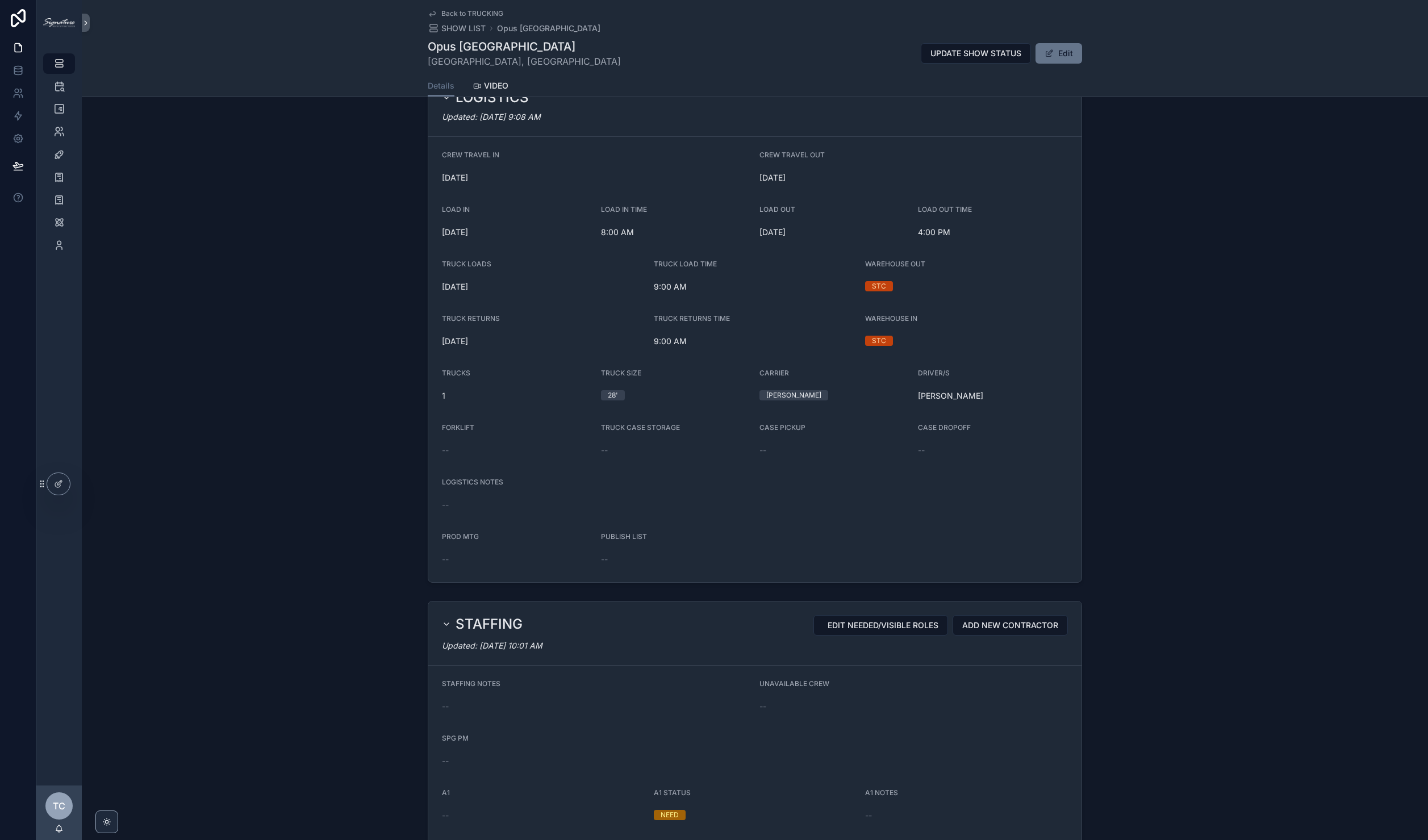
scroll to position [1006, 0]
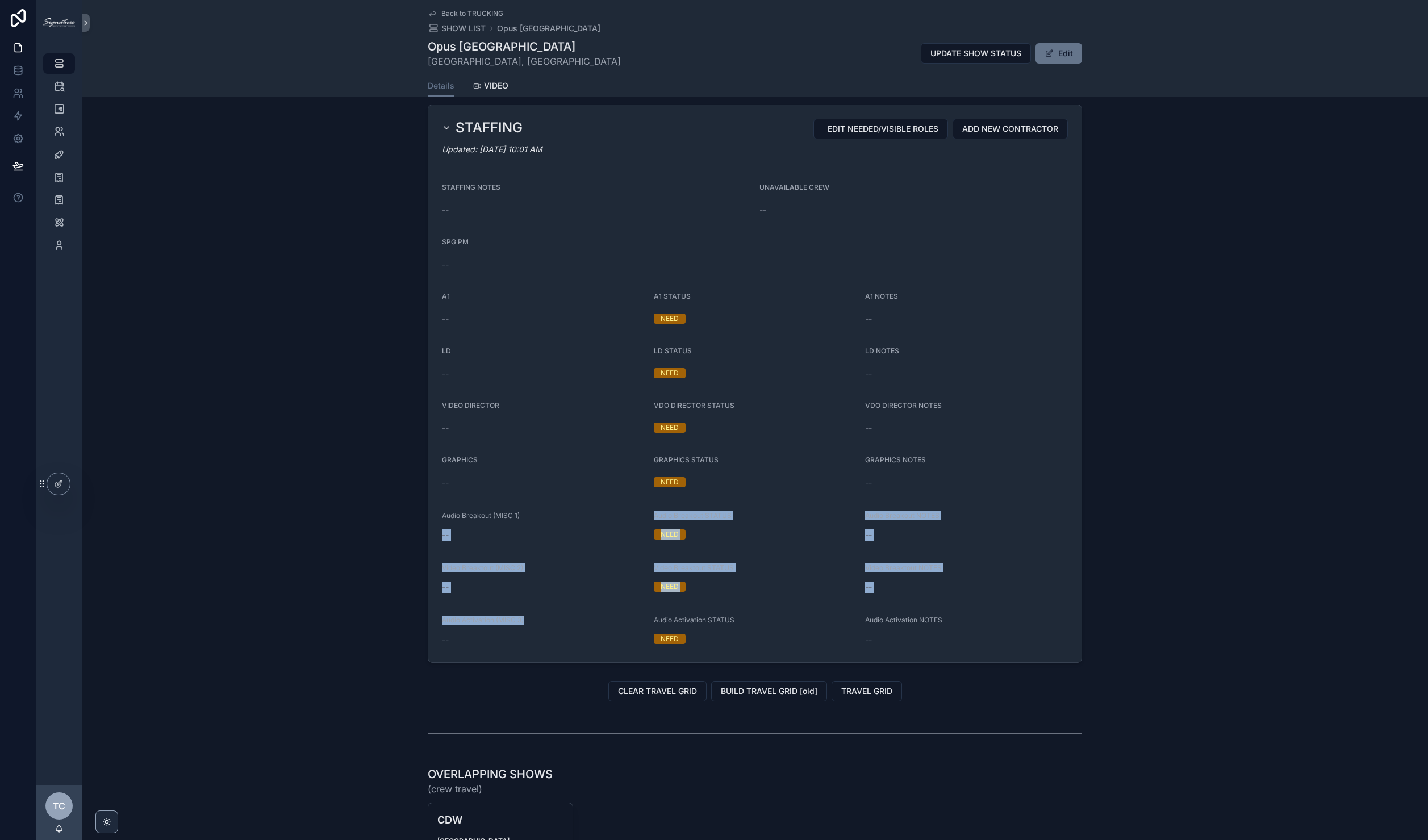
drag, startPoint x: 435, startPoint y: 520, endPoint x: 620, endPoint y: 624, distance: 212.2
click at [620, 624] on form "STAFFING NOTES -- UNAVAILABLE CREW -- SPG PM -- A1 -- A1 STATUS NEED A1 NOTES -…" at bounding box center [754, 416] width 653 height 493
click at [620, 624] on div "Audio Activation (MISC 3)" at bounding box center [543, 621] width 203 height 12
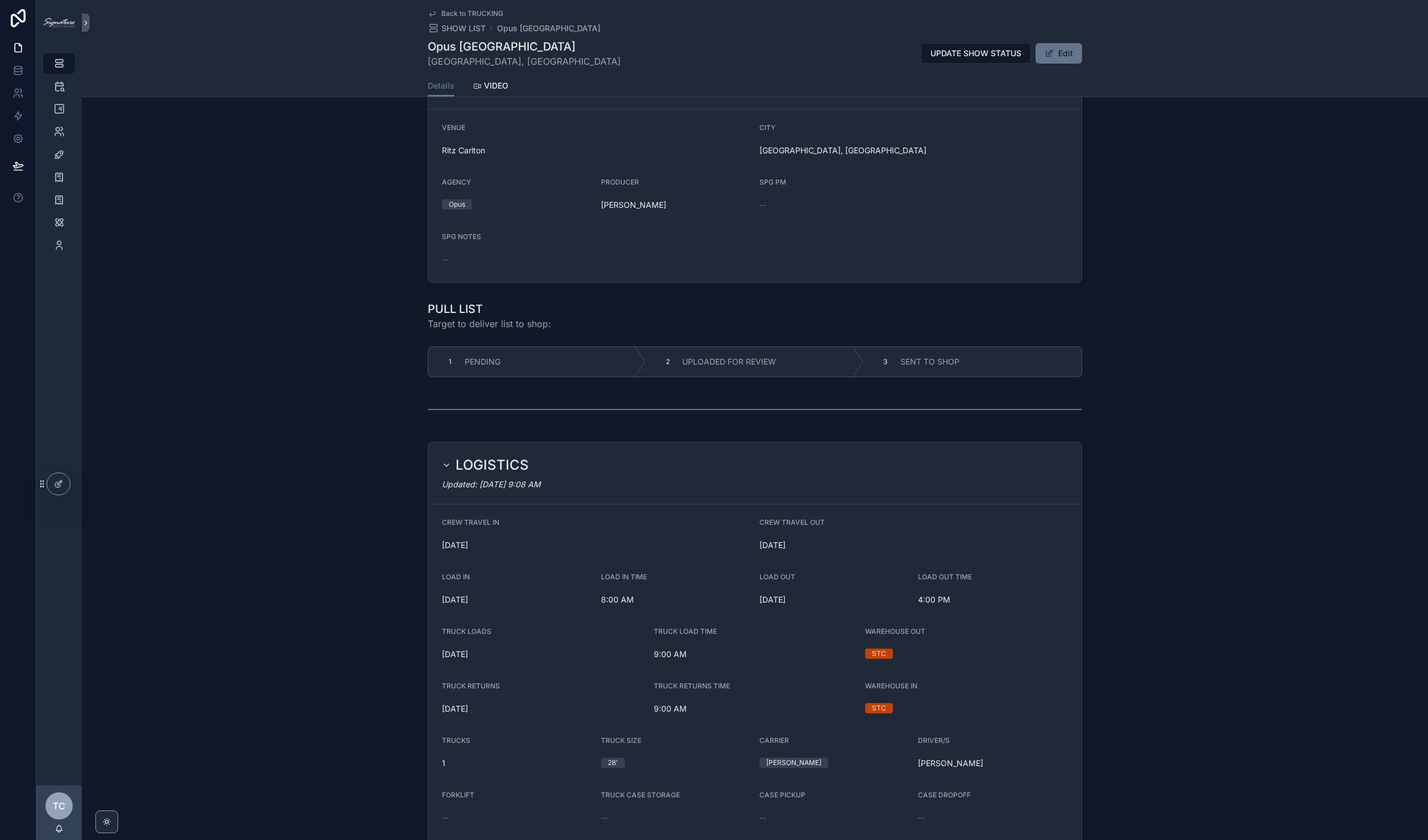
scroll to position [0, 0]
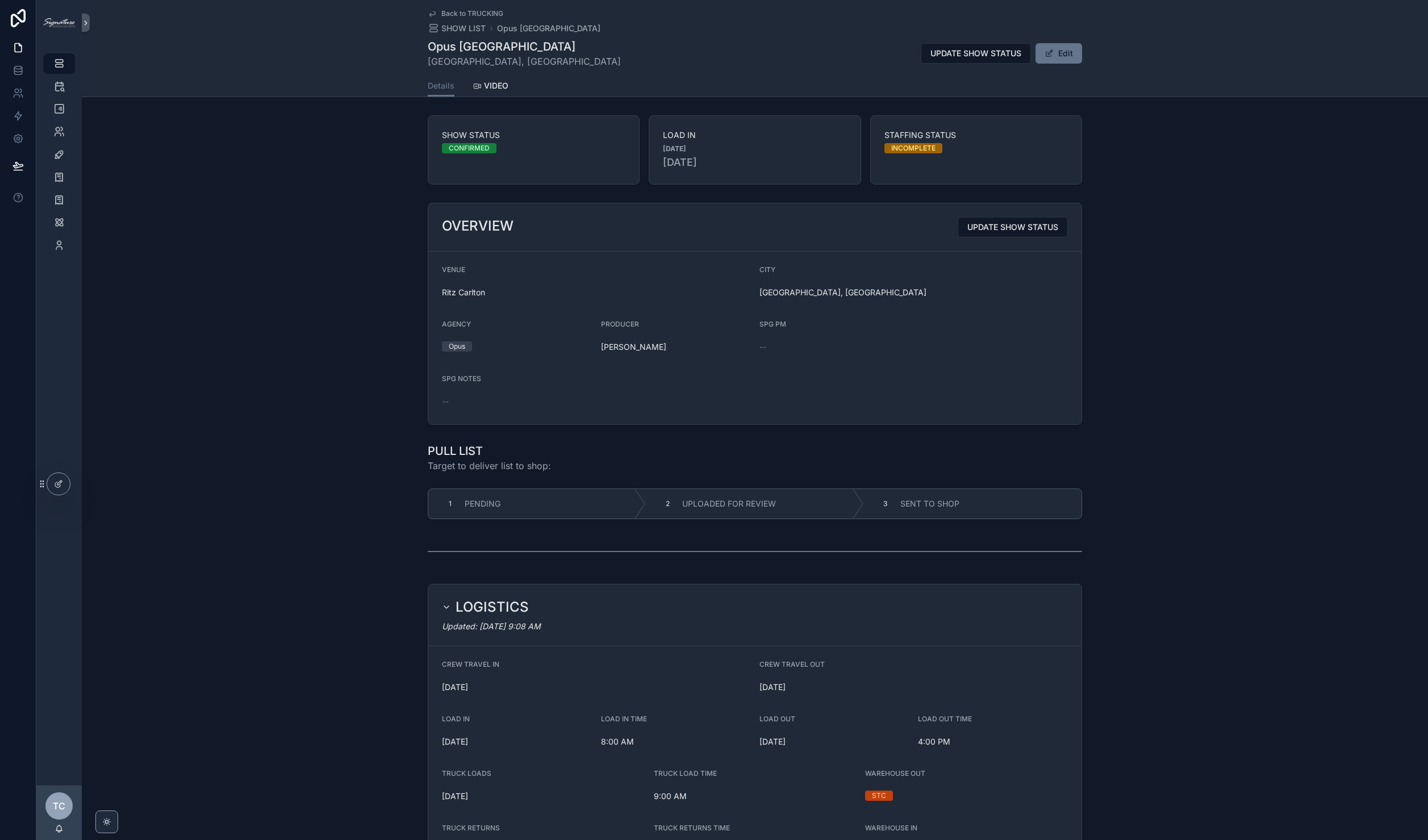
click at [469, 9] on span "Back to TRUCKING" at bounding box center [473, 13] width 62 height 9
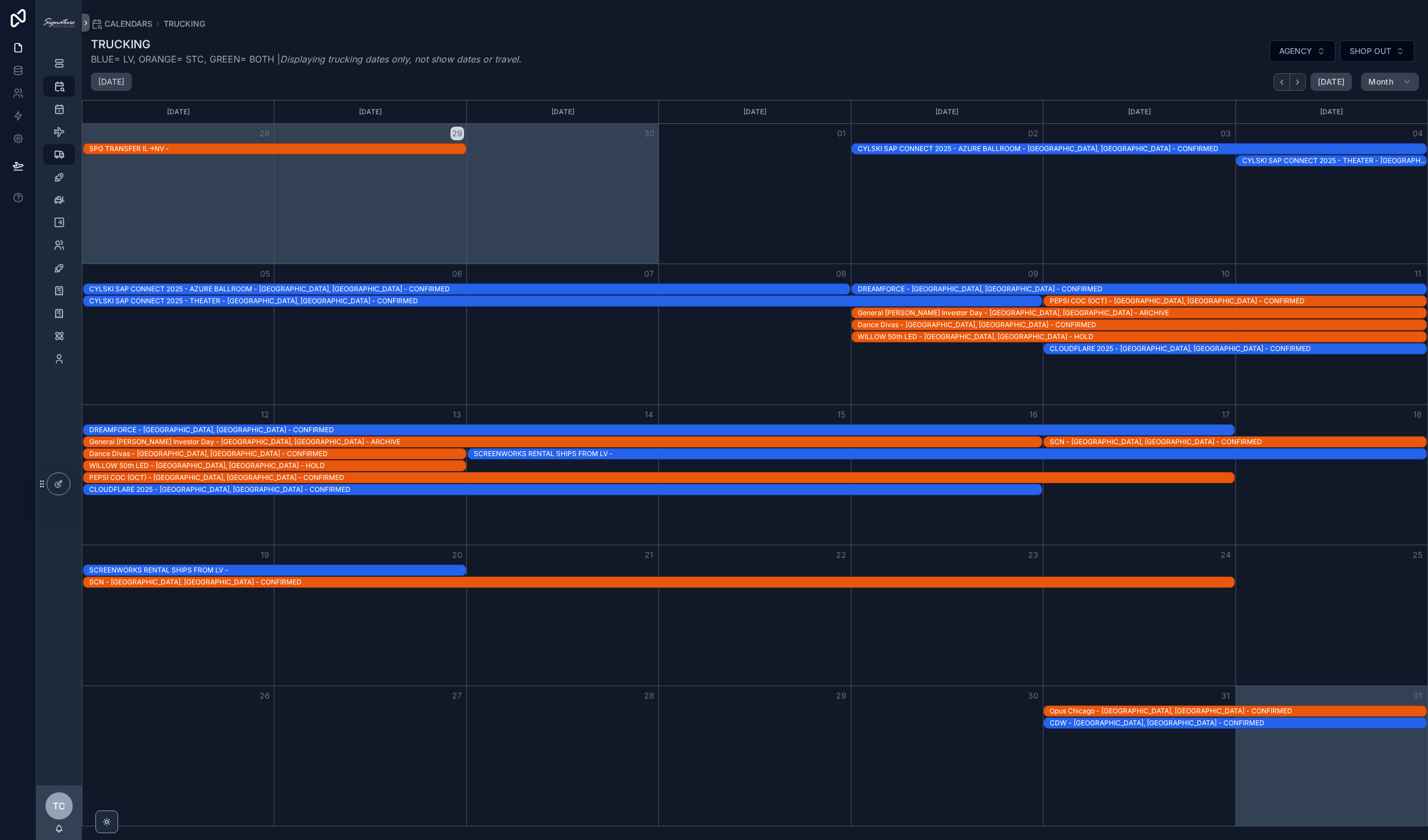
click at [1184, 724] on div "CDW - [GEOGRAPHIC_DATA], [GEOGRAPHIC_DATA] - CONFIRMED" at bounding box center [1238, 722] width 376 height 9
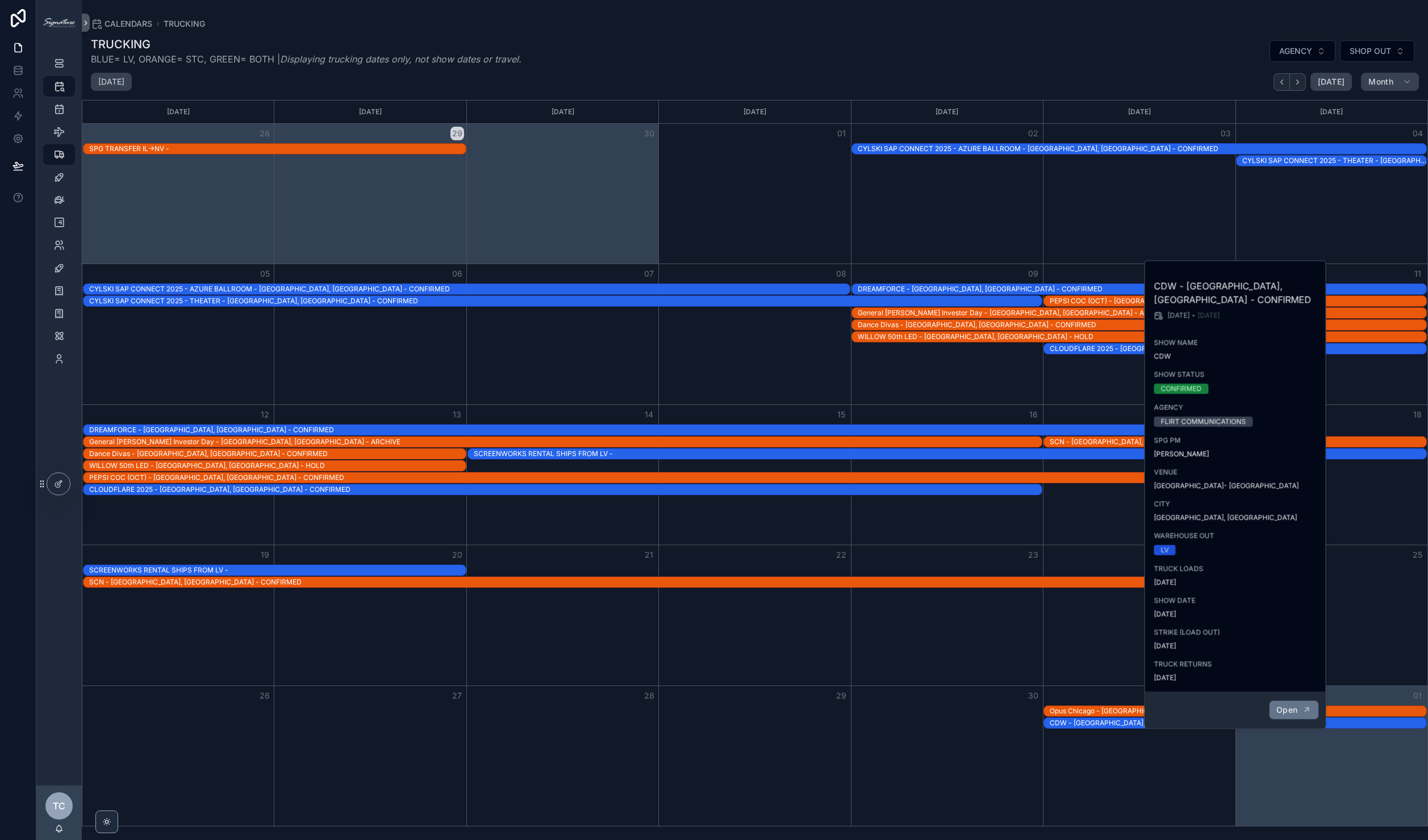
click at [1300, 701] on button "Open" at bounding box center [1293, 709] width 50 height 19
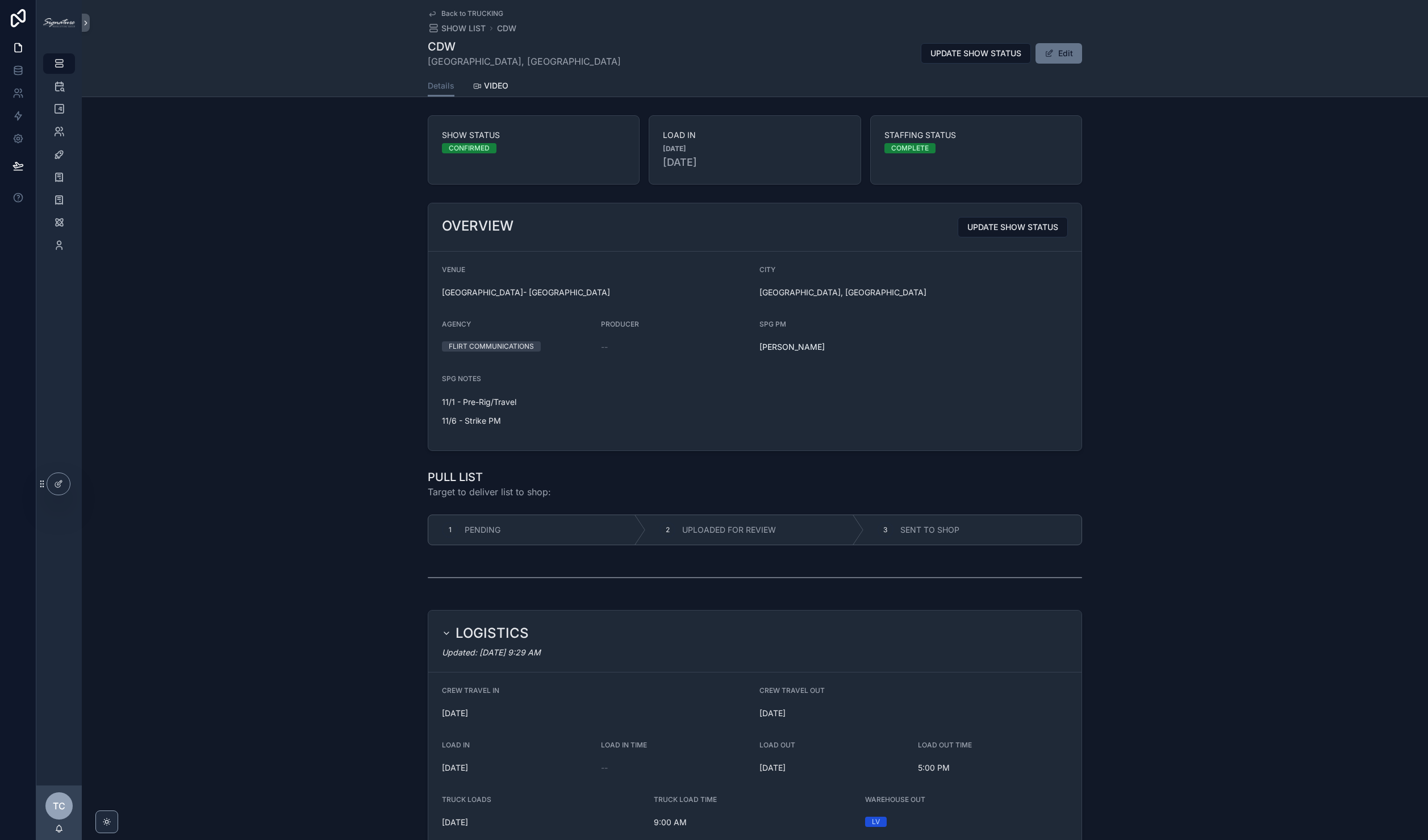
click at [471, 12] on span "Back to TRUCKING" at bounding box center [473, 13] width 62 height 9
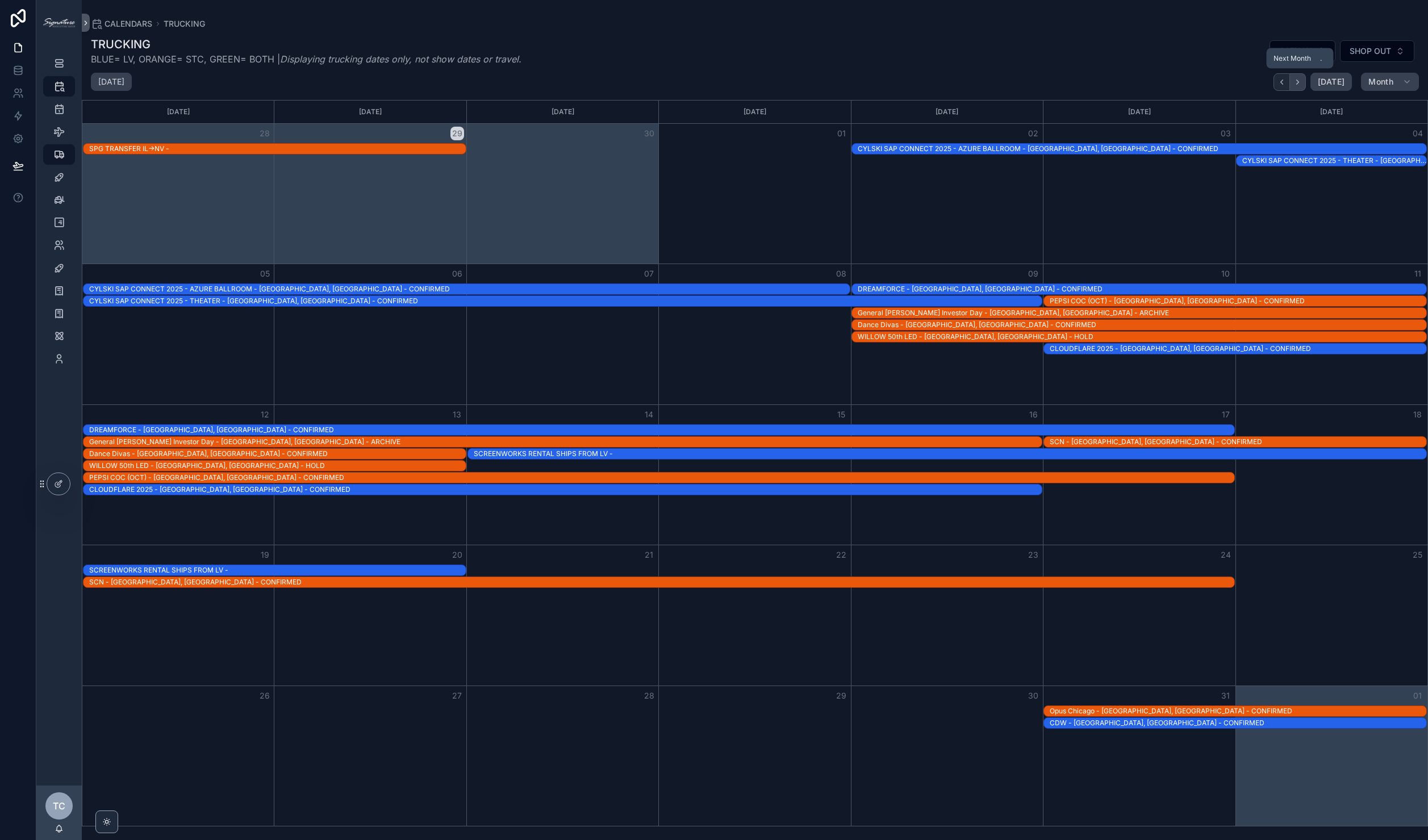
click at [1304, 85] on button "Next" at bounding box center [1298, 82] width 16 height 18
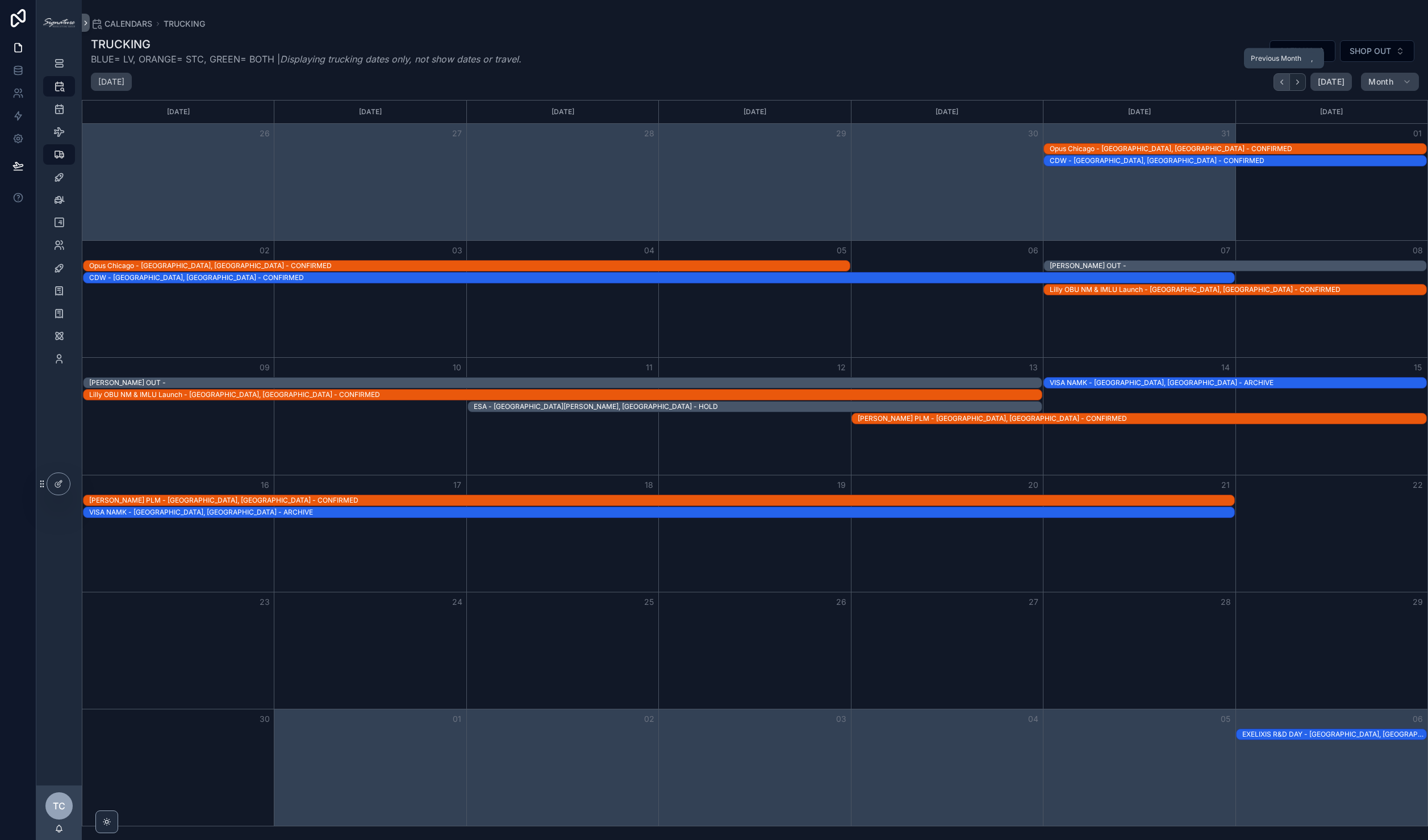
click at [1291, 84] on button "Back" at bounding box center [1282, 82] width 17 height 18
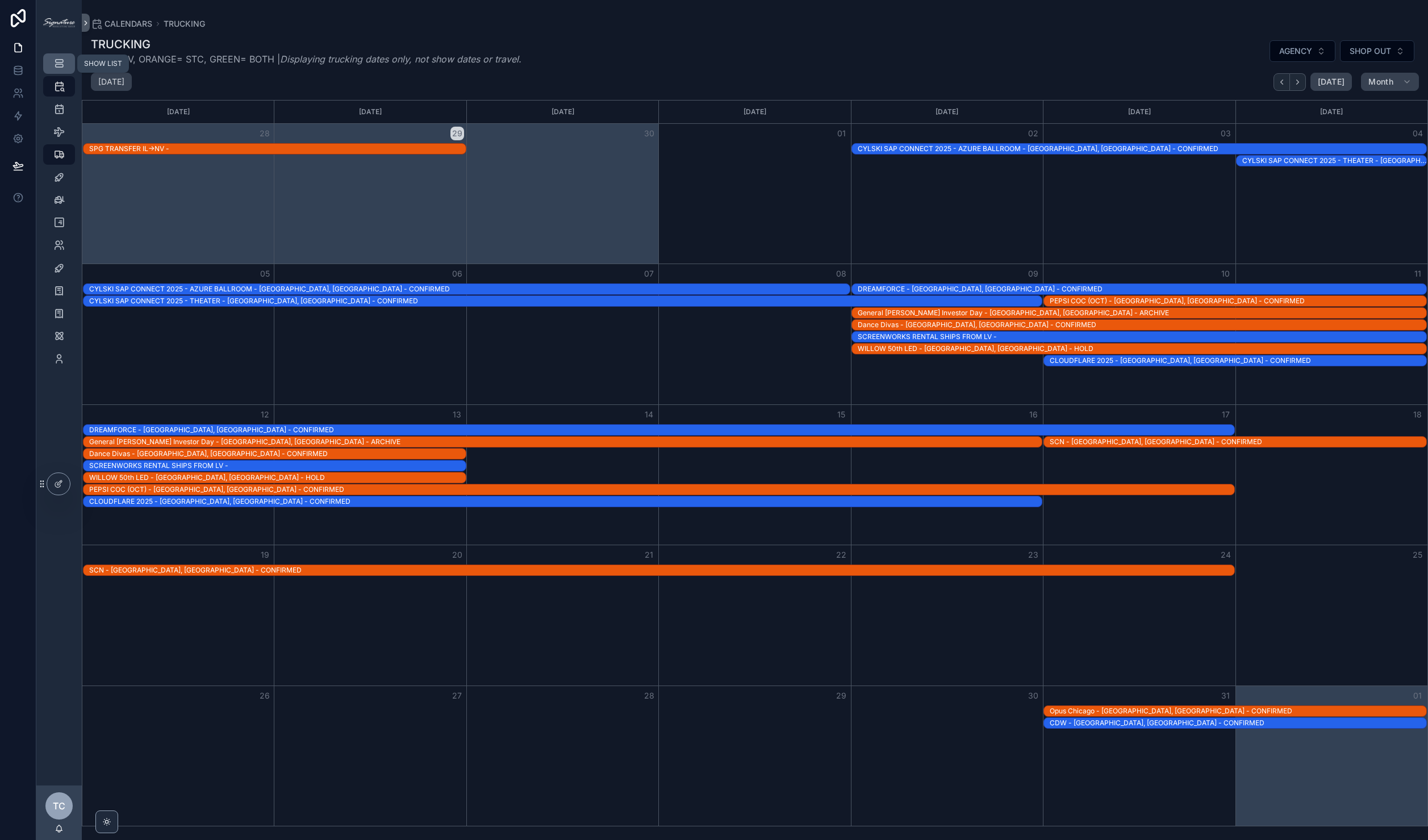
click at [59, 60] on icon "scrollable content" at bounding box center [59, 63] width 12 height 12
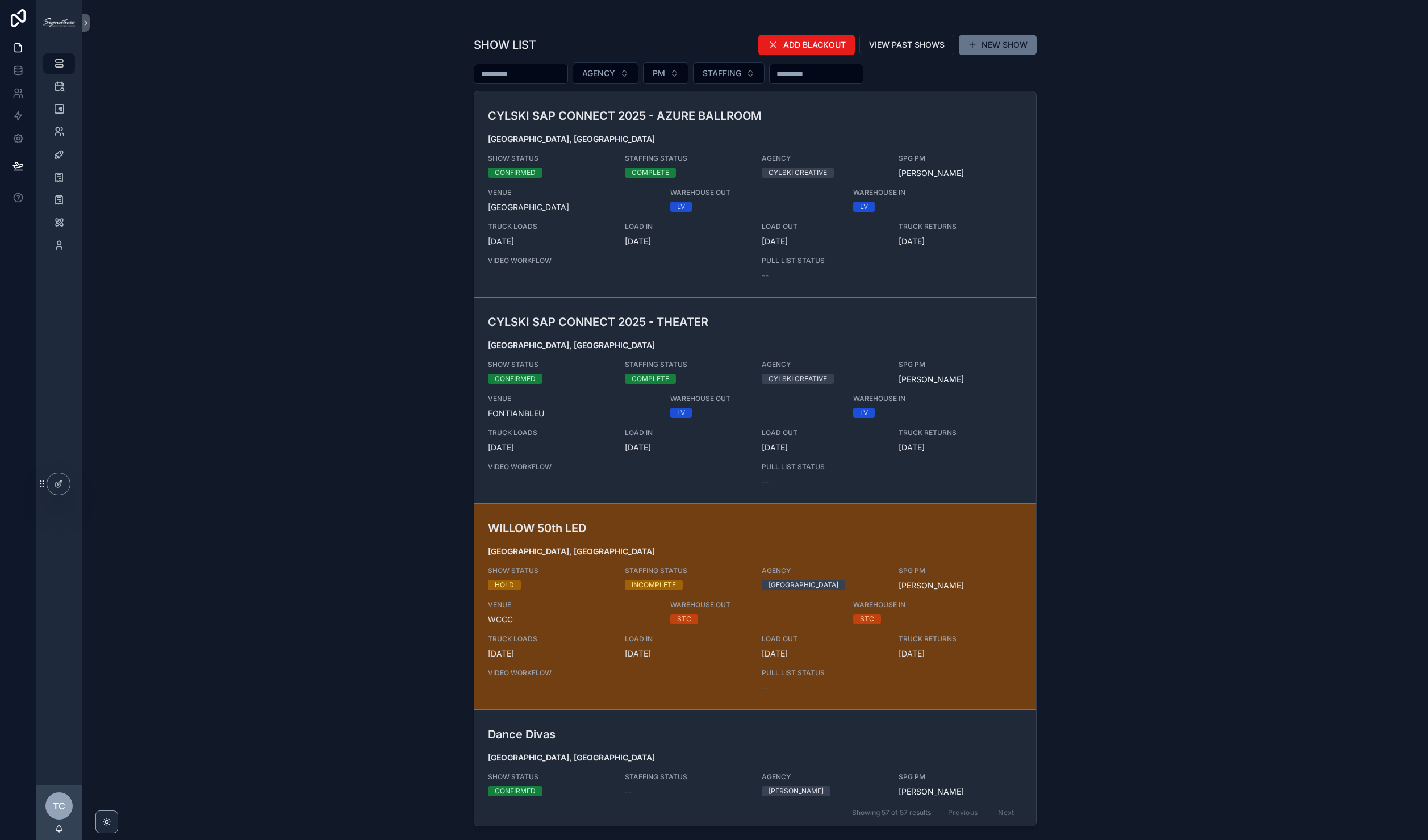
drag, startPoint x: 209, startPoint y: 85, endPoint x: 284, endPoint y: 249, distance: 180.3
click at [284, 249] on div "SHOW LIST ADD BLACKOUT VIEW PAST SHOWS NEW SHOW AGENCY PM STAFFING CYLSKI SAP C…" at bounding box center [754, 420] width 1346 height 840
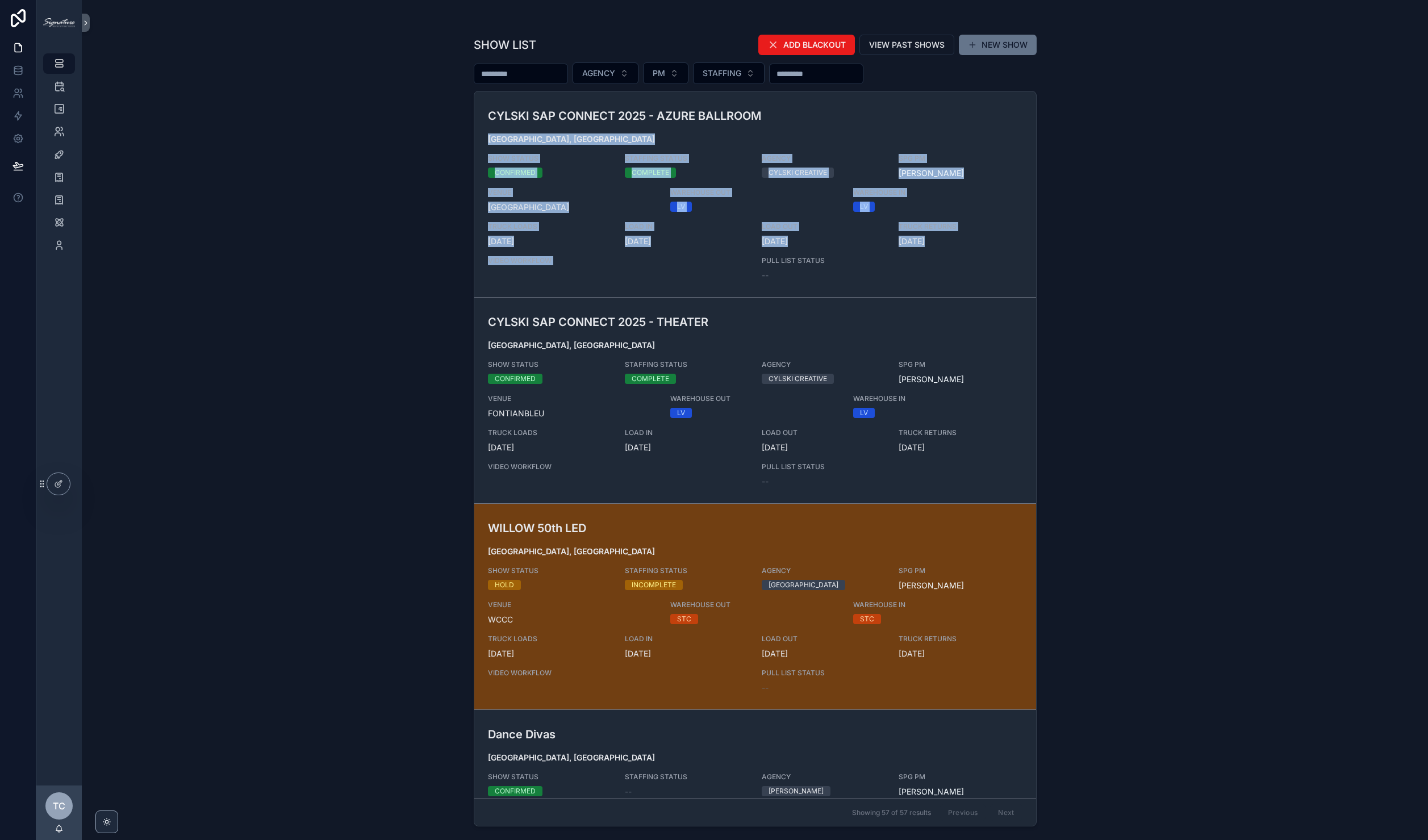
drag, startPoint x: 299, startPoint y: 143, endPoint x: 430, endPoint y: 283, distance: 191.7
click at [430, 283] on div "SHOW LIST ADD BLACKOUT VIEW PAST SHOWS NEW SHOW AGENCY PM STAFFING CYLSKI SAP C…" at bounding box center [754, 420] width 1346 height 840
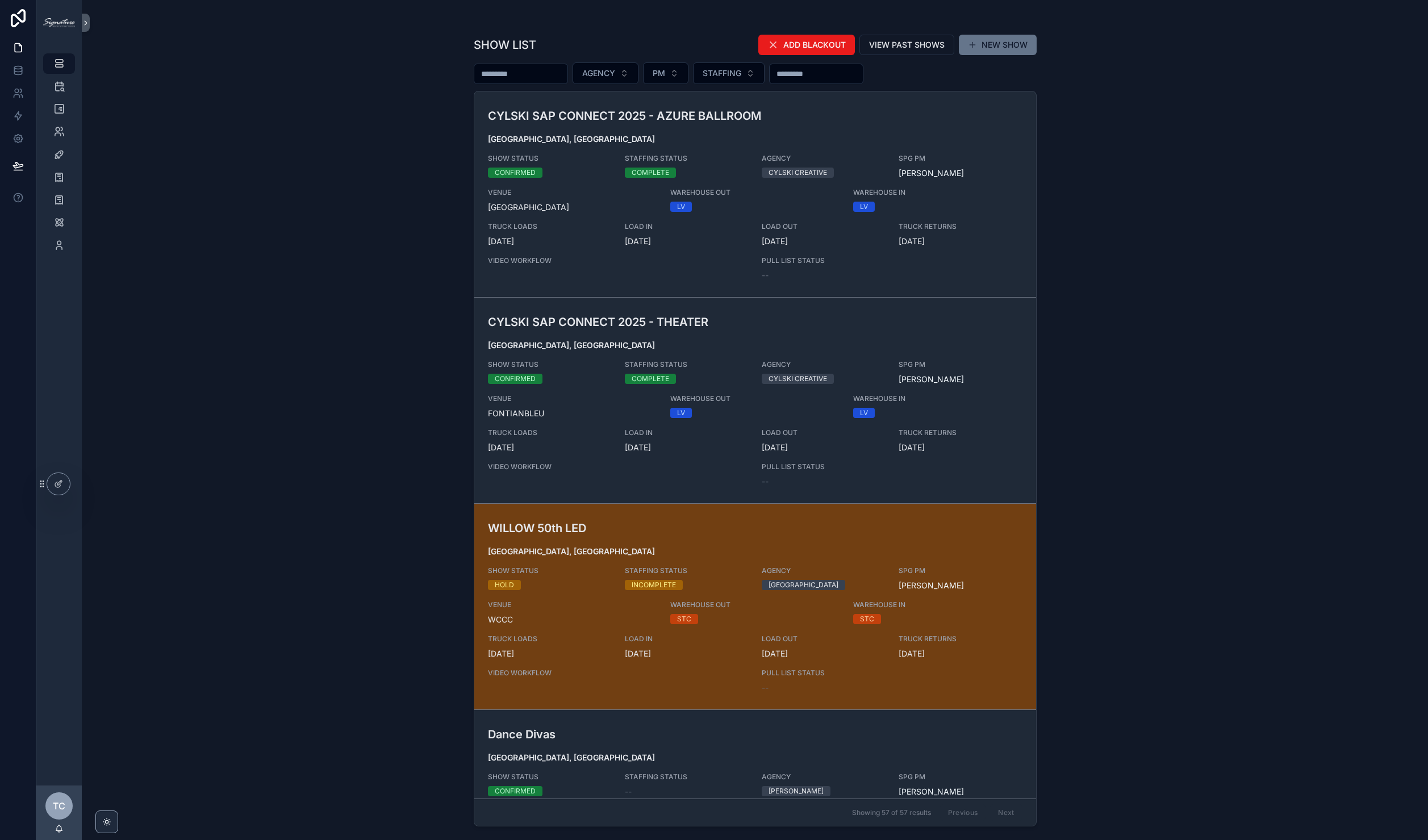
click at [414, 273] on div "SHOW LIST ADD BLACKOUT VIEW PAST SHOWS NEW SHOW AGENCY PM STAFFING CYLSKI SAP C…" at bounding box center [754, 420] width 1346 height 840
click at [58, 91] on icon "scrollable content" at bounding box center [59, 87] width 12 height 12
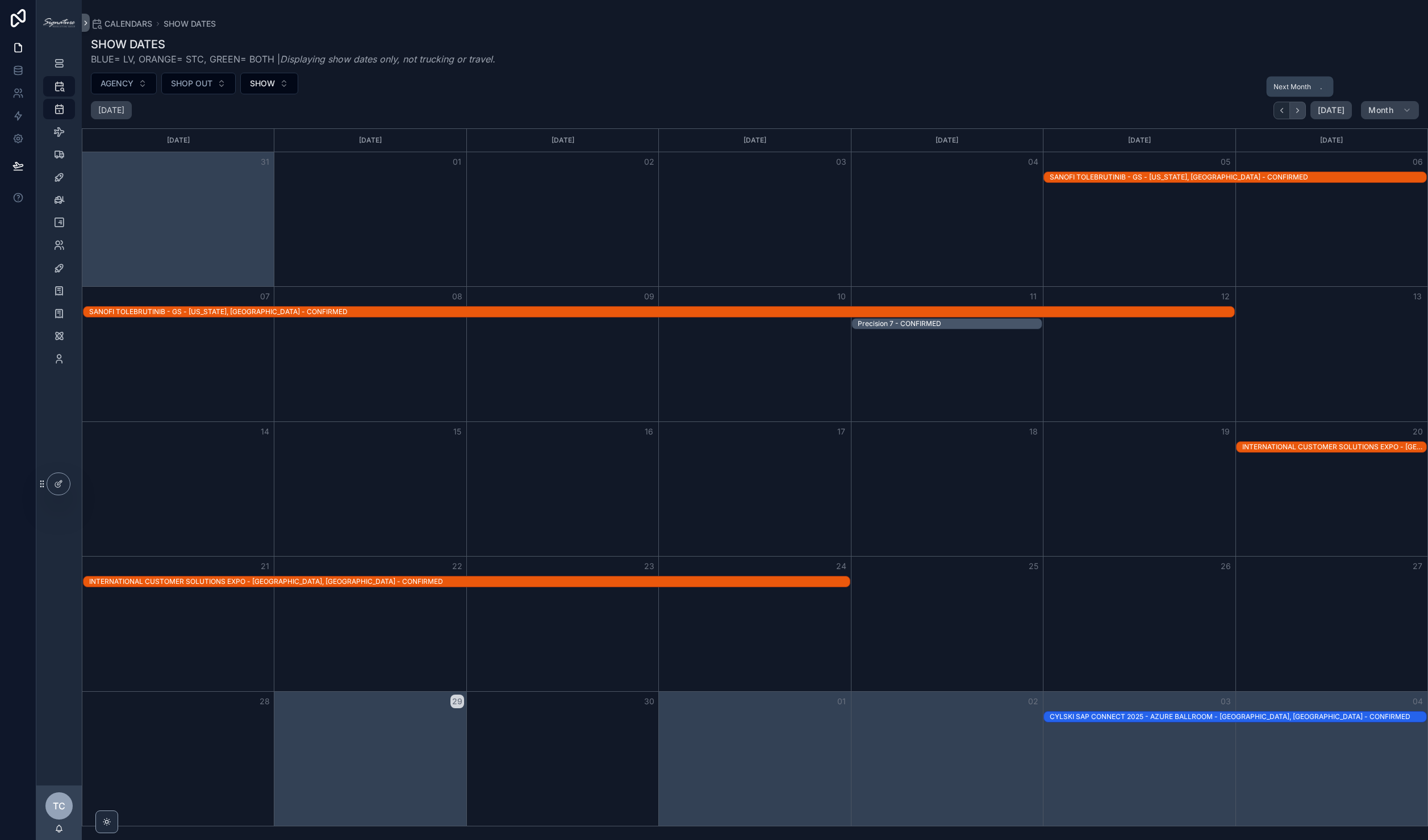
click at [1301, 103] on button "Next" at bounding box center [1298, 110] width 16 height 18
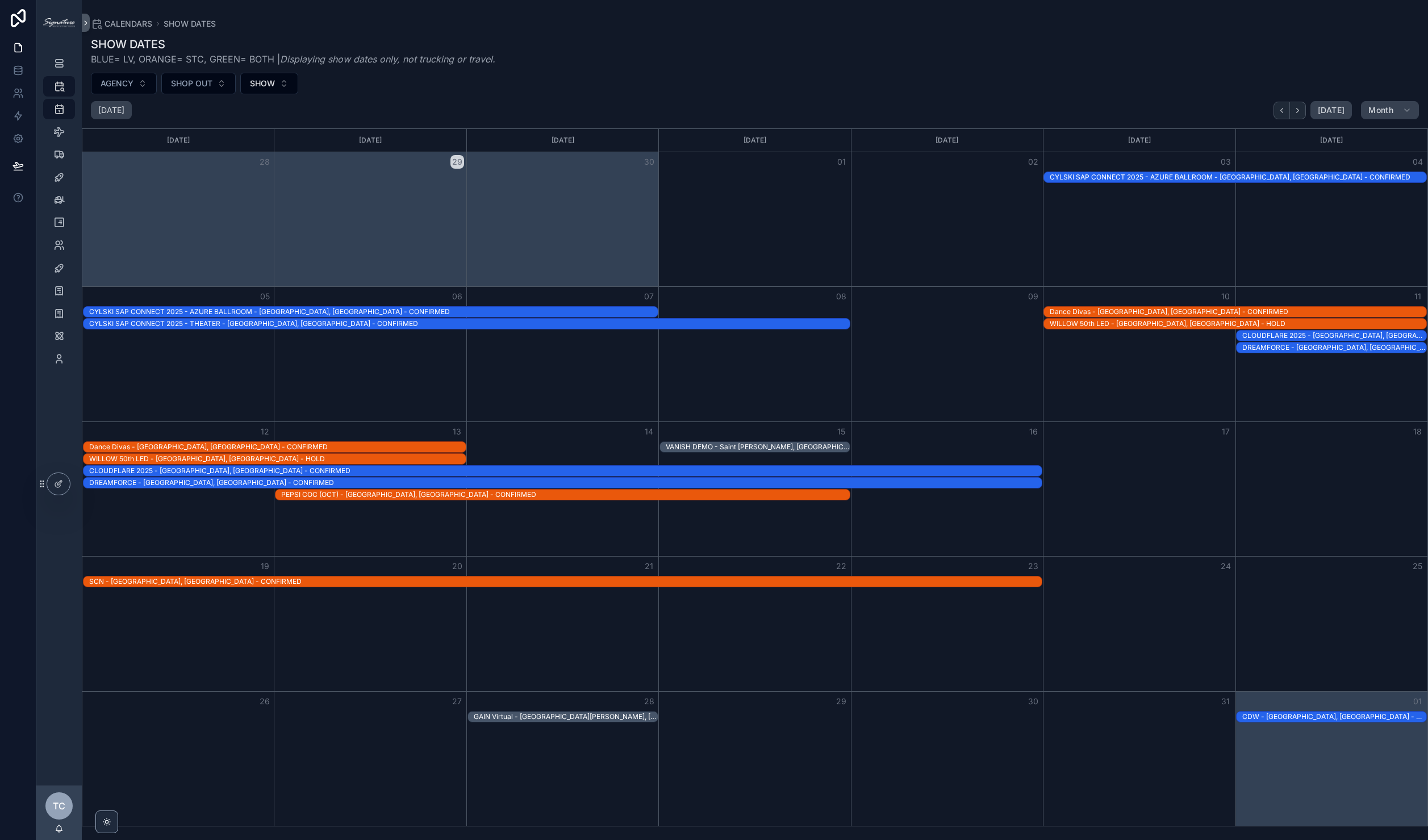
click at [1132, 311] on div "Dance Divas - [GEOGRAPHIC_DATA], [GEOGRAPHIC_DATA] - CONFIRMED" at bounding box center [1238, 311] width 376 height 9
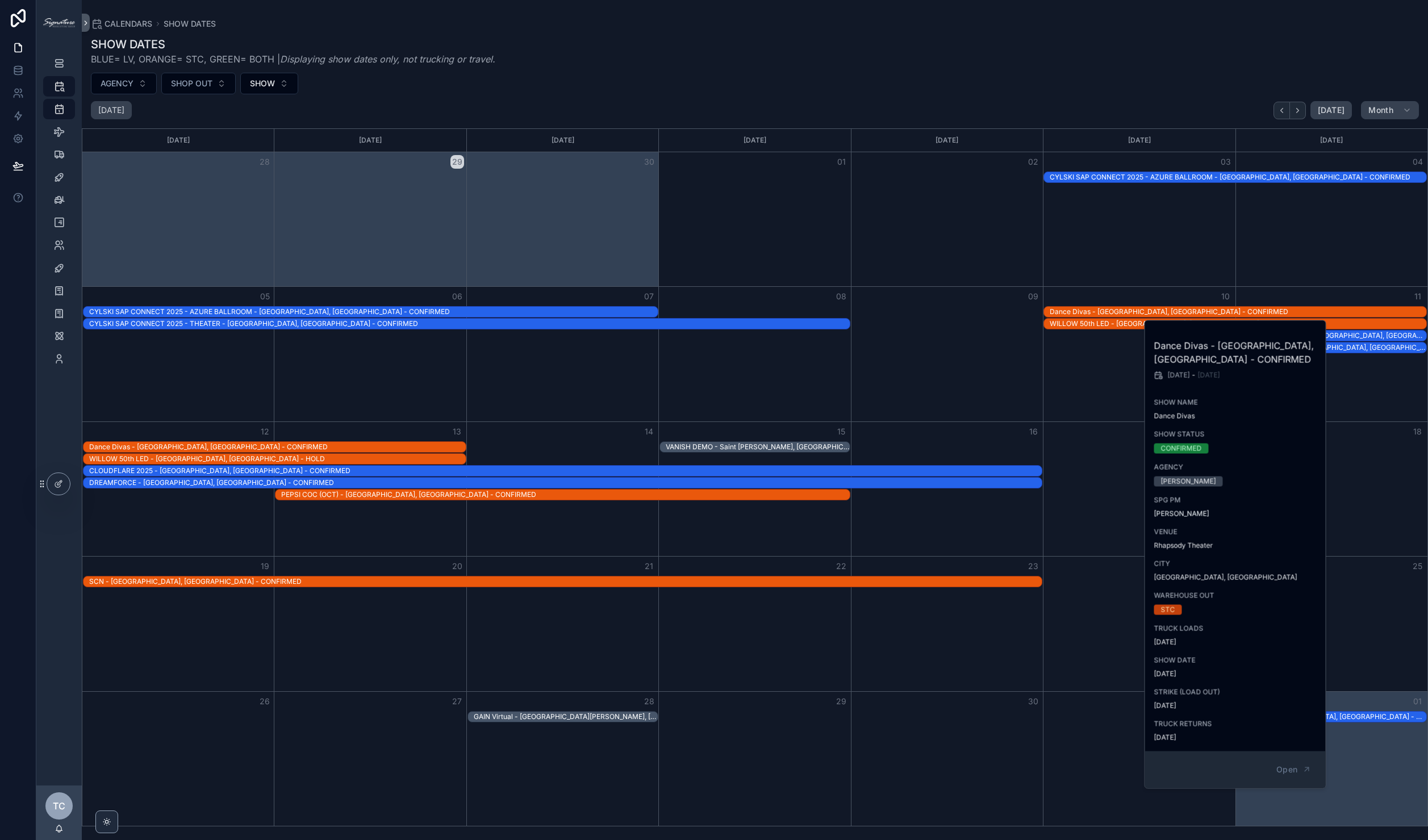
drag, startPoint x: 1208, startPoint y: 704, endPoint x: 1175, endPoint y: 652, distance: 61.6
click at [1174, 652] on div "Dance Divas - [GEOGRAPHIC_DATA], [GEOGRAPHIC_DATA] - CONFIRMED [DATE] - [DATE] …" at bounding box center [1236, 536] width 182 height 431
click at [1271, 668] on div "SHOW DATE [DATE]" at bounding box center [1236, 667] width 164 height 22
drag, startPoint x: 1166, startPoint y: 657, endPoint x: 1287, endPoint y: 681, distance: 123.4
click at [1287, 681] on div "Dance Divas - [GEOGRAPHIC_DATA], [GEOGRAPHIC_DATA] - CONFIRMED [DATE] - [DATE] …" at bounding box center [1236, 536] width 182 height 431
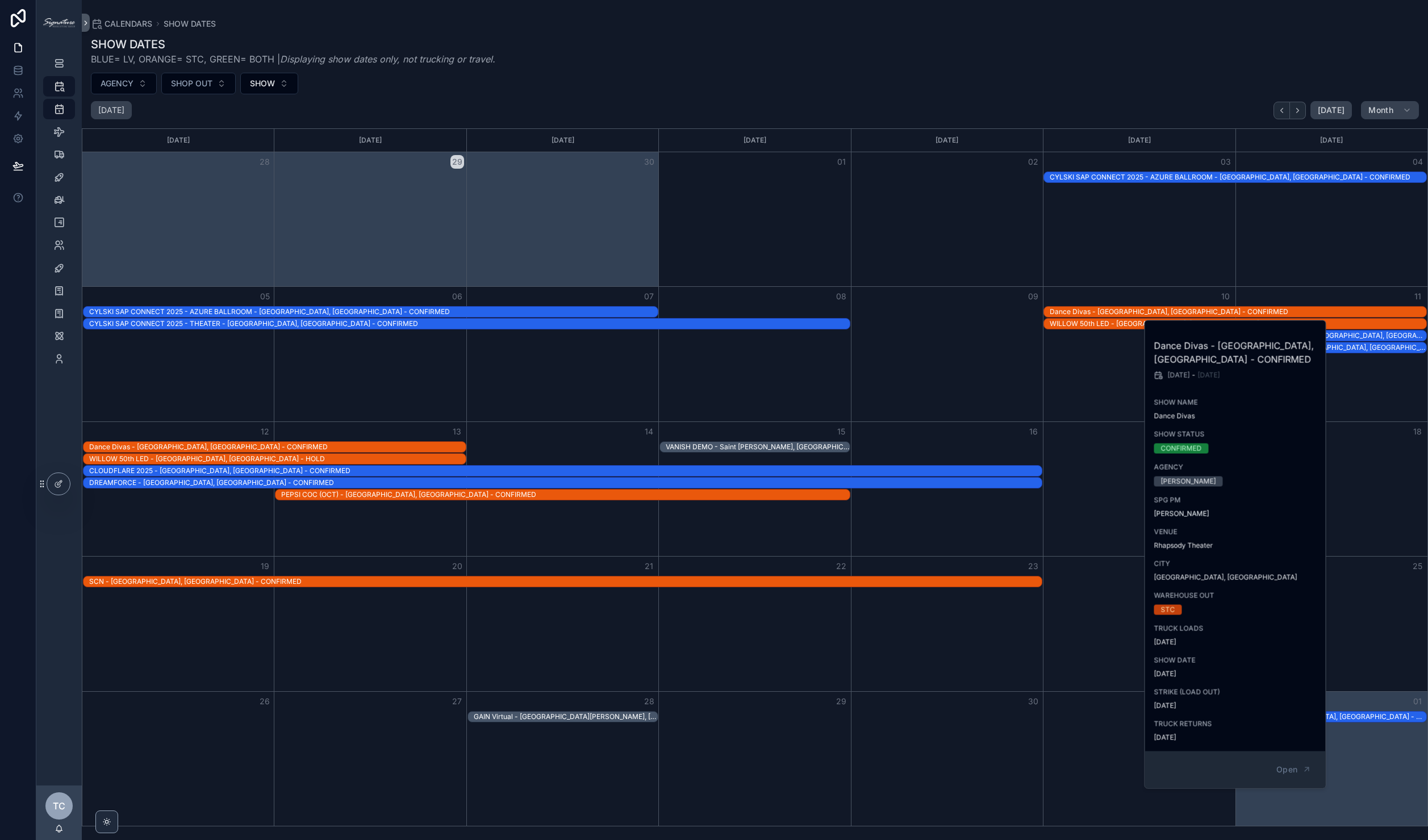
click at [1284, 680] on div "Dance Divas - [GEOGRAPHIC_DATA], [GEOGRAPHIC_DATA] - CONFIRMED [DATE] - [DATE] …" at bounding box center [1236, 536] width 182 height 431
drag, startPoint x: 1239, startPoint y: 683, endPoint x: 1184, endPoint y: 642, distance: 68.6
click at [1181, 642] on div "Dance Divas - [GEOGRAPHIC_DATA], [GEOGRAPHIC_DATA] - CONFIRMED [DATE] - [DATE] …" at bounding box center [1236, 536] width 182 height 431
click at [1185, 642] on span "[DATE]" at bounding box center [1236, 642] width 164 height 9
click at [1079, 472] on div "CLOUDFLARE 2025 - [GEOGRAPHIC_DATA], [GEOGRAPHIC_DATA] - CONFIRMED" at bounding box center [755, 471] width 1345 height 12
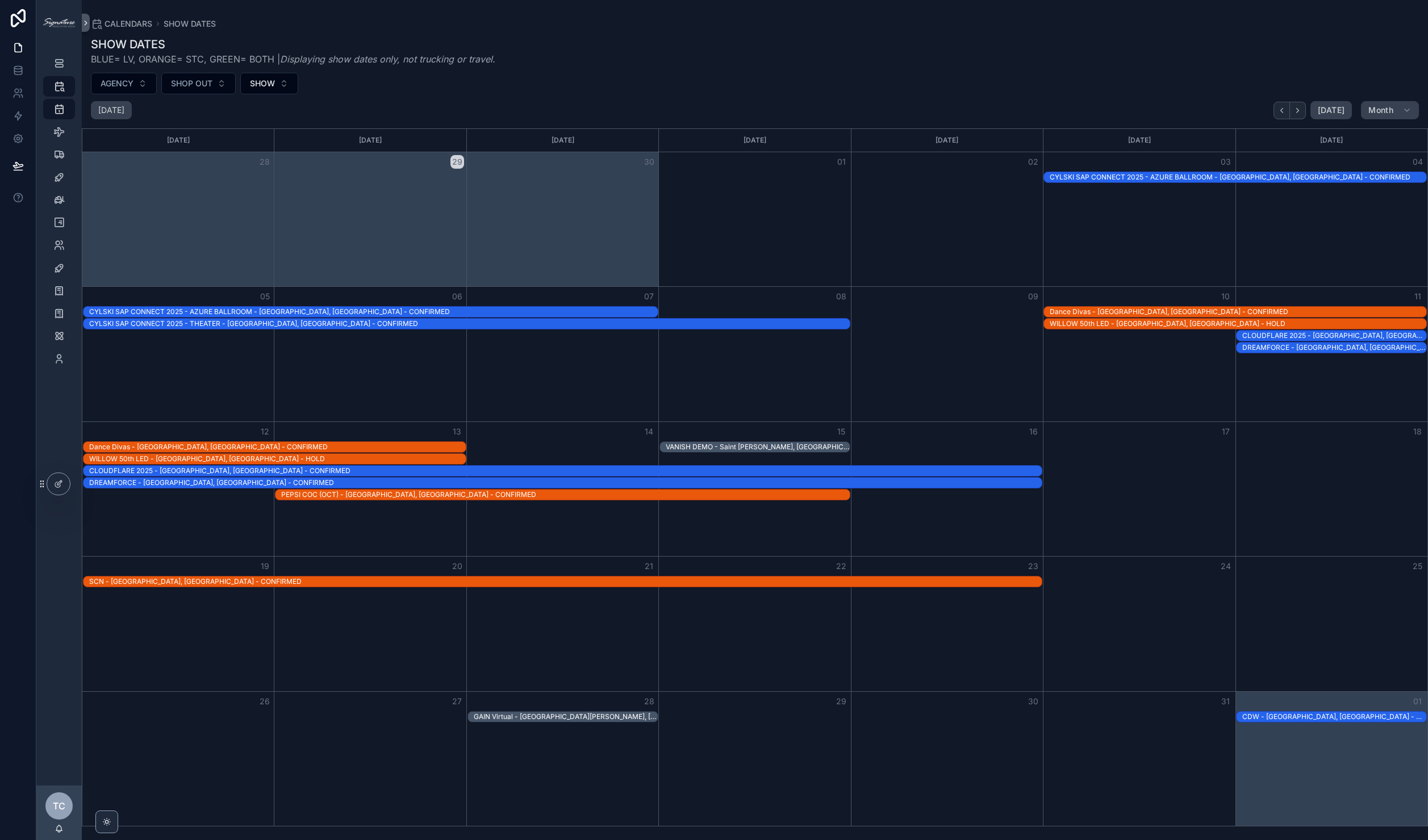
click at [1108, 324] on div "WILLOW 50th LED - [GEOGRAPHIC_DATA], [GEOGRAPHIC_DATA] - HOLD" at bounding box center [1238, 324] width 376 height 9
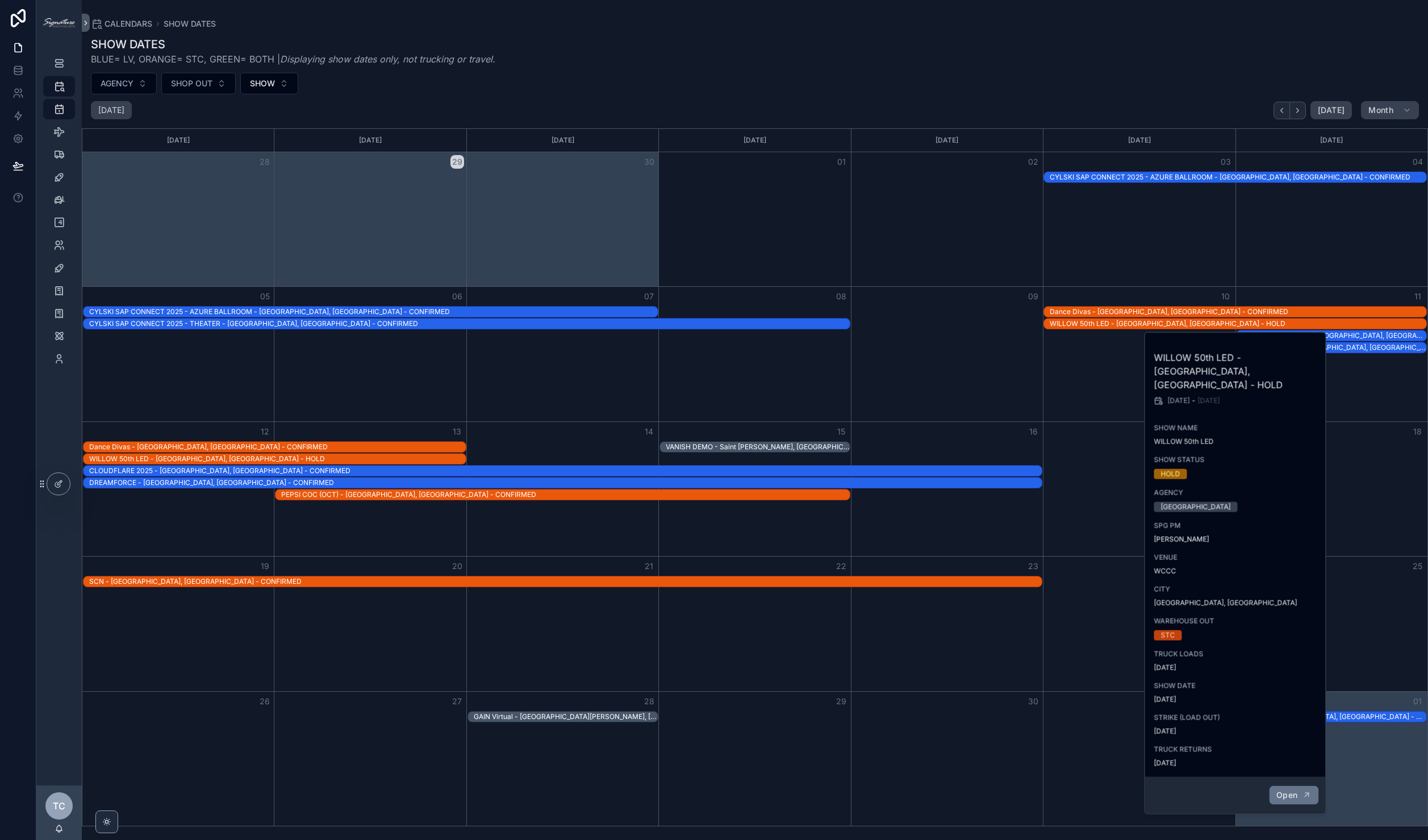
click at [1282, 790] on span "Open" at bounding box center [1288, 795] width 21 height 10
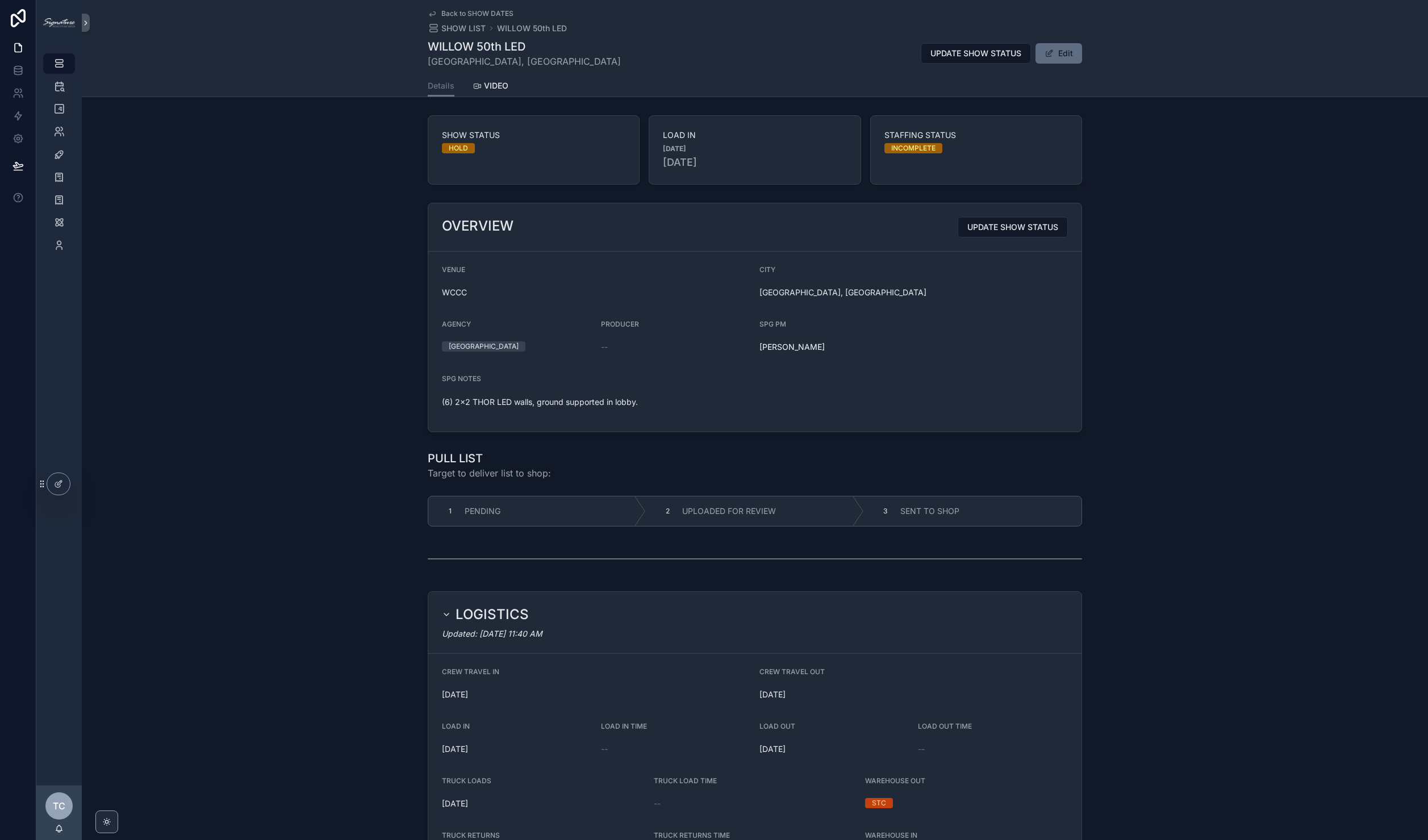
click at [1045, 52] on span "scrollable content" at bounding box center [1049, 53] width 9 height 9
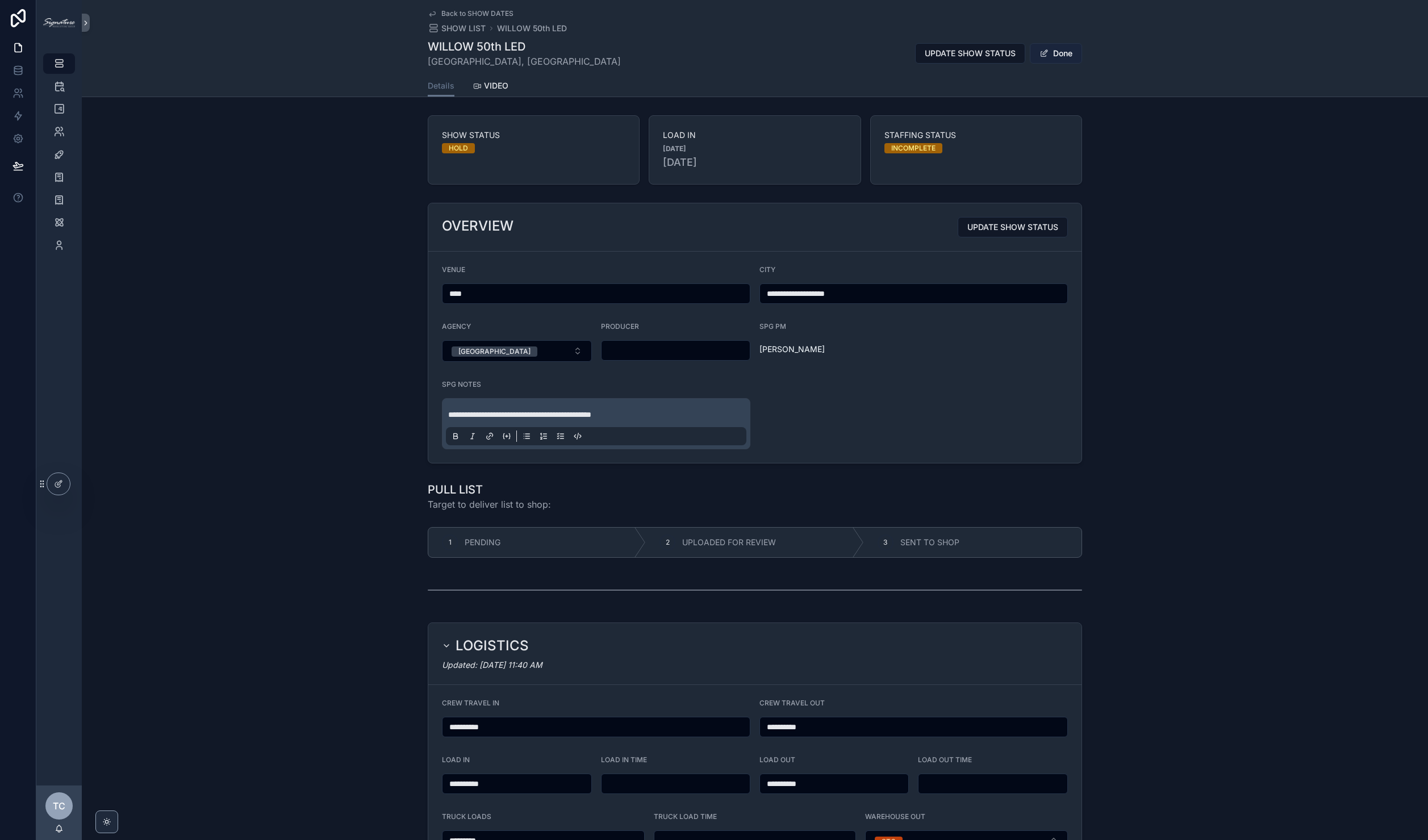
click at [1068, 54] on button "Done" at bounding box center [1057, 53] width 53 height 20
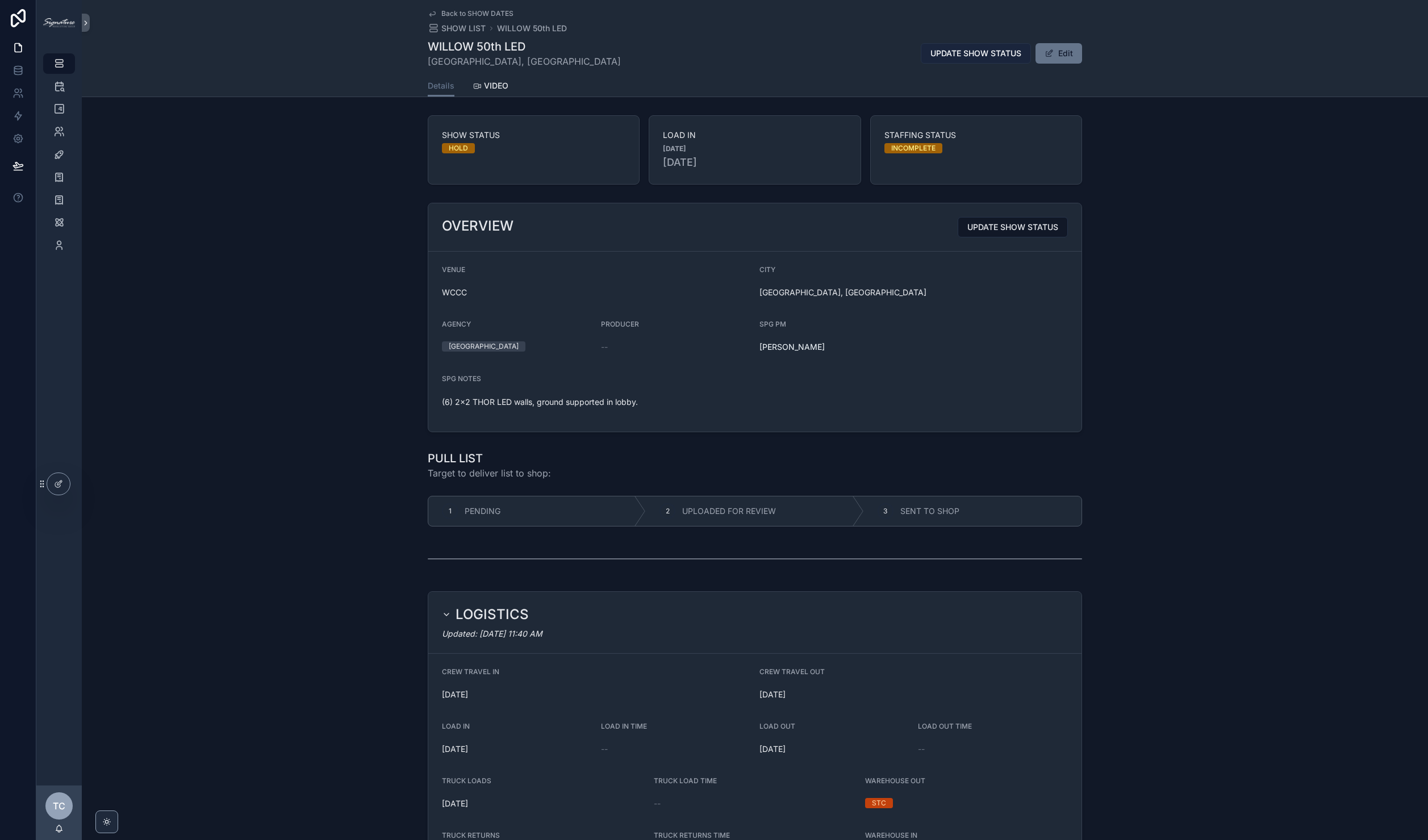
click at [991, 47] on button "UPDATE SHOW STATUS" at bounding box center [976, 53] width 110 height 20
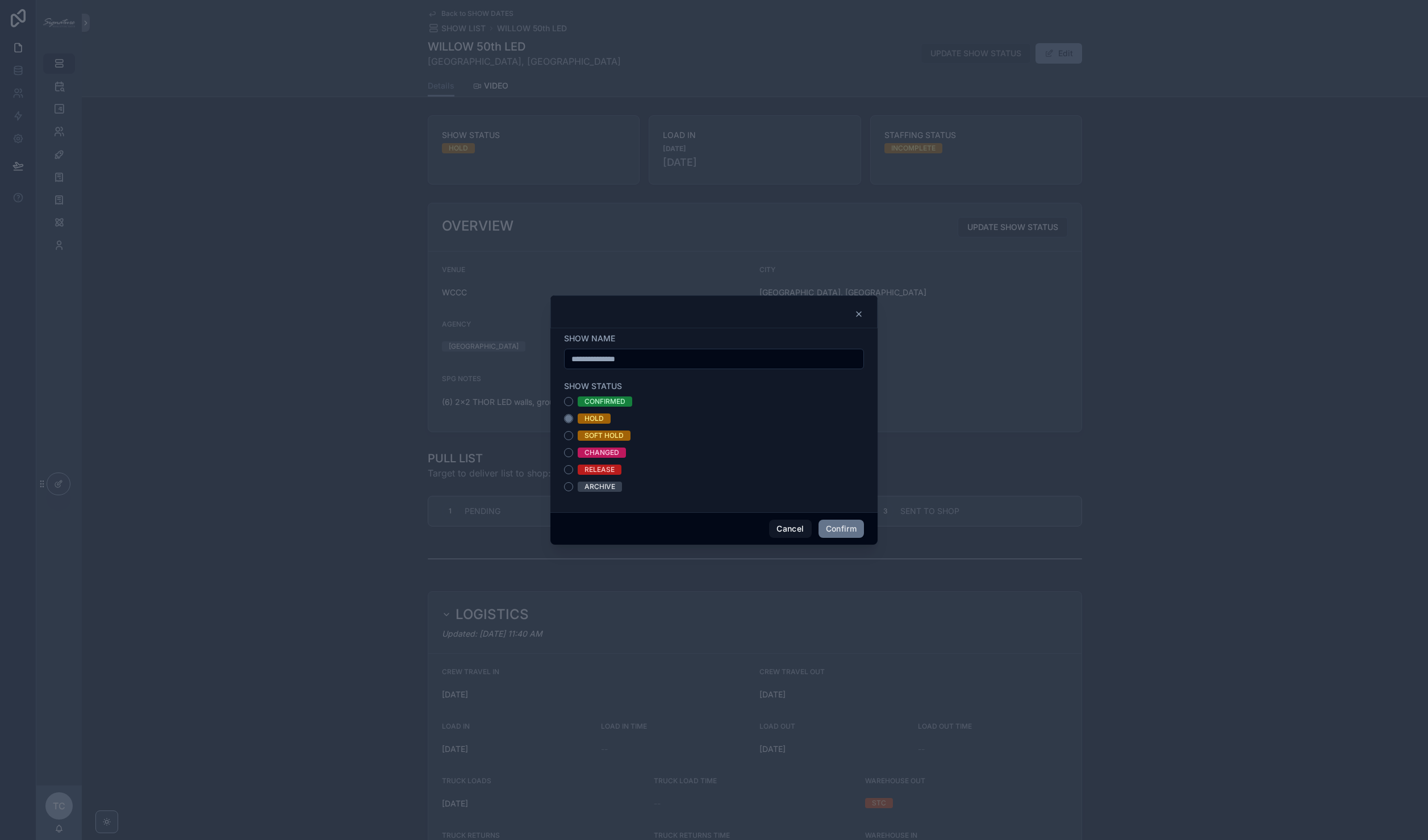
click at [619, 401] on div "CONFIRMED" at bounding box center [605, 401] width 41 height 10
click at [573, 401] on button "CONFIRMED" at bounding box center [568, 401] width 9 height 9
click at [826, 525] on button "Confirm" at bounding box center [841, 528] width 46 height 19
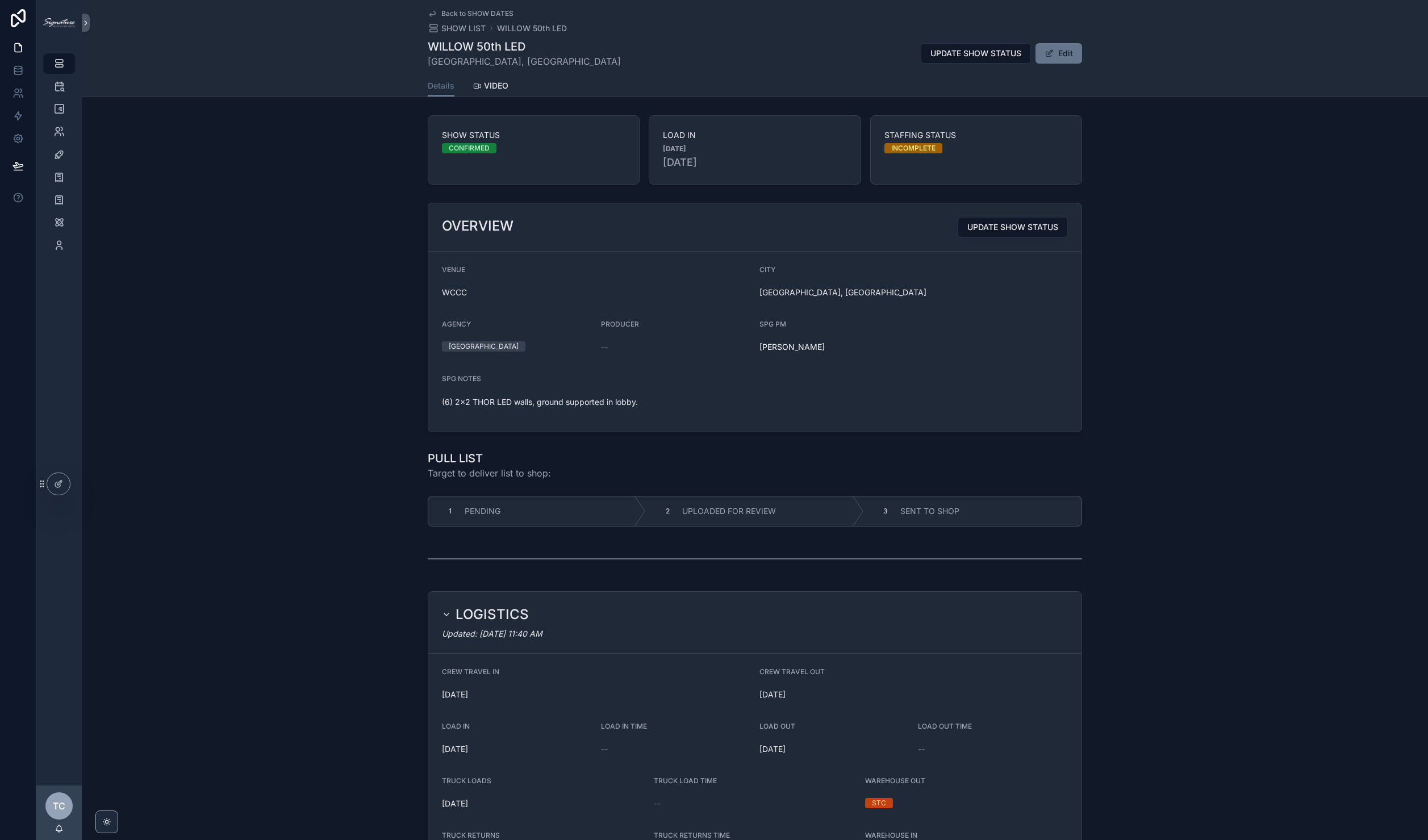
click at [481, 12] on span "Back to SHOW DATES" at bounding box center [478, 13] width 72 height 9
